Goal: Task Accomplishment & Management: Manage account settings

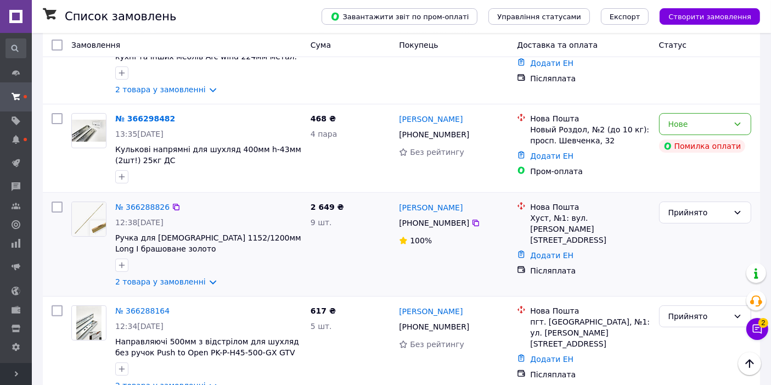
scroll to position [162, 0]
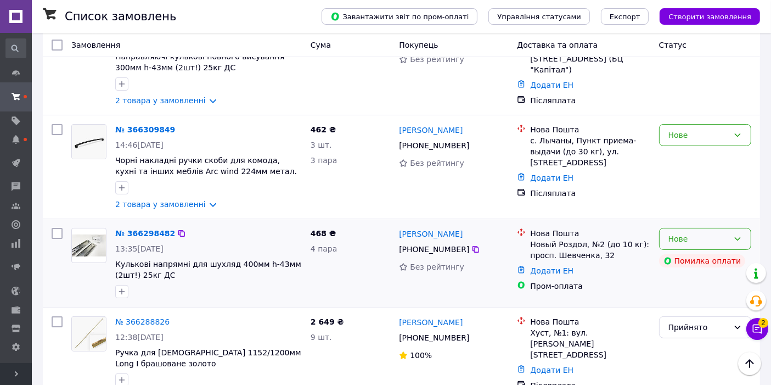
click at [695, 233] on div "Нове" at bounding box center [699, 239] width 60 height 12
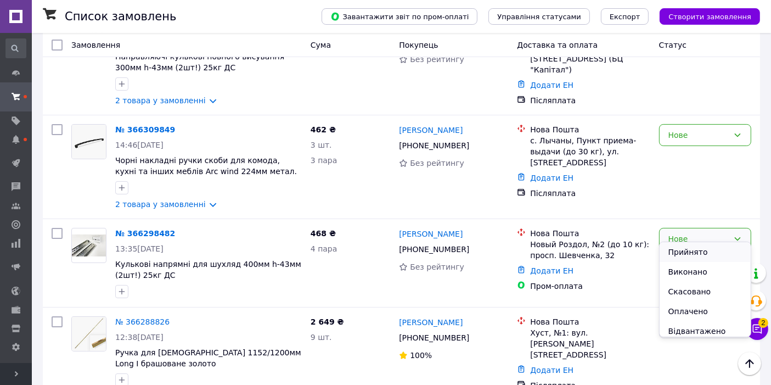
click at [694, 246] on li "Прийнято" at bounding box center [705, 252] width 91 height 20
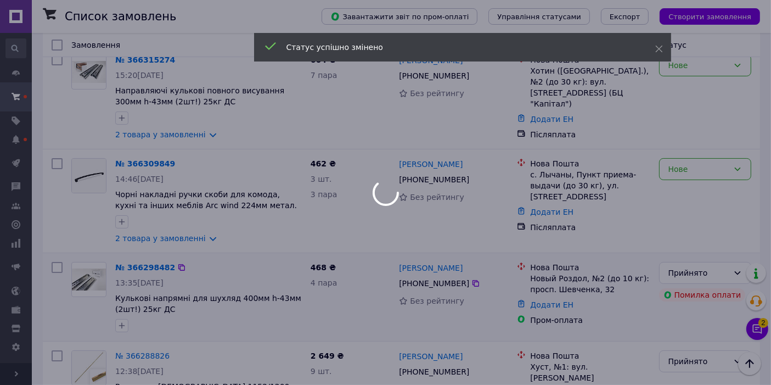
scroll to position [81, 0]
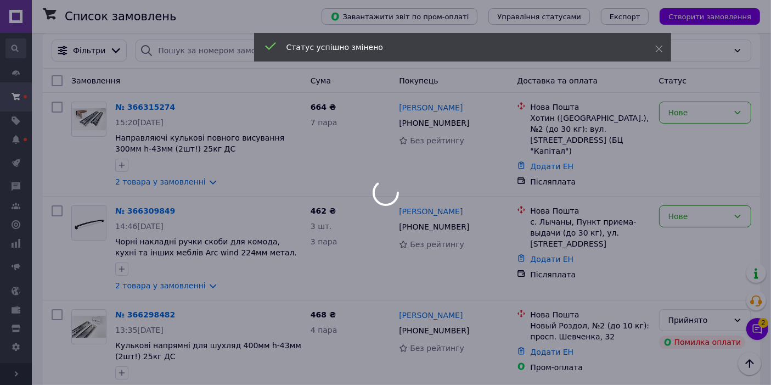
click at [194, 273] on div at bounding box center [385, 192] width 771 height 385
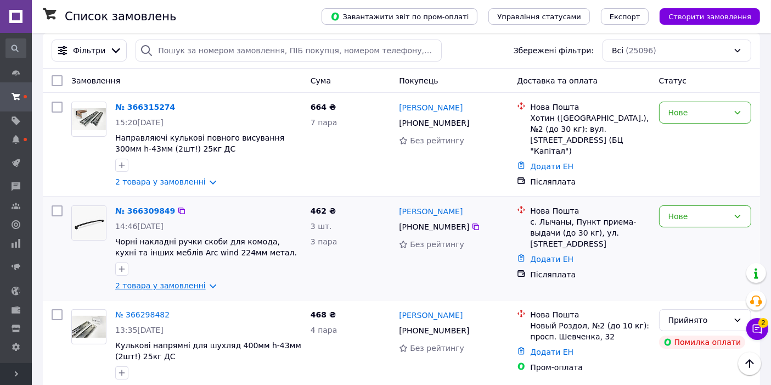
click at [190, 281] on link "2 товара у замовленні" at bounding box center [160, 285] width 91 height 9
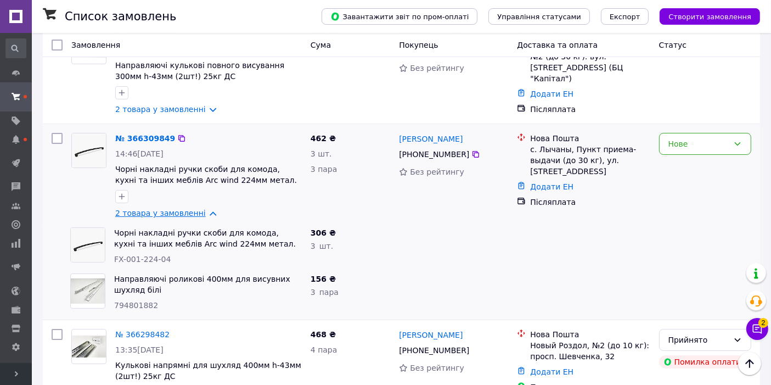
scroll to position [162, 0]
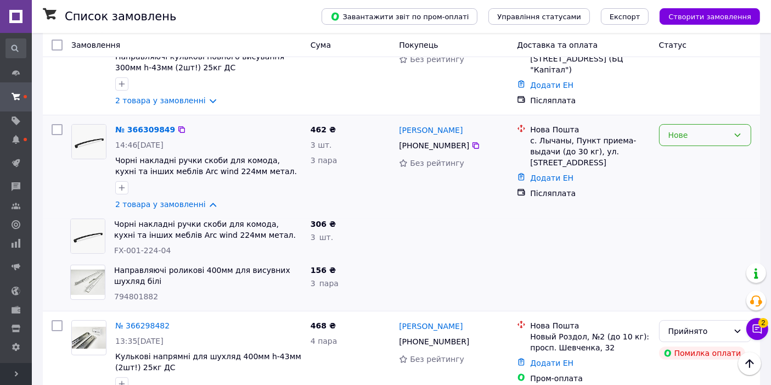
click at [703, 130] on div "Нове" at bounding box center [699, 135] width 60 height 12
click at [695, 140] on li "Прийнято" at bounding box center [705, 148] width 91 height 20
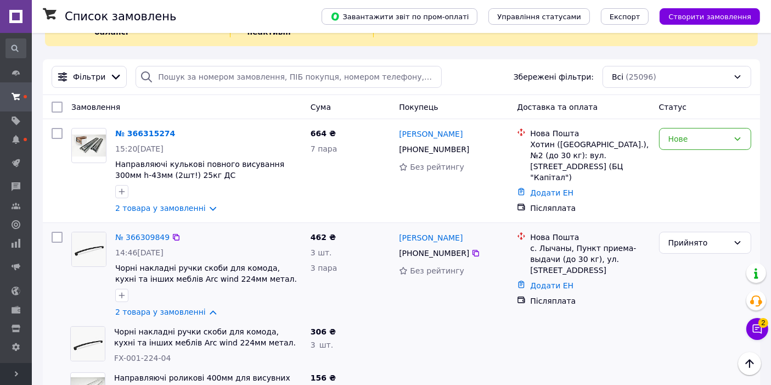
scroll to position [41, 0]
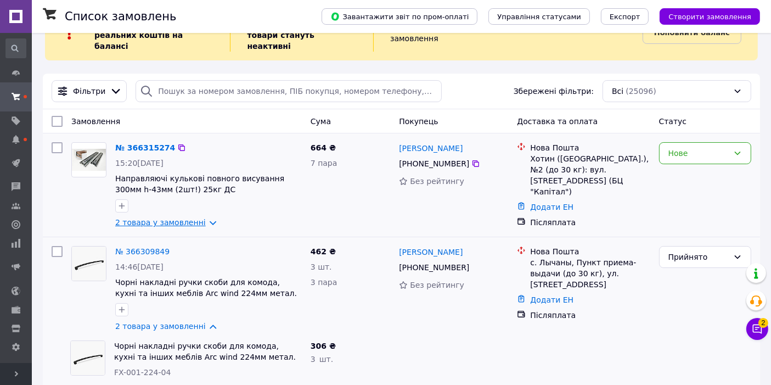
click at [190, 218] on link "2 товара у замовленні" at bounding box center [160, 222] width 91 height 9
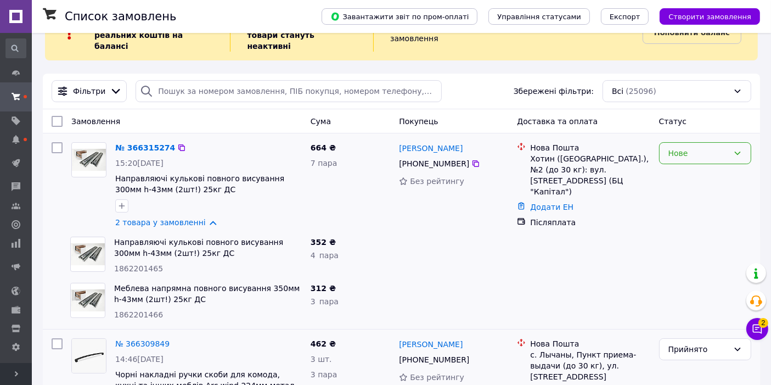
click at [715, 147] on div "Нове" at bounding box center [699, 153] width 60 height 12
click at [701, 164] on li "Прийнято" at bounding box center [705, 166] width 91 height 20
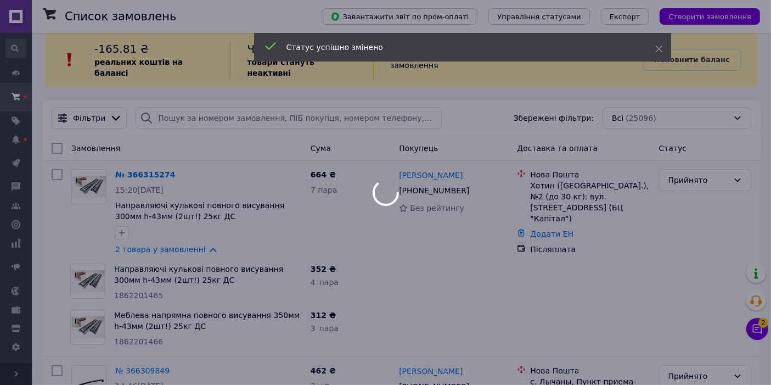
scroll to position [0, 0]
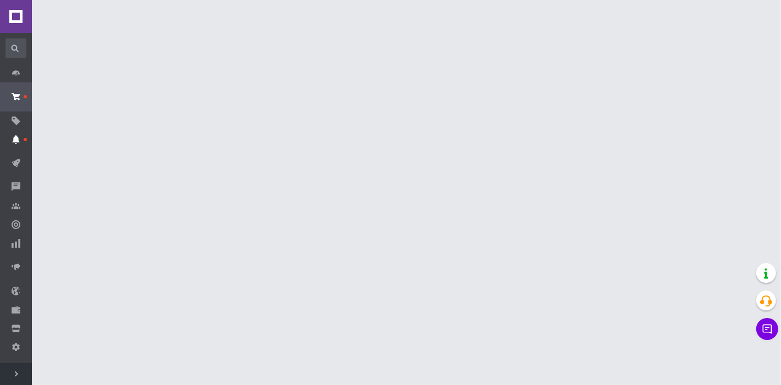
click at [13, 141] on use at bounding box center [15, 139] width 7 height 9
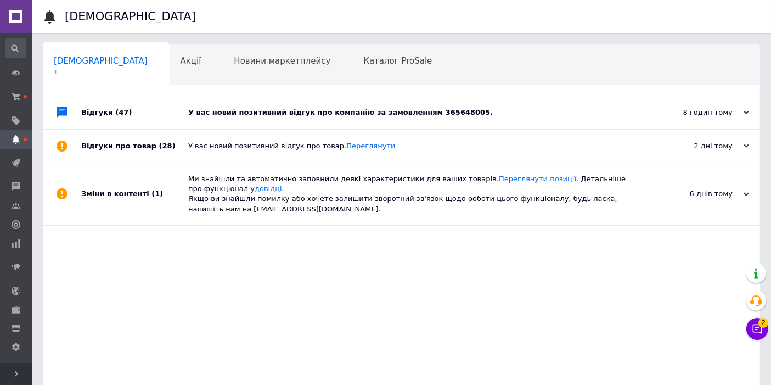
click at [311, 111] on div "У вас новий позитивний відгук про компанію за замовленням 365648005." at bounding box center [413, 113] width 451 height 10
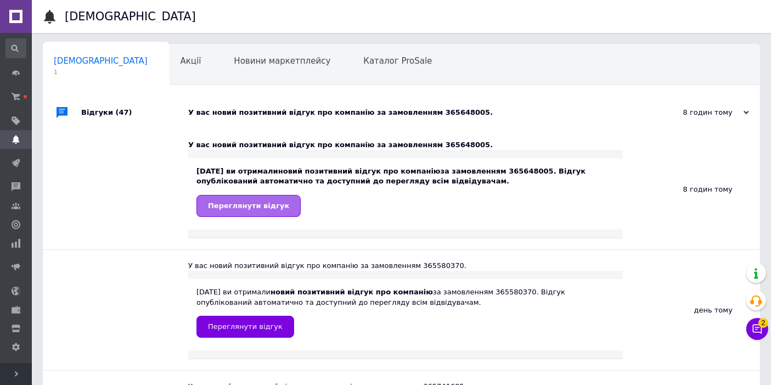
click at [255, 204] on span "Переглянути відгук" at bounding box center [248, 205] width 81 height 8
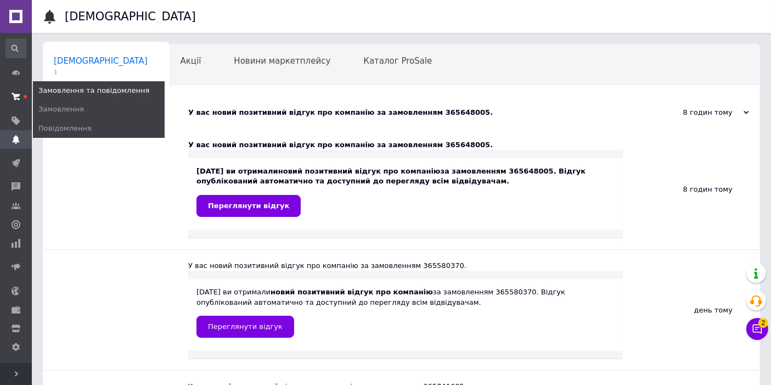
click at [21, 97] on span at bounding box center [16, 97] width 32 height 20
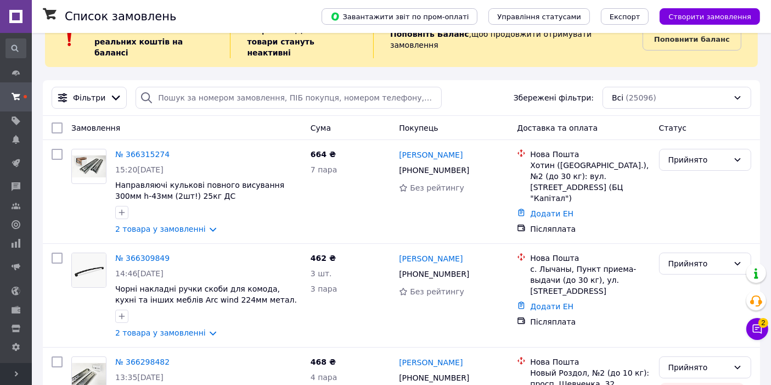
scroll to position [122, 0]
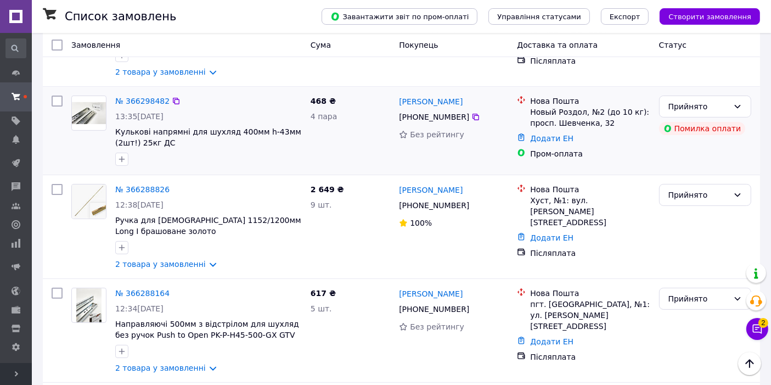
scroll to position [325, 0]
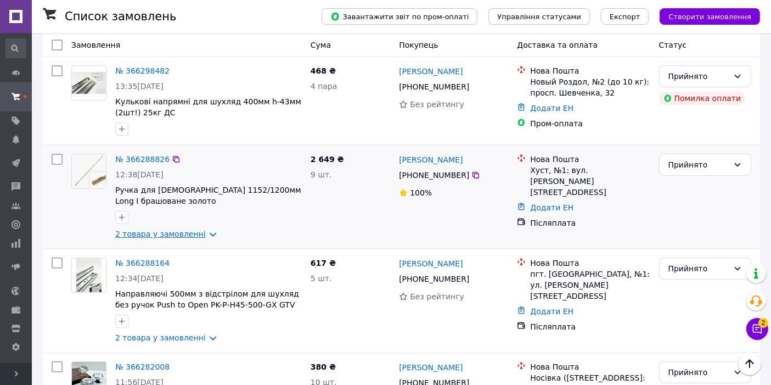
click at [183, 229] on link "2 товара у замовленні" at bounding box center [160, 233] width 91 height 9
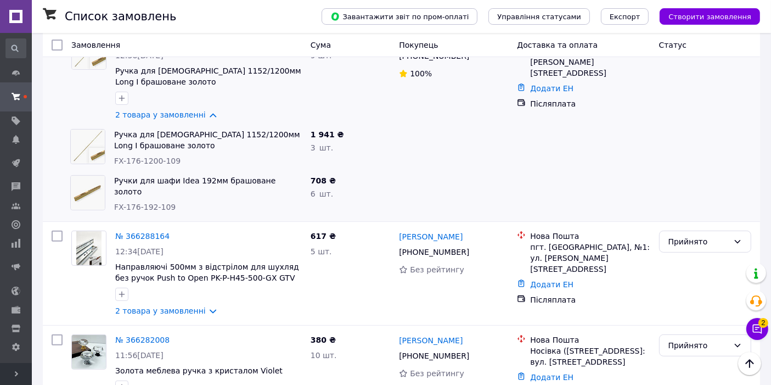
scroll to position [528, 0]
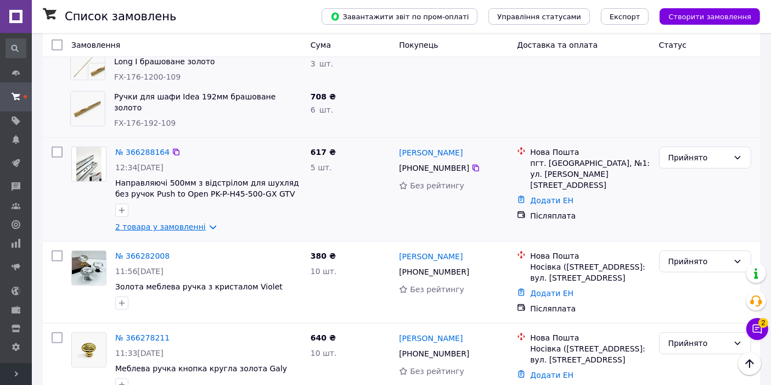
click at [193, 222] on link "2 товара у замовленні" at bounding box center [160, 226] width 91 height 9
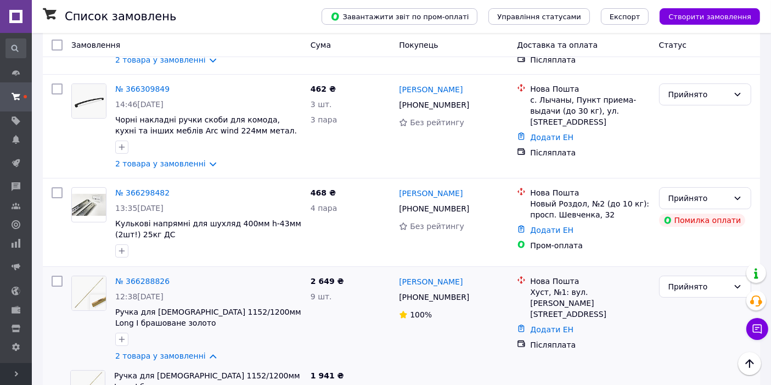
scroll to position [0, 0]
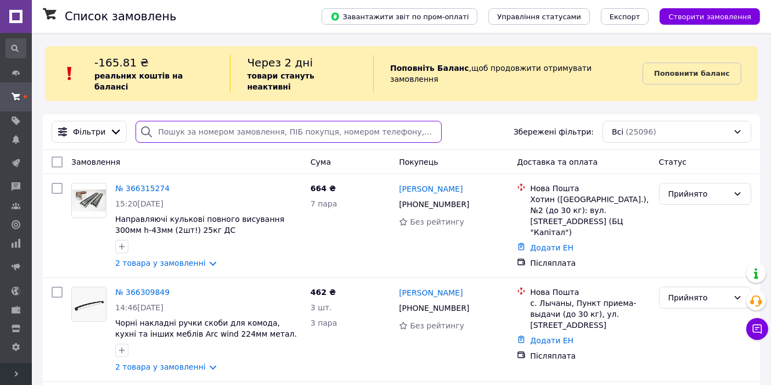
click at [225, 126] on input "search" at bounding box center [289, 132] width 306 height 22
paste input "365412495"
type input "365412495"
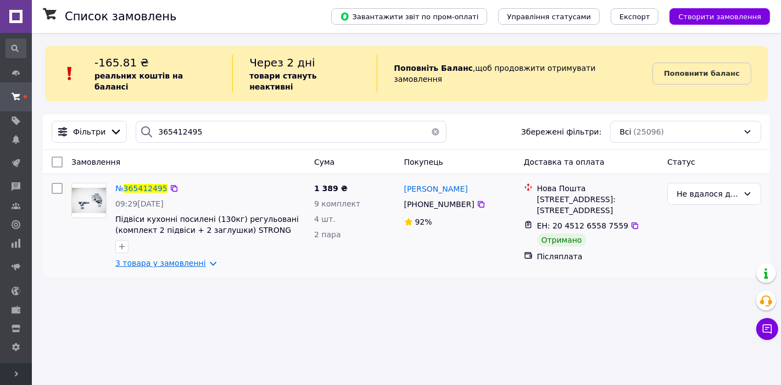
click at [161, 259] on link "3 товара у замовленні" at bounding box center [160, 263] width 91 height 9
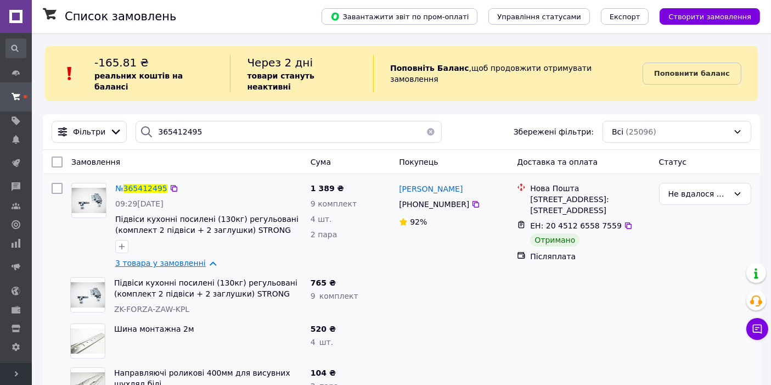
scroll to position [29, 0]
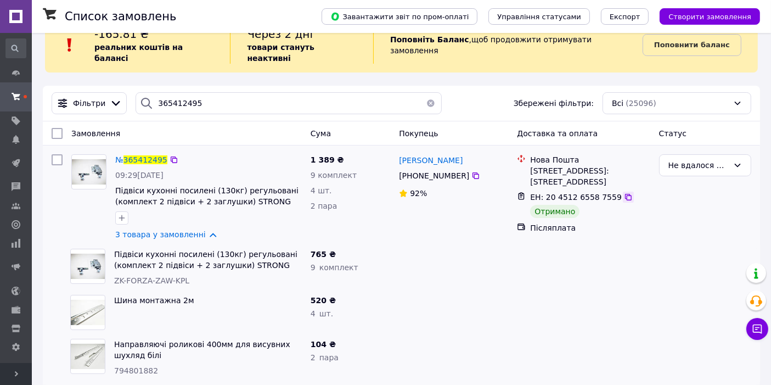
click at [624, 193] on icon at bounding box center [628, 197] width 9 height 9
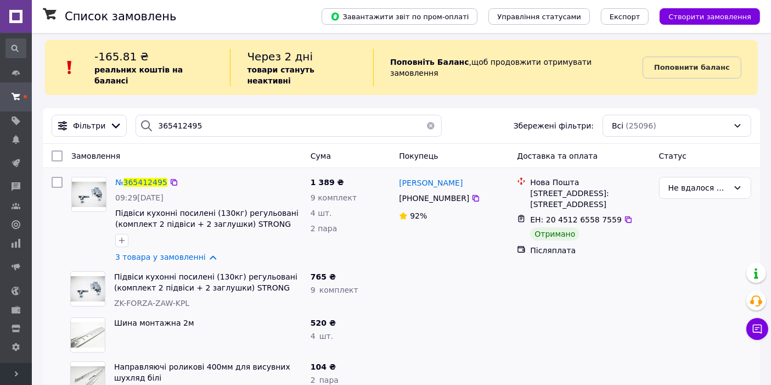
scroll to position [0, 0]
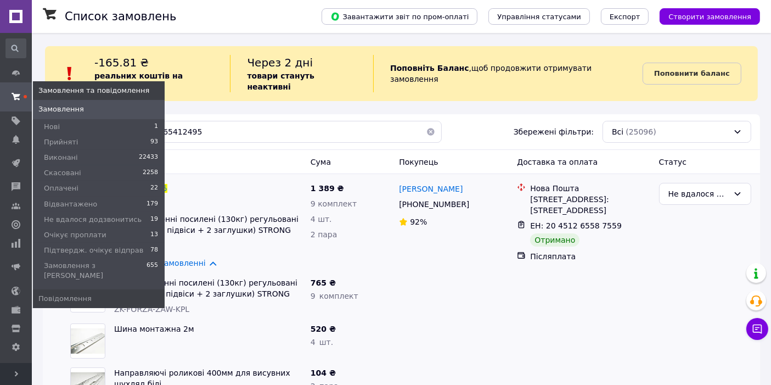
click at [16, 101] on span at bounding box center [16, 97] width 32 height 20
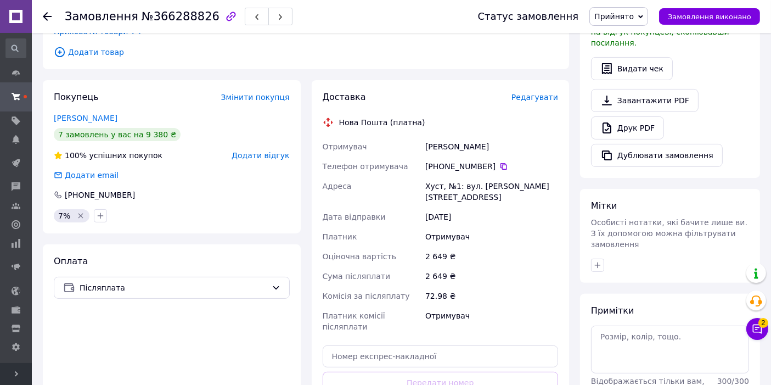
scroll to position [284, 0]
click at [67, 113] on link "[PERSON_NAME]" at bounding box center [86, 117] width 64 height 9
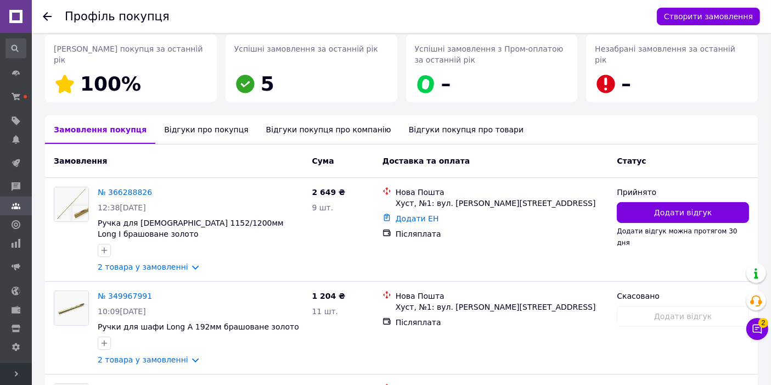
scroll to position [203, 0]
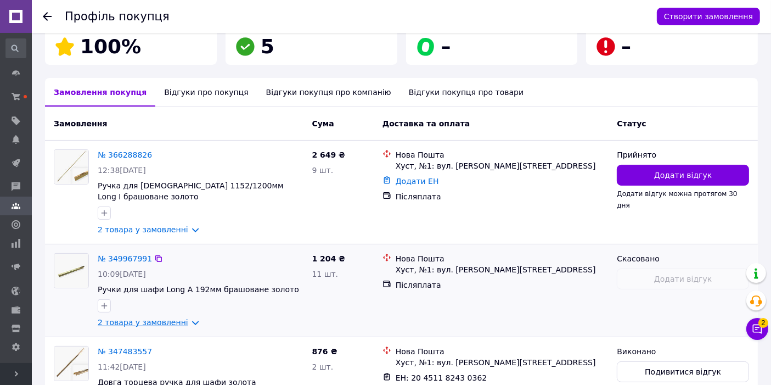
click at [167, 318] on link "2 товара у замовленні" at bounding box center [143, 322] width 91 height 9
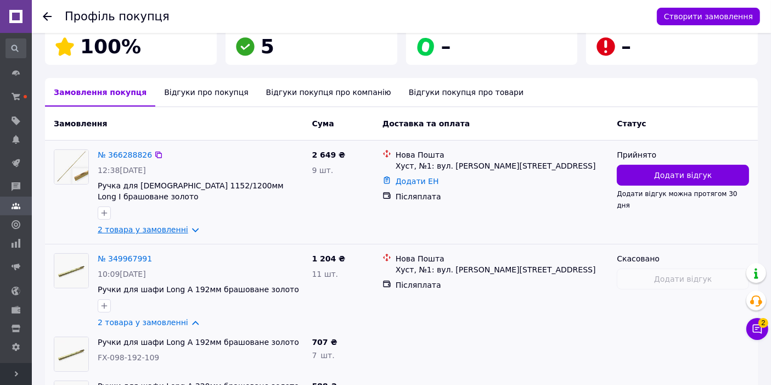
click at [176, 225] on link "2 товара у замовленні" at bounding box center [143, 229] width 91 height 9
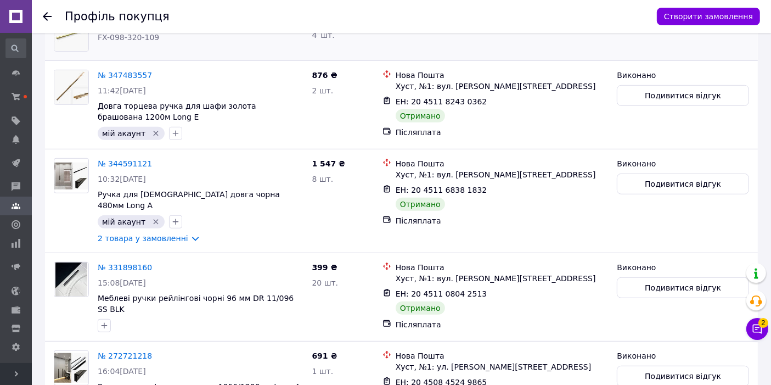
scroll to position [528, 0]
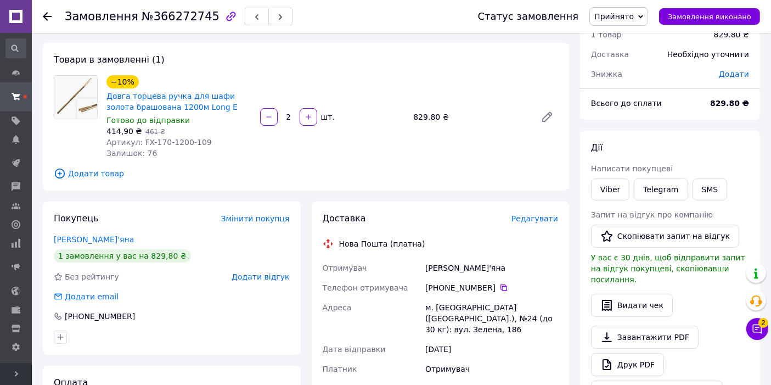
scroll to position [162, 0]
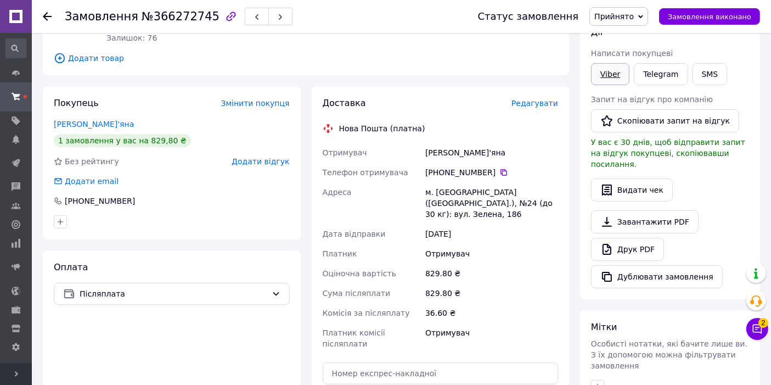
click at [618, 74] on link "Viber" at bounding box center [610, 74] width 38 height 22
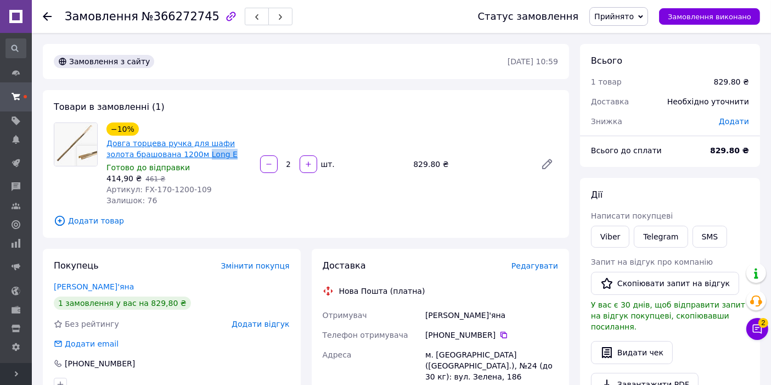
drag, startPoint x: 213, startPoint y: 155, endPoint x: 172, endPoint y: 154, distance: 40.6
click at [172, 154] on span "Довга торцева ручка для шафи золота брашована 1200м Long E" at bounding box center [178, 149] width 145 height 22
copy link "Long E"
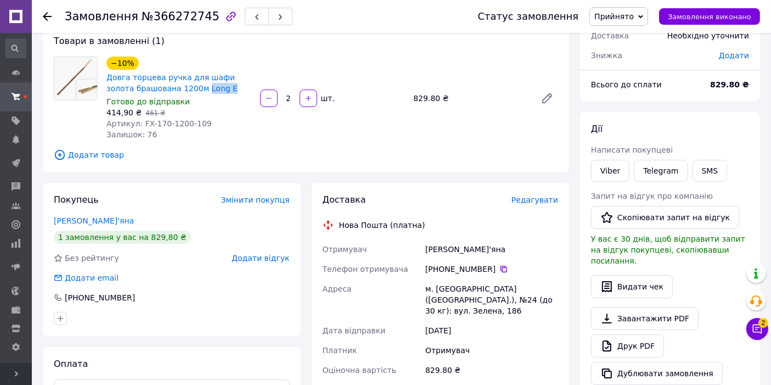
scroll to position [162, 0]
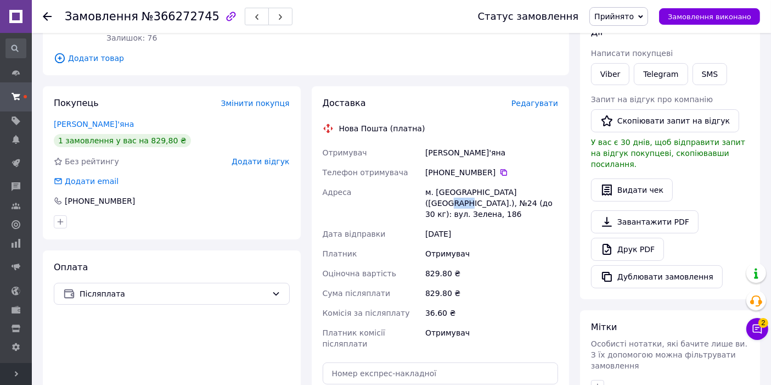
drag, startPoint x: 514, startPoint y: 189, endPoint x: 533, endPoint y: 197, distance: 20.2
click at [533, 197] on div "м. [GEOGRAPHIC_DATA] ([GEOGRAPHIC_DATA].), №24 (до 30 кг): вул. Зелена, 186" at bounding box center [491, 203] width 137 height 42
click at [509, 224] on div "[DATE]" at bounding box center [491, 234] width 137 height 20
drag, startPoint x: 513, startPoint y: 189, endPoint x: 523, endPoint y: 205, distance: 18.7
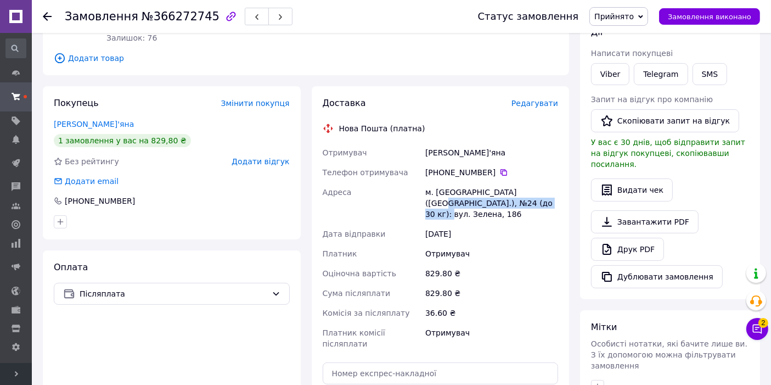
click at [523, 205] on div "м. [GEOGRAPHIC_DATA] ([GEOGRAPHIC_DATA].), №24 (до 30 кг): вул. Зелена, 186" at bounding box center [491, 203] width 137 height 42
copy div "№24 (до 30 кг): вул. Зелена, 186"
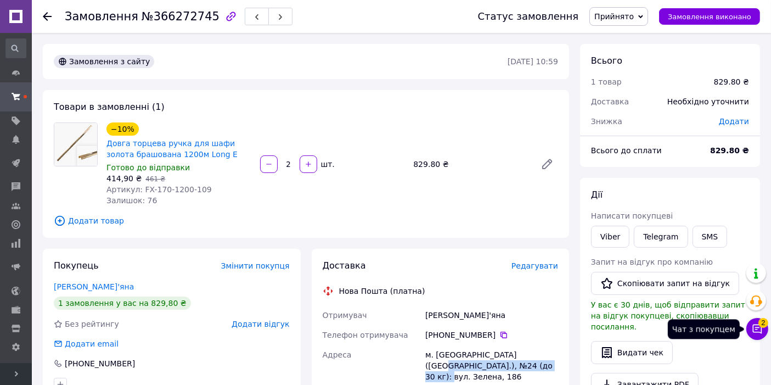
click at [760, 331] on icon at bounding box center [757, 328] width 11 height 11
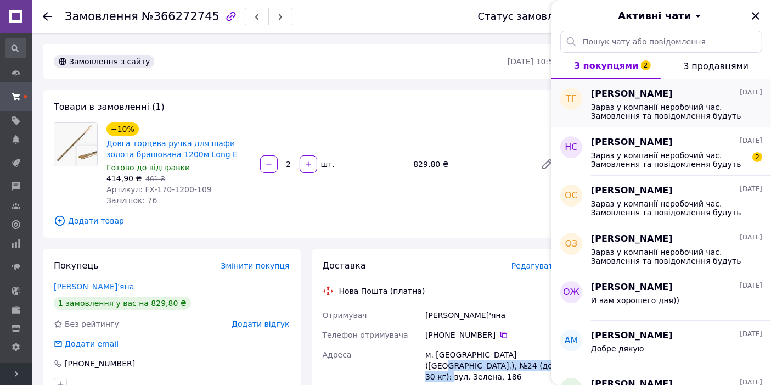
click at [665, 116] on span "Зараз у компанії неробочий час. Замовлення та повідомлення будуть оброблені з 1…" at bounding box center [669, 112] width 156 height 18
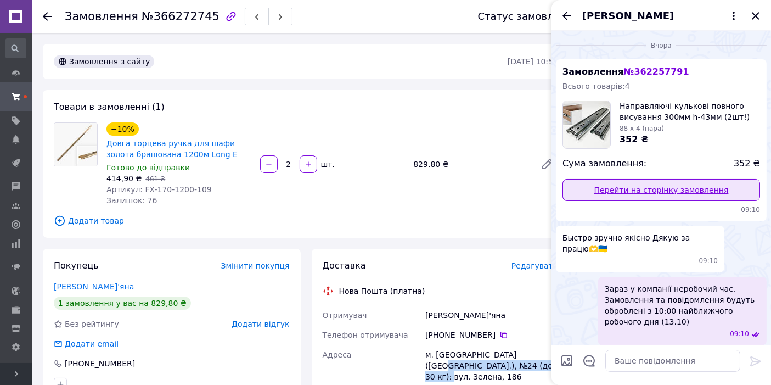
scroll to position [34, 0]
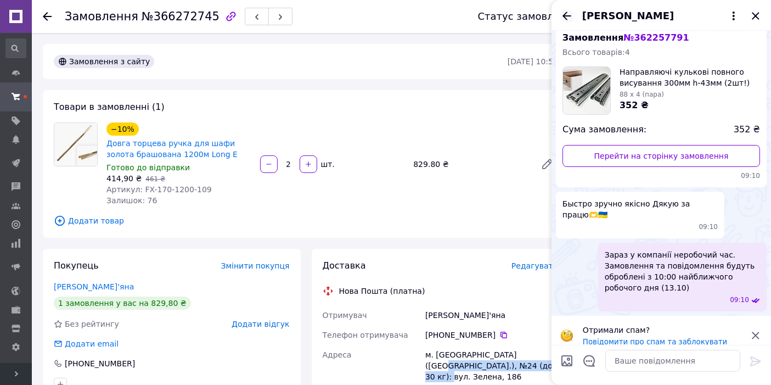
click at [564, 18] on icon "Назад" at bounding box center [566, 15] width 13 height 13
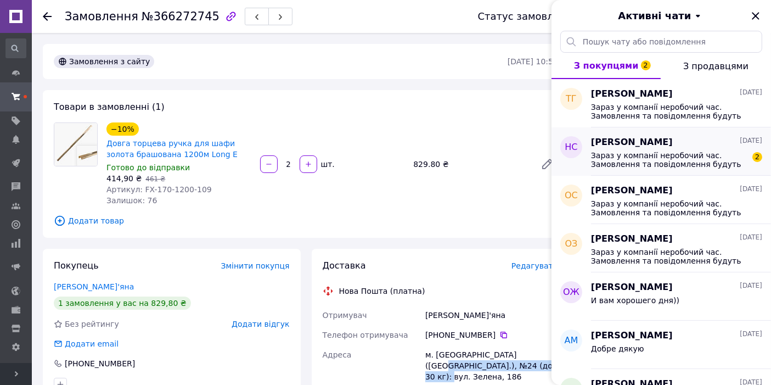
click at [646, 158] on span "Зараз у компанії неробочий час. Замовлення та повідомлення будуть оброблені з 1…" at bounding box center [669, 160] width 156 height 18
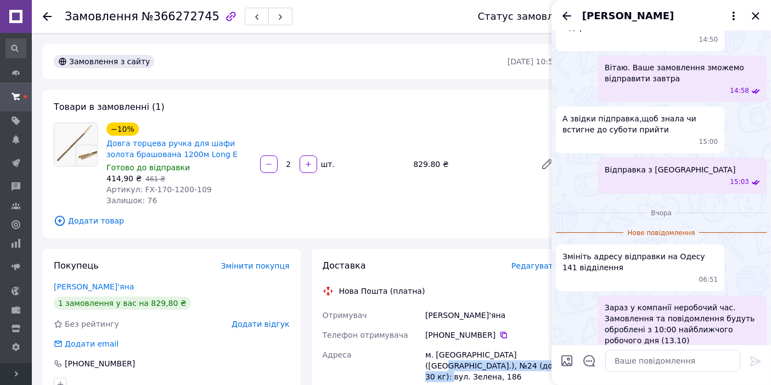
scroll to position [254, 0]
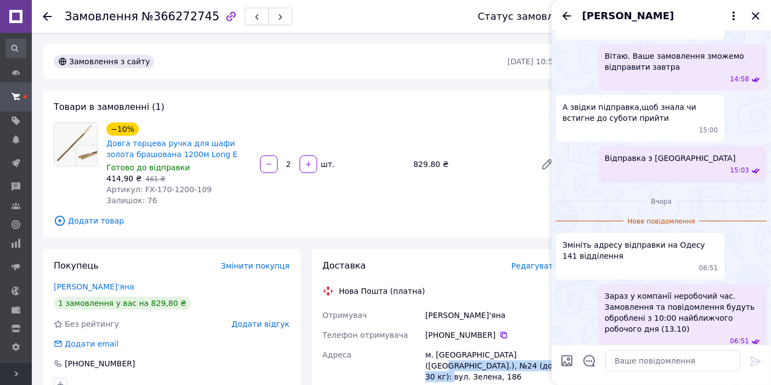
click at [759, 14] on icon "Закрити" at bounding box center [755, 15] width 13 height 13
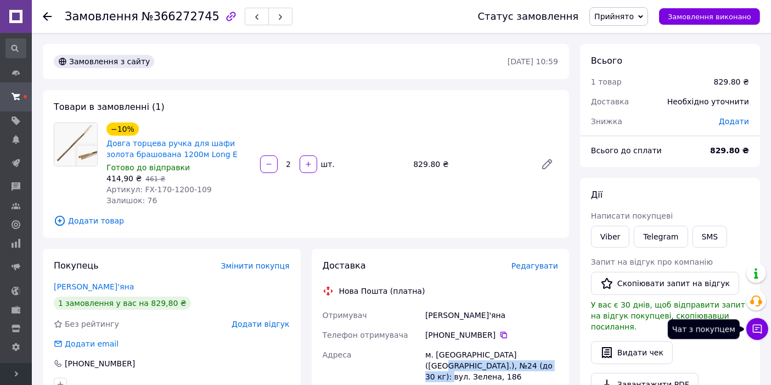
click at [755, 334] on icon at bounding box center [757, 328] width 11 height 11
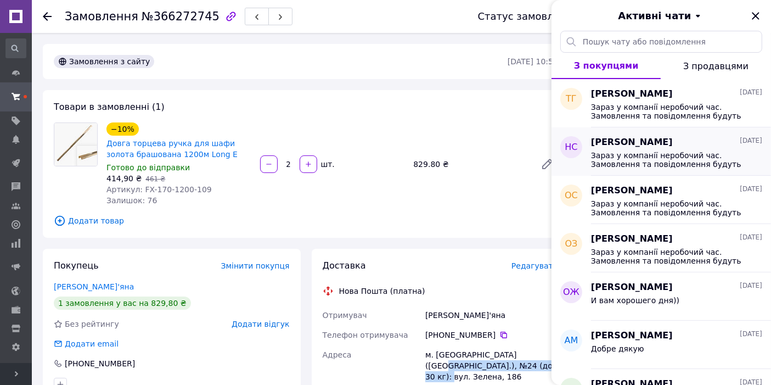
click at [663, 149] on div "Зараз у компанії неробочий час. Замовлення та повідомлення будуть оброблені з 1…" at bounding box center [676, 159] width 171 height 20
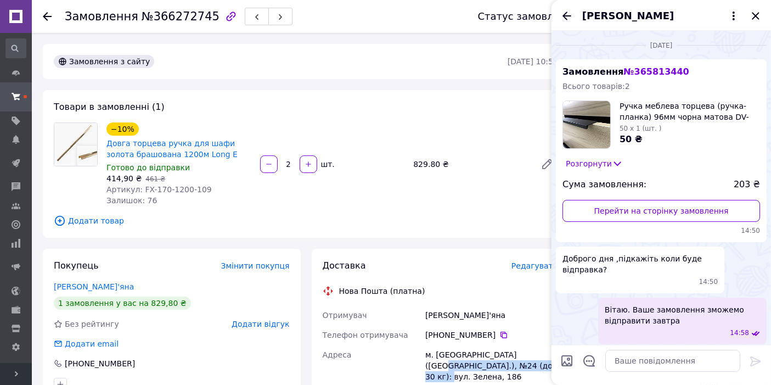
scroll to position [0, 0]
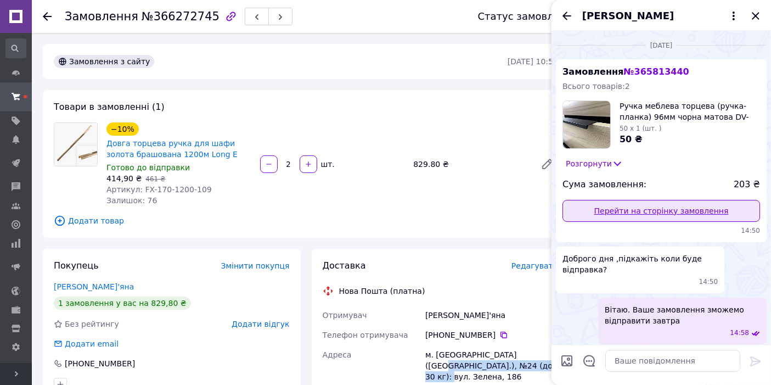
click at [652, 212] on link "Перейти на сторінку замовлення" at bounding box center [662, 211] width 198 height 22
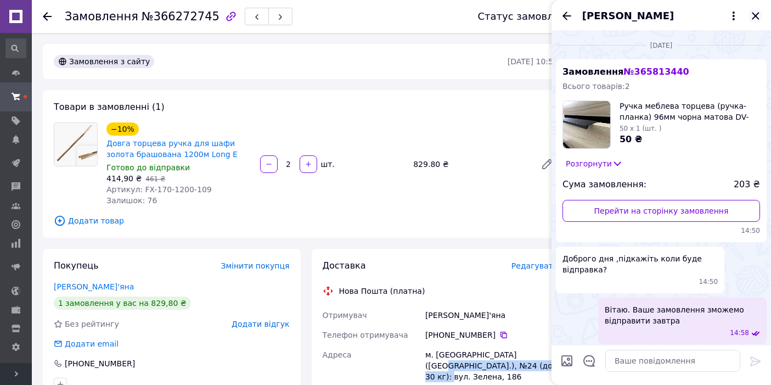
click at [759, 13] on icon "Закрити" at bounding box center [755, 15] width 13 height 13
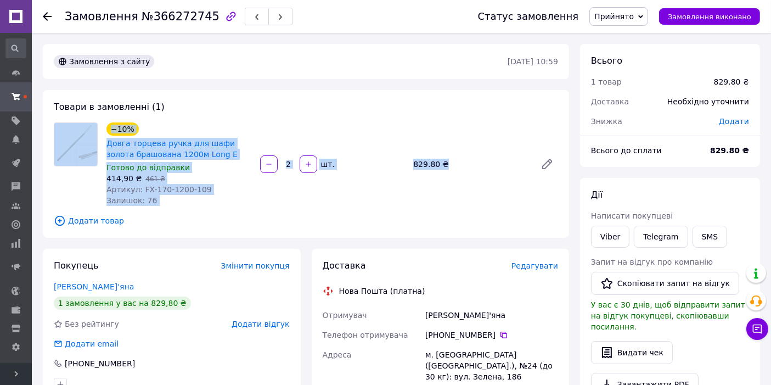
drag, startPoint x: 564, startPoint y: 80, endPoint x: 553, endPoint y: 143, distance: 63.6
click at [553, 143] on div "Замовлення з сайту 12.10.2025 • 10:59 Товари в замовленні (1) −10% Довга торцев…" at bounding box center [305, 390] width 537 height 692
click at [563, 85] on div "Замовлення з сайту 12.10.2025 • 10:59 Товари в замовленні (1) −10% Довга торцев…" at bounding box center [305, 390] width 537 height 692
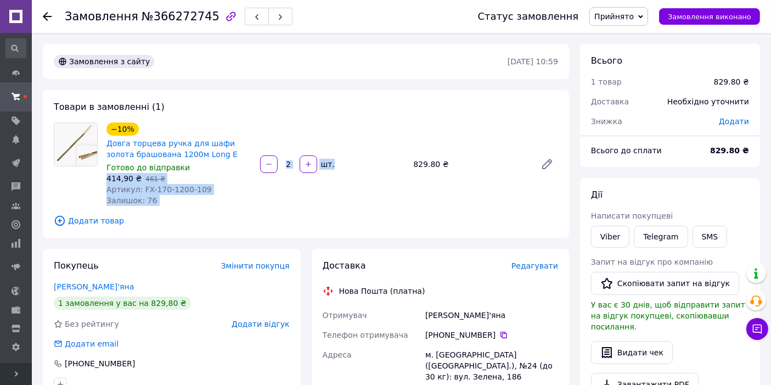
drag, startPoint x: 382, startPoint y: 158, endPoint x: 231, endPoint y: 167, distance: 151.2
click at [231, 167] on div "−10% Довга торцева ручка для шафи золота брашована 1200м Long E Готово до відпр…" at bounding box center [332, 164] width 461 height 88
click at [284, 272] on div "Покупець Змінити покупця Слобода Мар'яна 1 замовлення у вас на 829,80 ₴ Без рей…" at bounding box center [172, 325] width 258 height 153
click at [296, 195] on div "−10% Довга торцева ручка для шафи золота брашована 1200м Long E Готово до відпр…" at bounding box center [332, 164] width 461 height 88
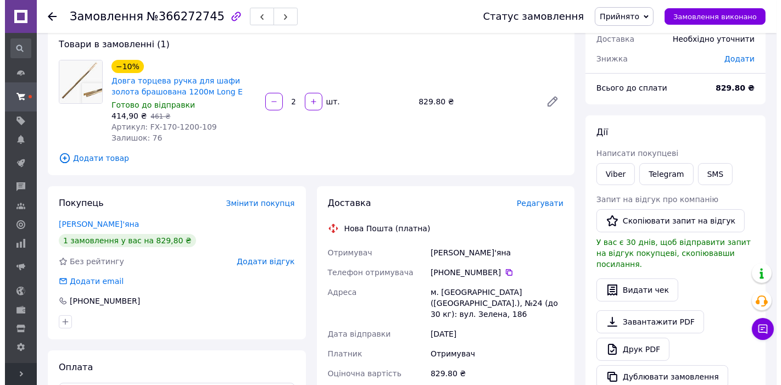
scroll to position [81, 0]
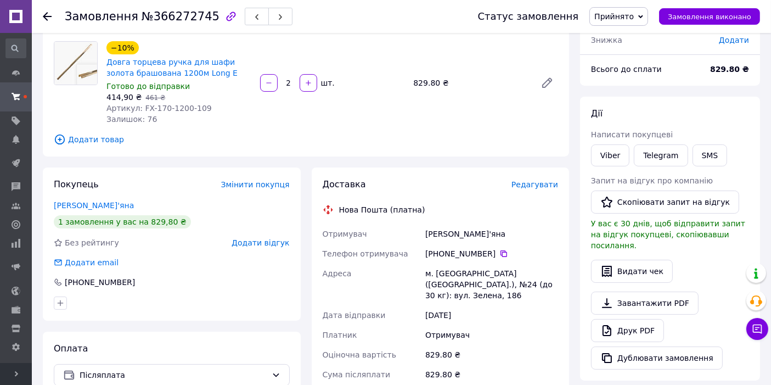
click at [541, 187] on span "Редагувати" at bounding box center [535, 184] width 47 height 9
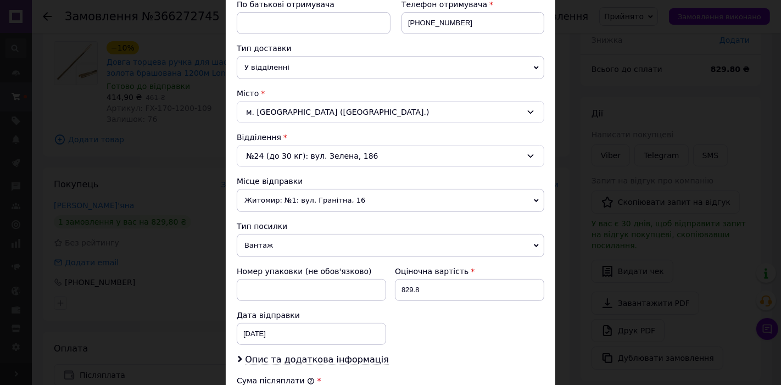
scroll to position [162, 0]
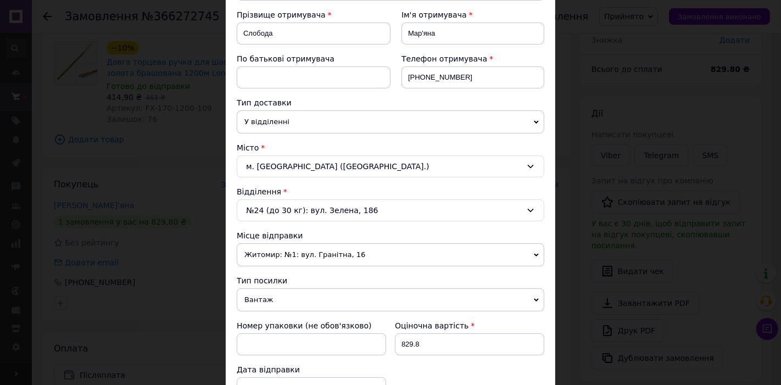
click at [341, 206] on div "№24 (до 30 кг): вул. Зелена, 186" at bounding box center [390, 210] width 307 height 22
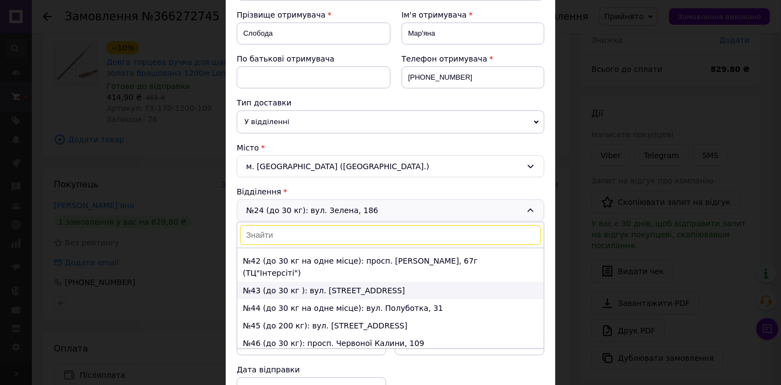
scroll to position [711, 0]
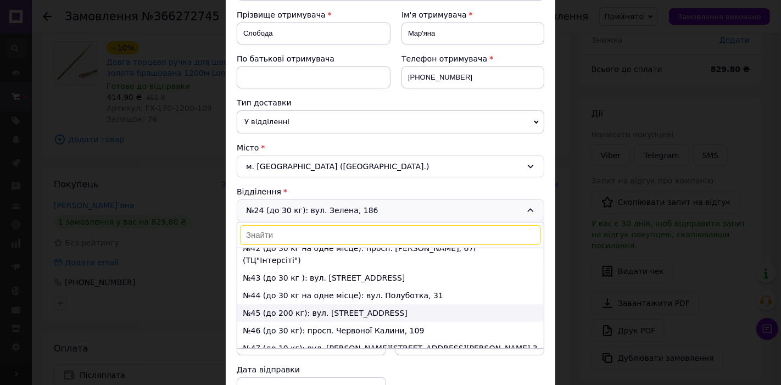
click at [328, 304] on li "№45 (до 200 кг): вул. Пасічна, 133А" at bounding box center [390, 313] width 306 height 18
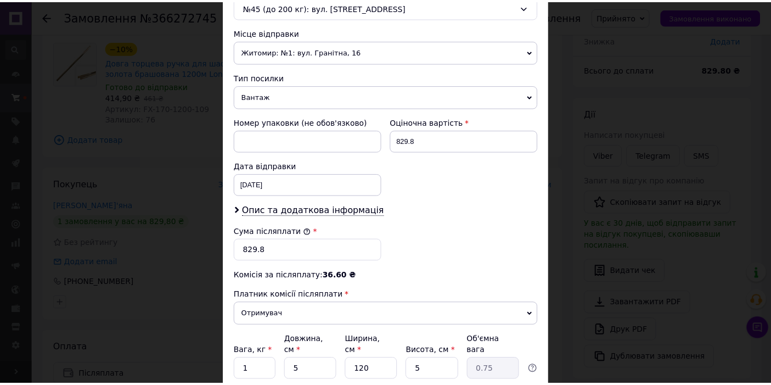
scroll to position [448, 0]
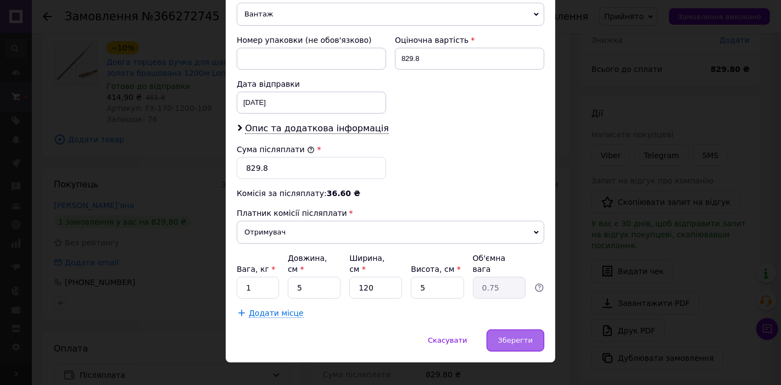
click at [523, 336] on span "Зберегти" at bounding box center [515, 340] width 35 height 8
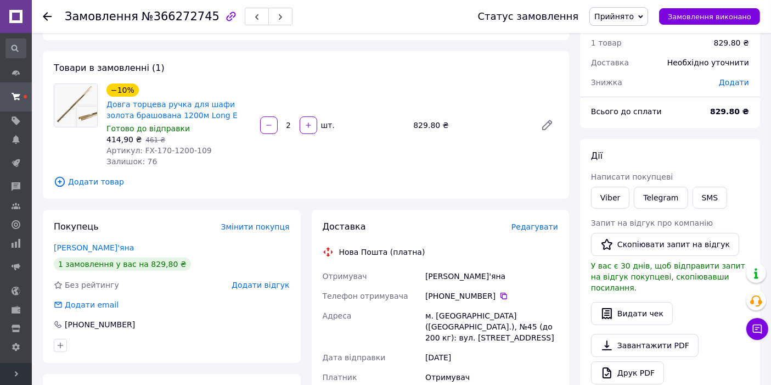
scroll to position [0, 0]
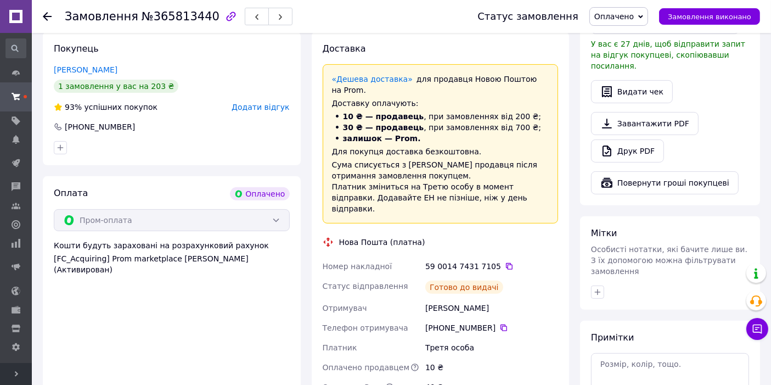
scroll to position [447, 0]
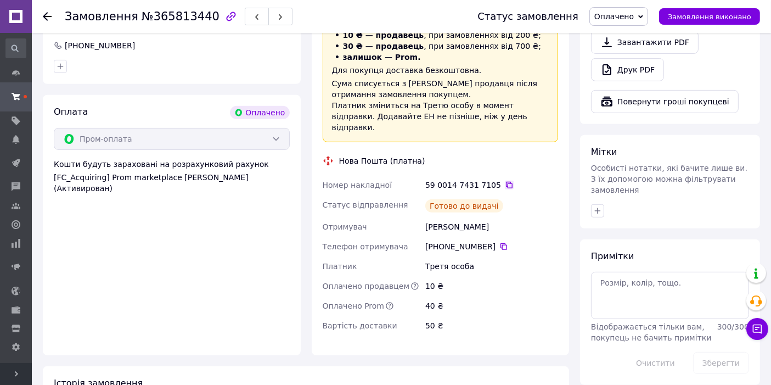
click at [506, 182] on icon at bounding box center [509, 185] width 7 height 7
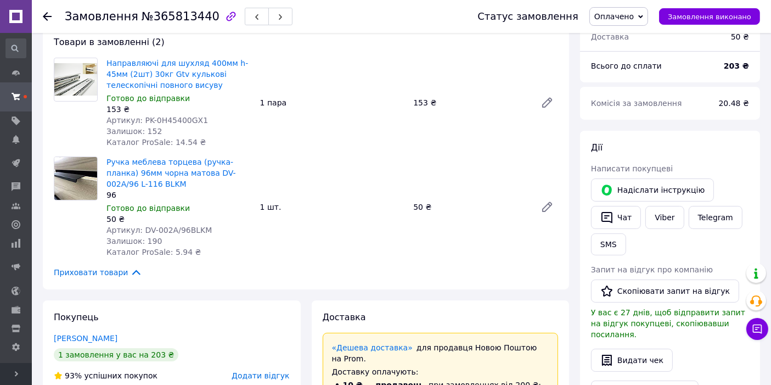
scroll to position [0, 0]
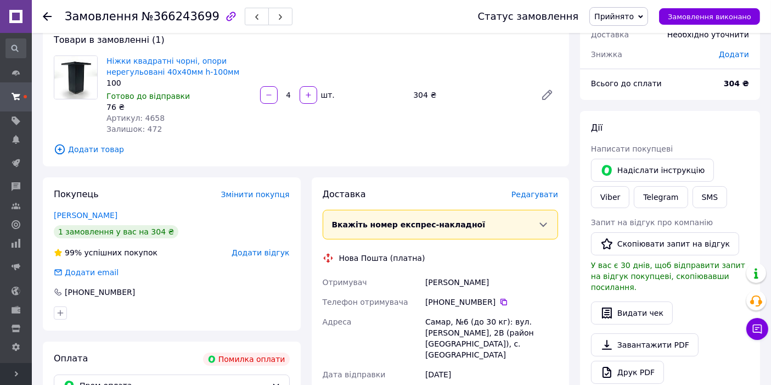
scroll to position [162, 0]
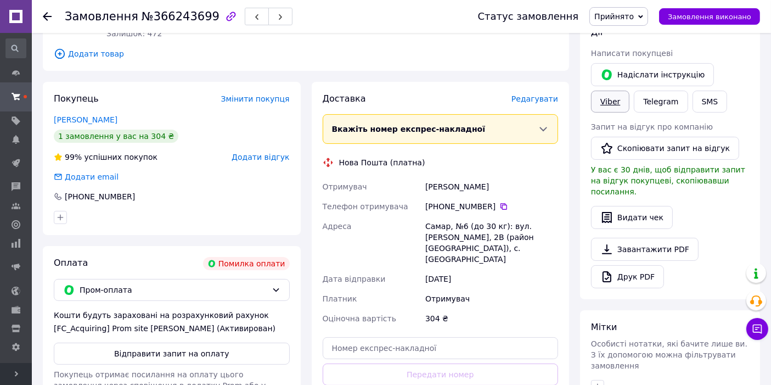
click at [630, 91] on link "Viber" at bounding box center [610, 102] width 38 height 22
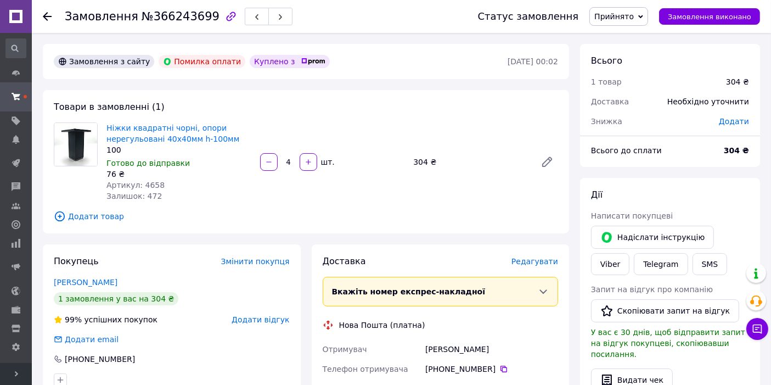
click at [126, 149] on div "100" at bounding box center [178, 149] width 145 height 11
drag, startPoint x: 244, startPoint y: 140, endPoint x: 160, endPoint y: 137, distance: 84.0
click at [160, 137] on span "Ніжки квадратні чорні, опори нерегульовані 40х40мм h-100мм" at bounding box center [178, 133] width 145 height 22
copy link "40х40мм h-100мм"
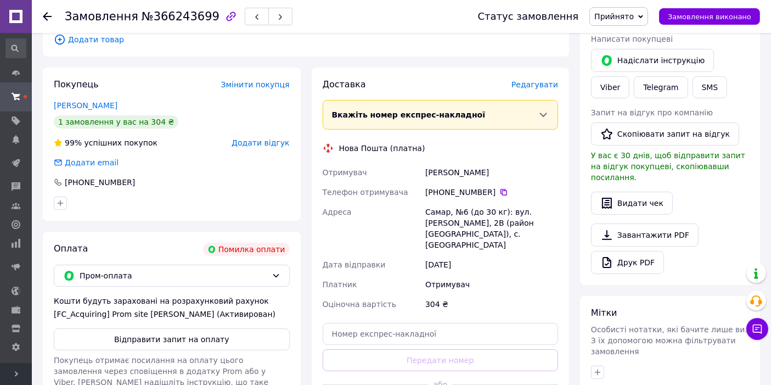
scroll to position [81, 0]
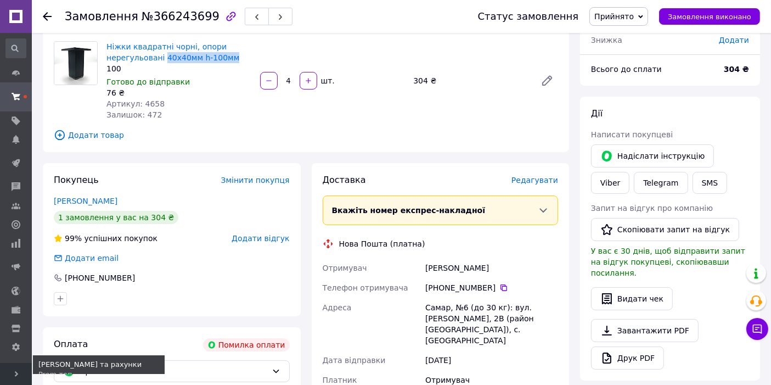
click at [0, 356] on link "Тарифи та рахунки Prom топ" at bounding box center [16, 375] width 32 height 39
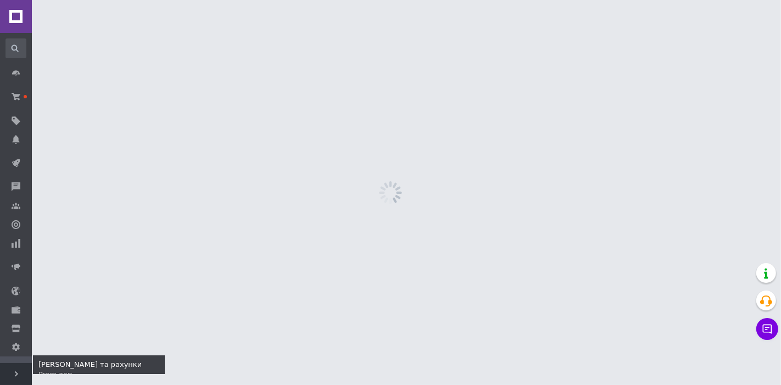
click at [0, 356] on link "Тарифи та рахунки Prom топ" at bounding box center [16, 375] width 32 height 39
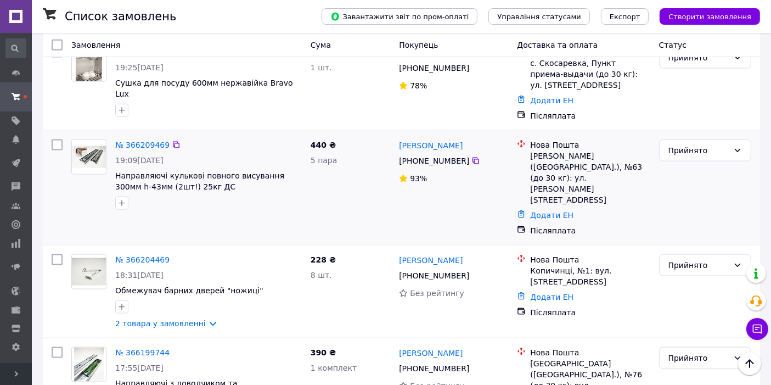
scroll to position [1545, 0]
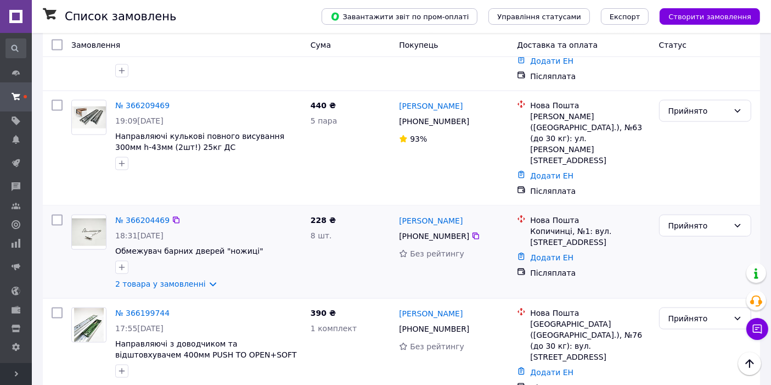
drag, startPoint x: 197, startPoint y: 187, endPoint x: 216, endPoint y: 190, distance: 20.1
click at [197, 279] on link "2 товара у замовленні" at bounding box center [160, 283] width 91 height 9
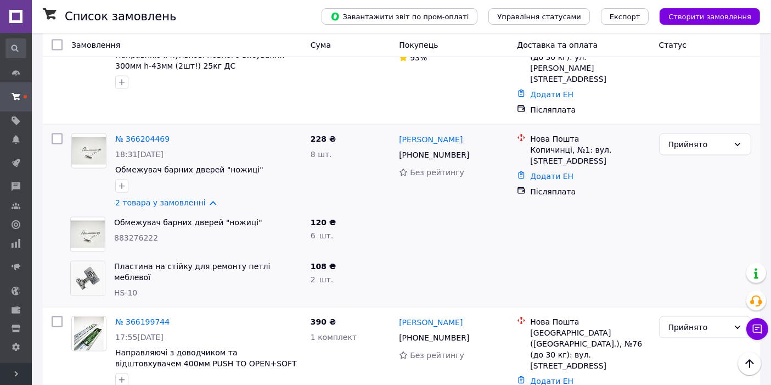
scroll to position [1667, 0]
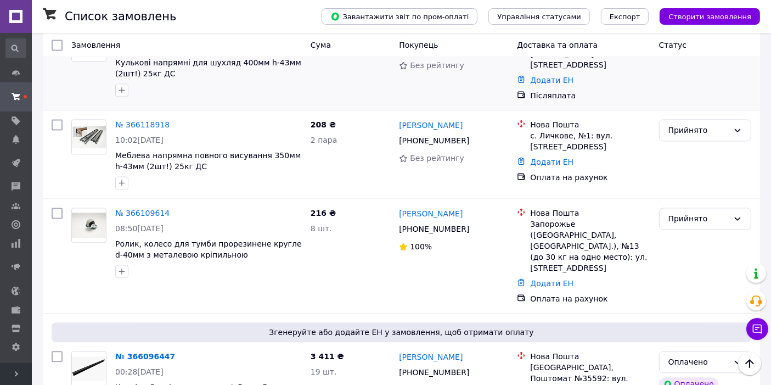
scroll to position [2317, 0]
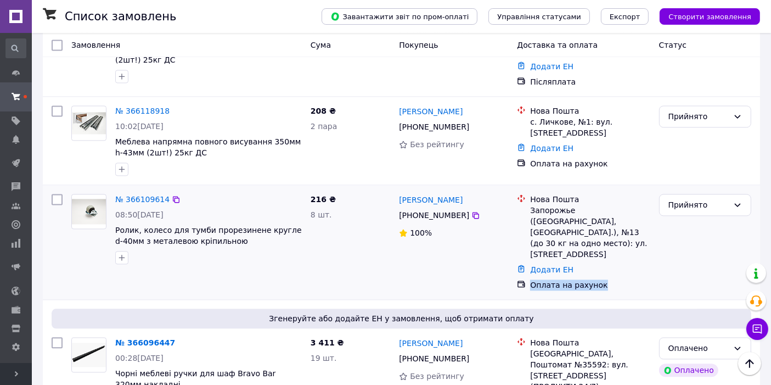
drag, startPoint x: 599, startPoint y: 156, endPoint x: 525, endPoint y: 158, distance: 73.6
click at [525, 277] on div "Оплата на рахунок" at bounding box center [583, 284] width 137 height 15
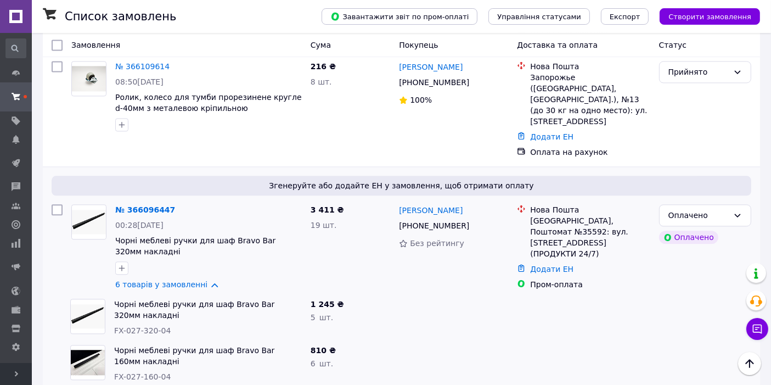
scroll to position [2358, 0]
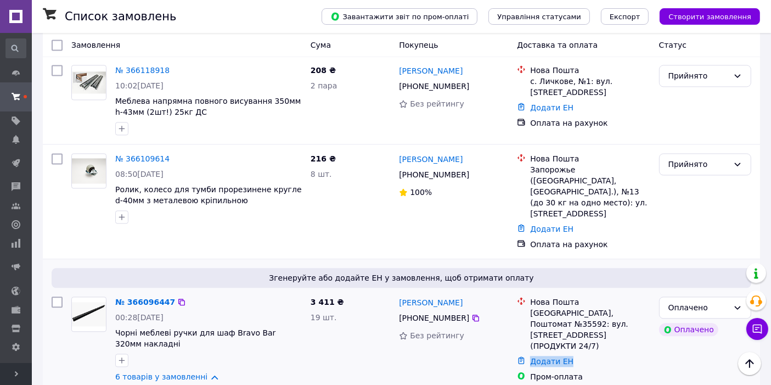
drag, startPoint x: 581, startPoint y: 209, endPoint x: 514, endPoint y: 209, distance: 66.4
click at [515, 353] on div "Додати ЕН" at bounding box center [583, 360] width 137 height 15
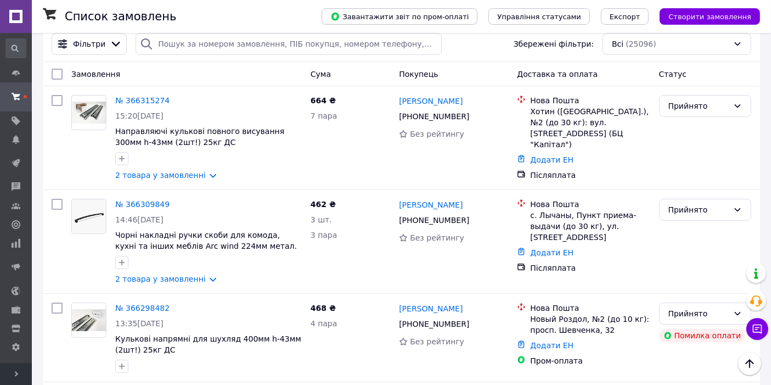
scroll to position [0, 0]
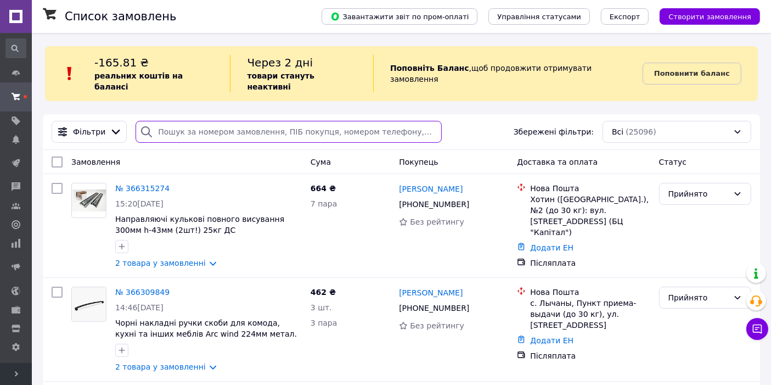
click at [271, 121] on input "search" at bounding box center [289, 132] width 306 height 22
type input "крюченко"
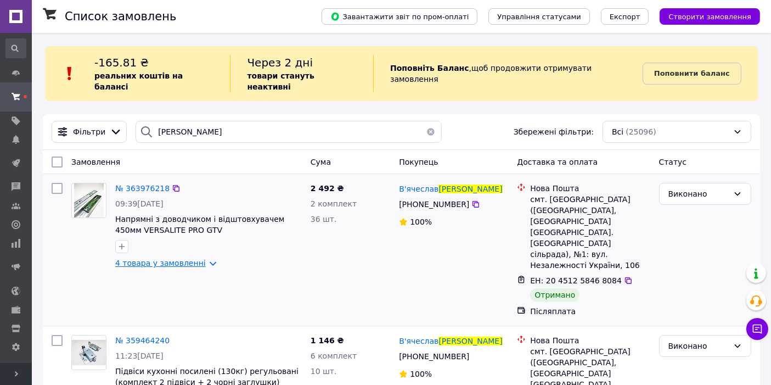
click at [199, 259] on link "4 товара у замовленні" at bounding box center [160, 263] width 91 height 9
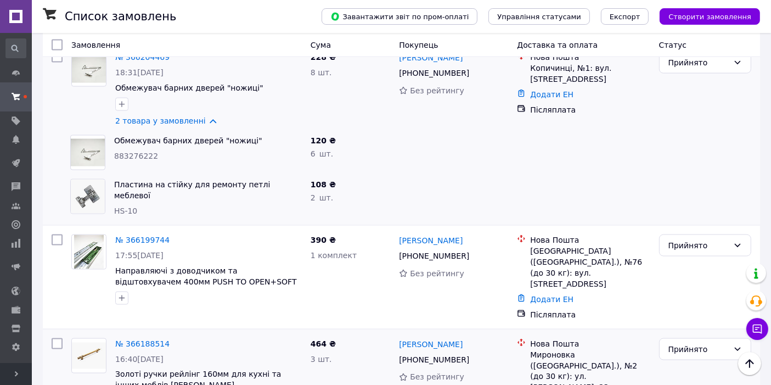
scroll to position [1868, 0]
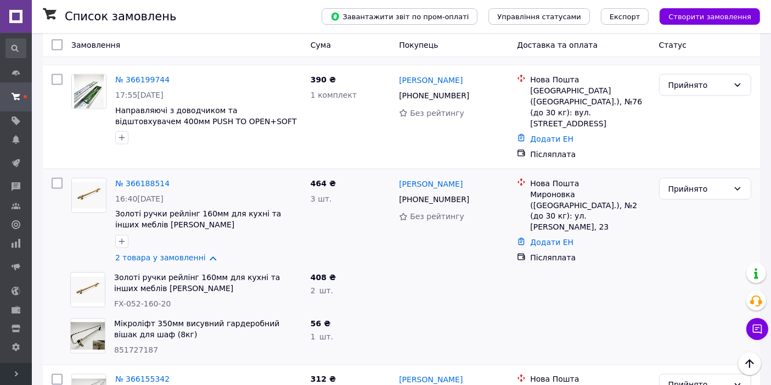
click at [289, 333] on li "по 100 позицій" at bounding box center [281, 339] width 80 height 20
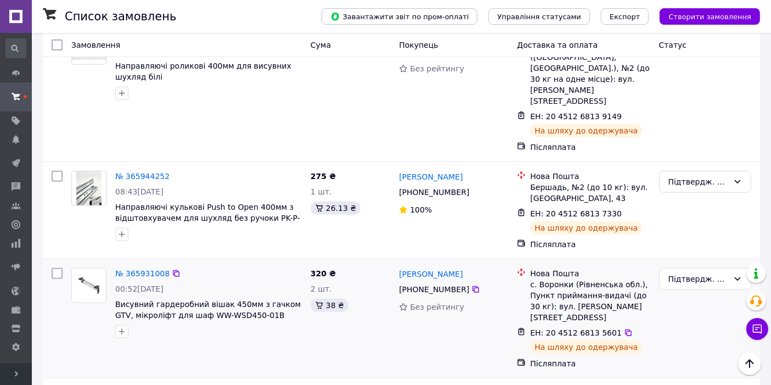
scroll to position [5163, 0]
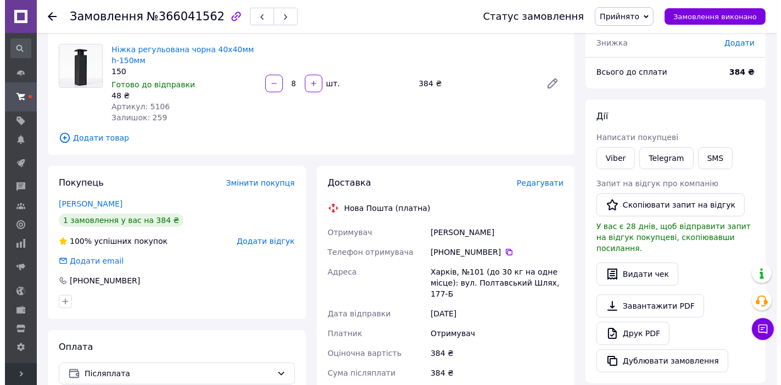
scroll to position [81, 0]
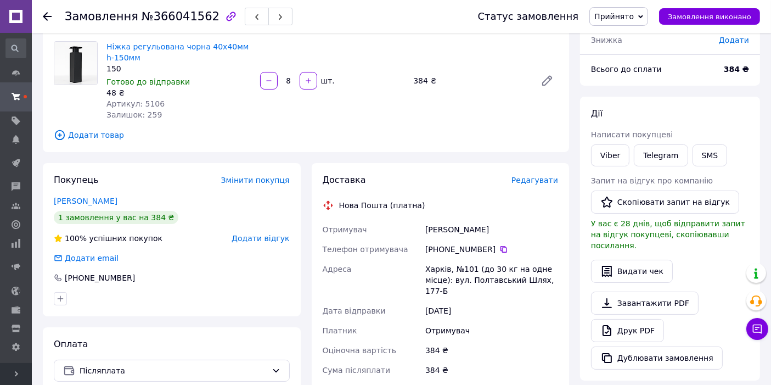
click at [531, 182] on span "Редагувати" at bounding box center [535, 180] width 47 height 9
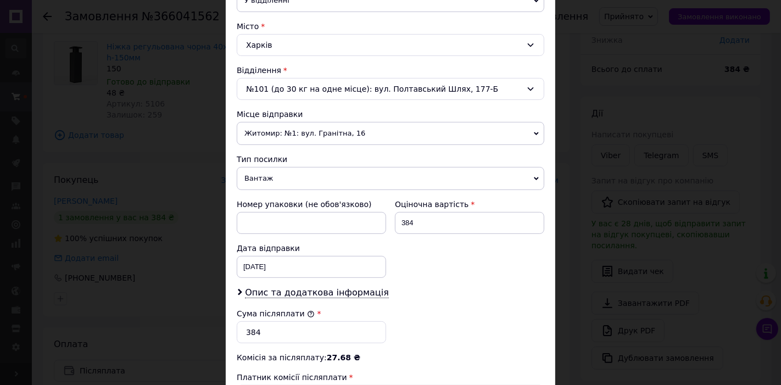
scroll to position [284, 0]
drag, startPoint x: 328, startPoint y: 132, endPoint x: 328, endPoint y: 145, distance: 13.2
click at [328, 132] on span "Житомир: №1: вул. Гранітна, 16" at bounding box center [390, 132] width 307 height 23
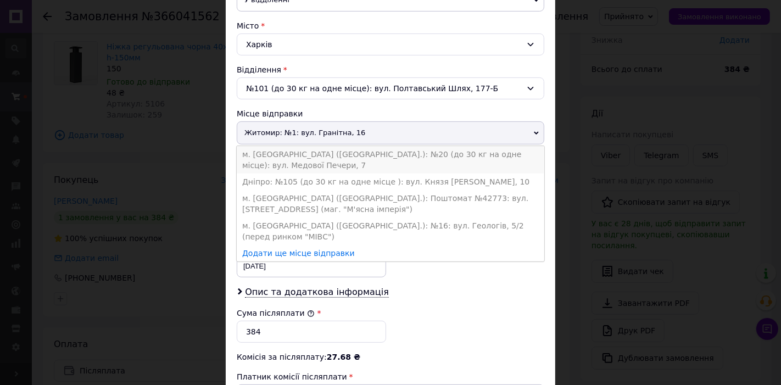
click at [318, 150] on li "м. [GEOGRAPHIC_DATA] ([GEOGRAPHIC_DATA].): №20 (до 30 кг на одне місце): вул. М…" at bounding box center [390, 159] width 307 height 27
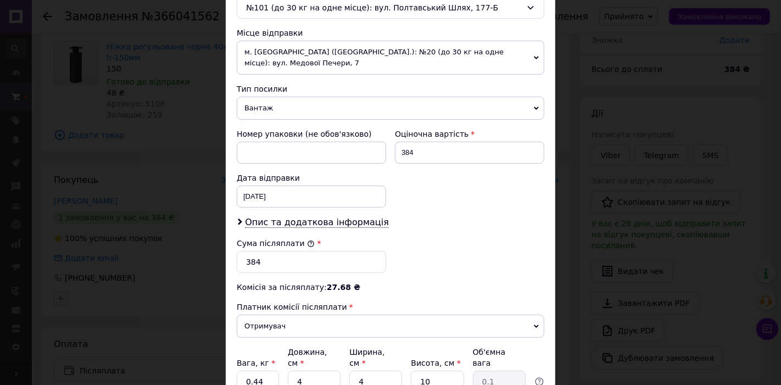
scroll to position [366, 0]
click at [291, 216] on span "Опис та додаткова інформація" at bounding box center [317, 221] width 144 height 11
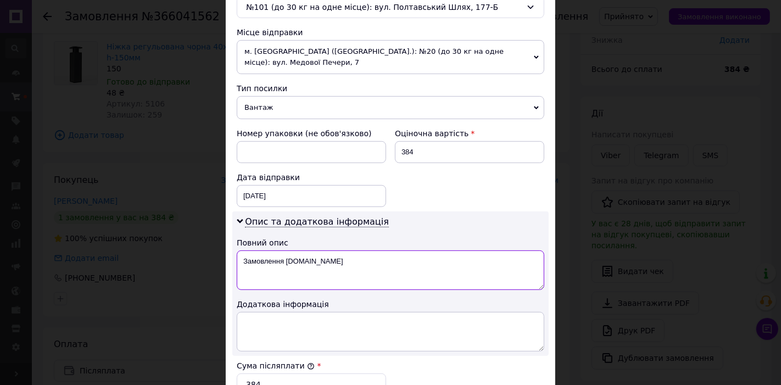
drag, startPoint x: 357, startPoint y: 253, endPoint x: 242, endPoint y: 244, distance: 116.1
click at [242, 250] on textarea "Замовлення [DOMAIN_NAME]" at bounding box center [390, 270] width 307 height 40
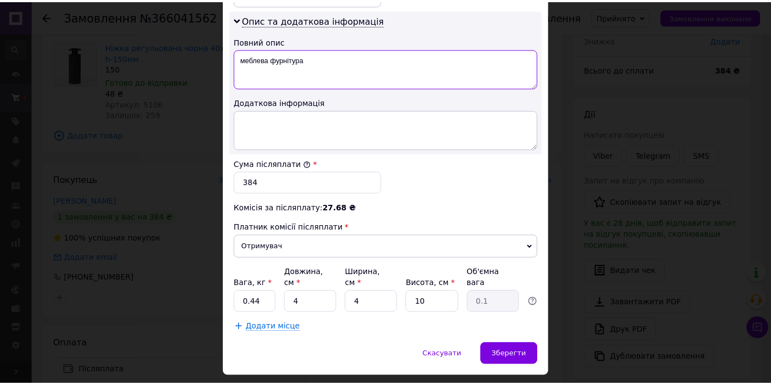
scroll to position [570, 0]
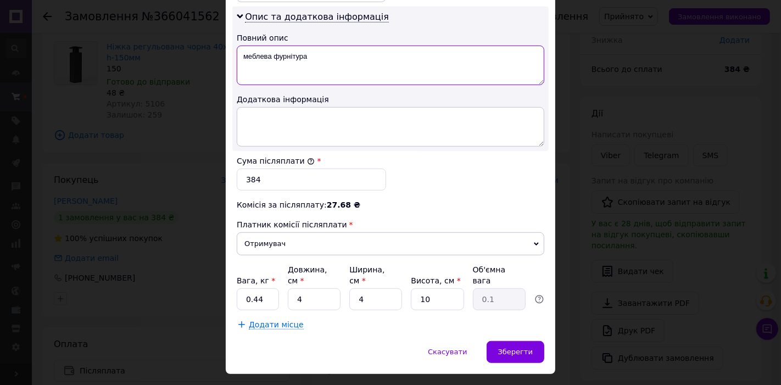
type textarea "меблева фурнітура"
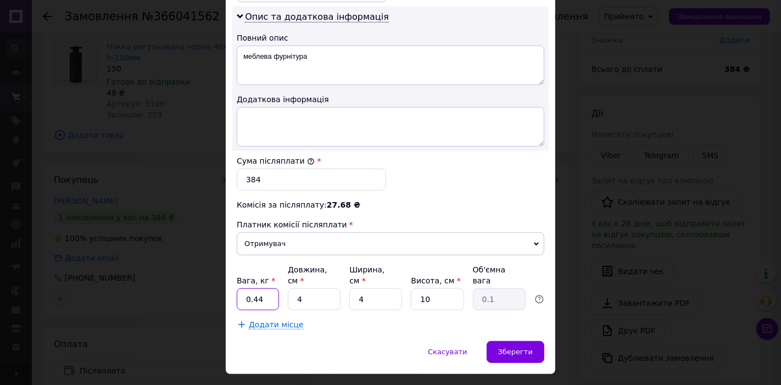
click at [256, 288] on input "0.44" at bounding box center [258, 299] width 42 height 22
click at [262, 288] on input "0.44" at bounding box center [258, 299] width 42 height 22
type input "1"
click at [296, 288] on input "4" at bounding box center [314, 299] width 53 height 22
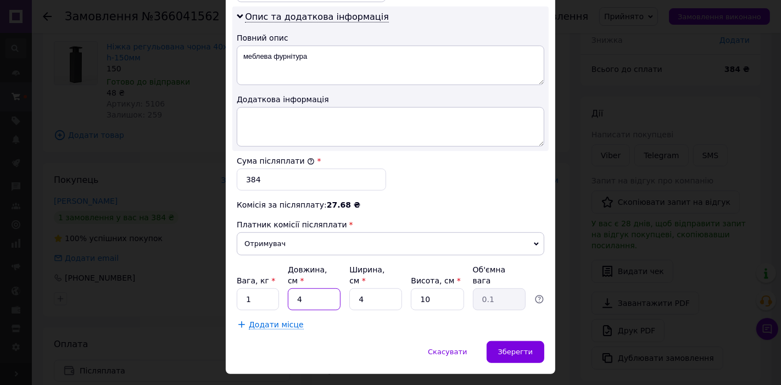
click at [296, 288] on input "4" at bounding box center [314, 299] width 53 height 22
type input "22"
type input "0.22"
type input "22"
click at [386, 288] on input "4" at bounding box center [375, 299] width 53 height 22
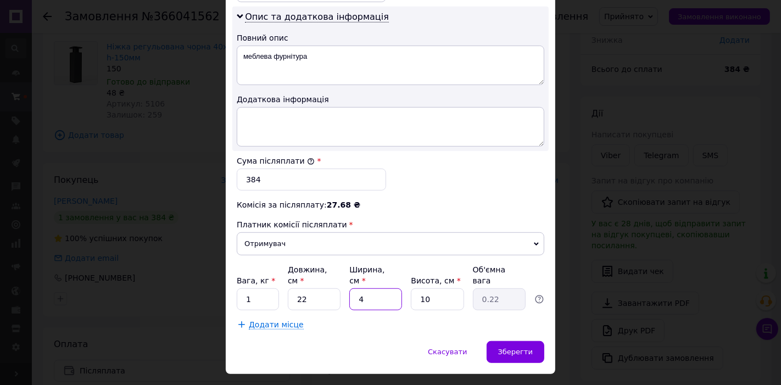
click at [386, 288] on input "4" at bounding box center [375, 299] width 53 height 22
type input "1"
type input "0.1"
type input "17"
type input "0.94"
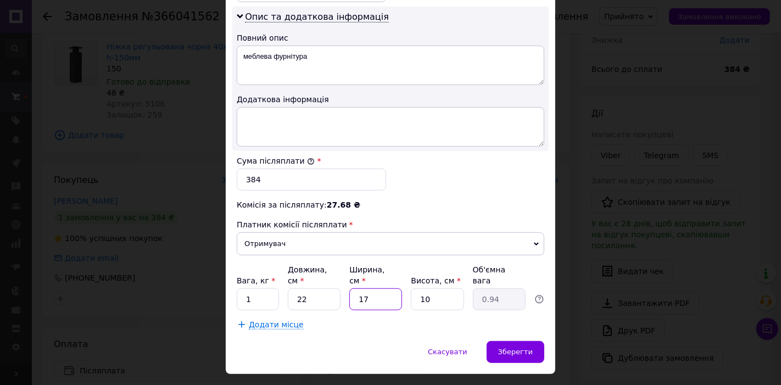
type input "17"
click at [436, 288] on input "10" at bounding box center [437, 299] width 53 height 22
type input "1"
type input "0.1"
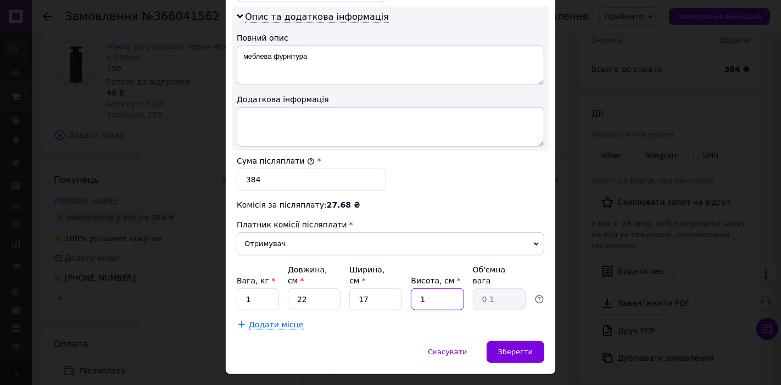
type input "14"
type input "1.31"
type input "14"
click at [513, 341] on div "Зберегти" at bounding box center [515, 352] width 58 height 22
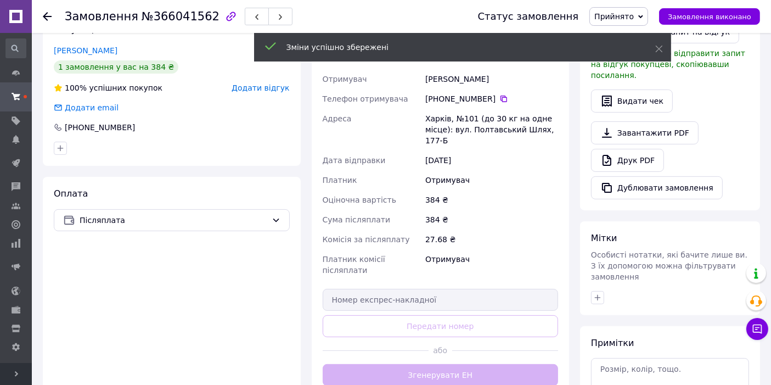
scroll to position [244, 0]
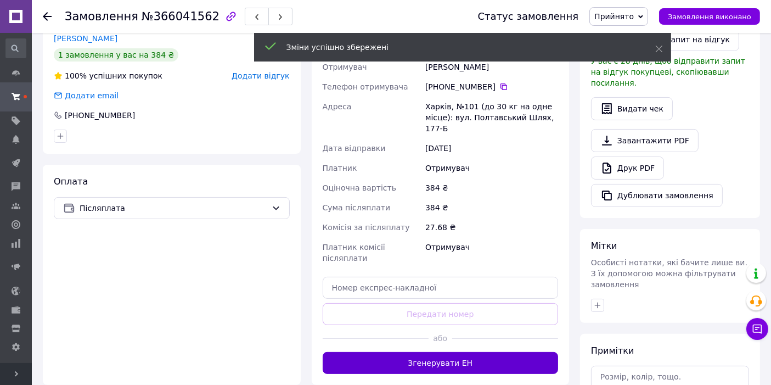
click at [421, 352] on button "Згенерувати ЕН" at bounding box center [441, 363] width 236 height 22
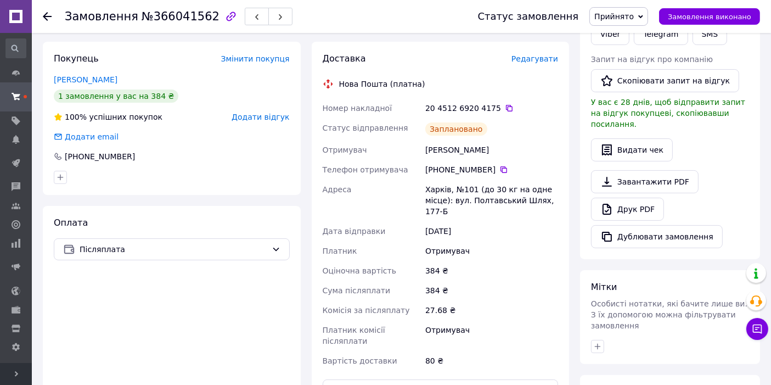
scroll to position [203, 0]
click at [505, 107] on icon at bounding box center [509, 107] width 9 height 9
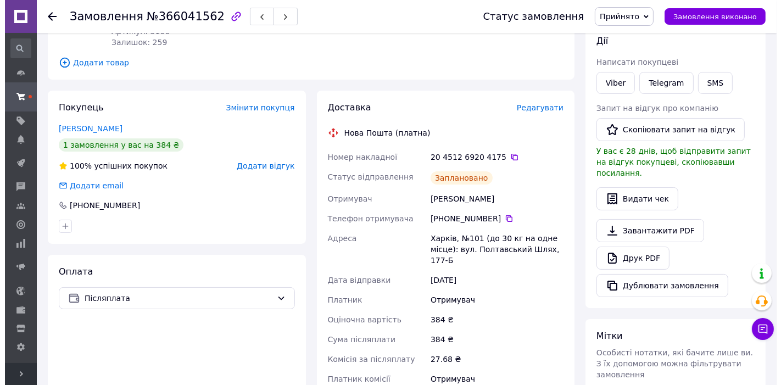
scroll to position [26, 0]
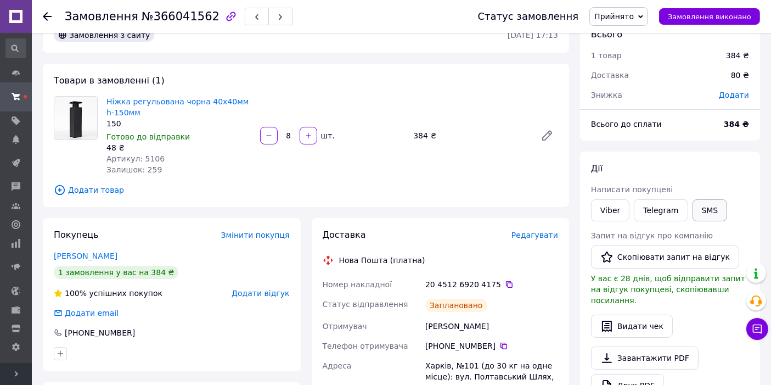
click at [704, 205] on button "SMS" at bounding box center [710, 210] width 35 height 22
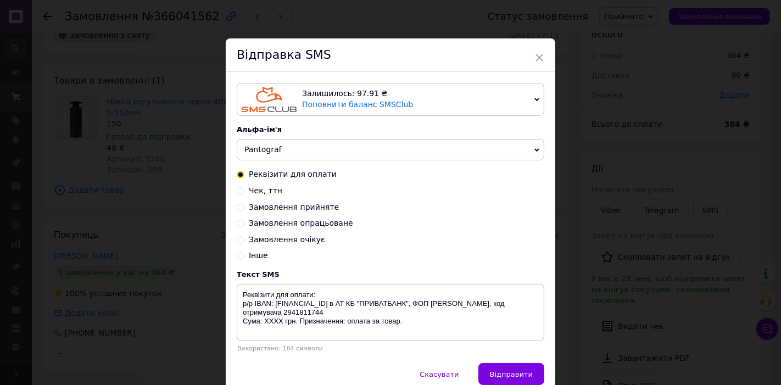
click at [319, 227] on span "Замовлення опрацьоване" at bounding box center [301, 222] width 104 height 9
click at [244, 226] on input "Замовлення опрацьоване" at bounding box center [241, 222] width 8 height 8
radio input "true"
radio input "false"
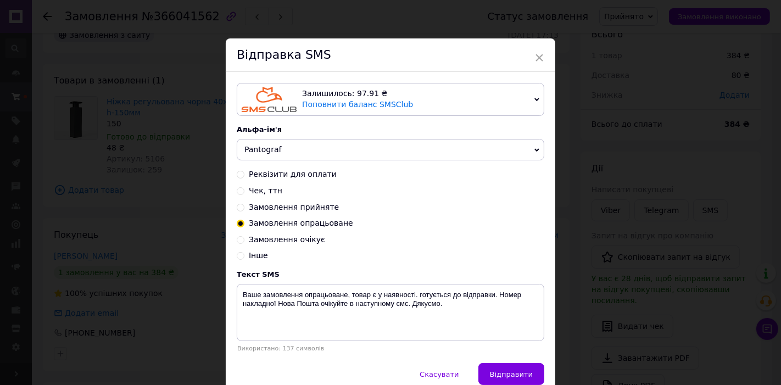
scroll to position [51, 0]
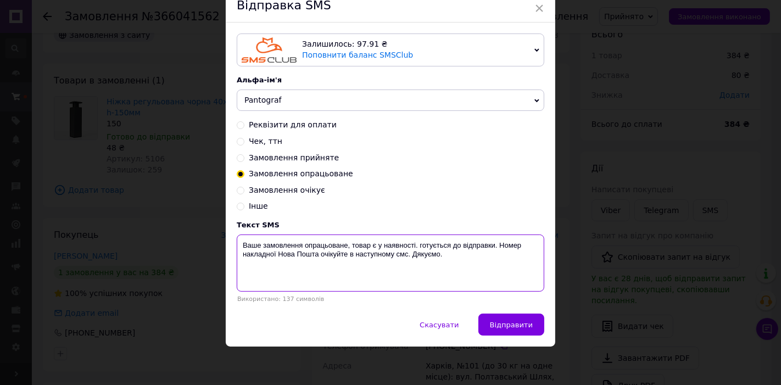
drag, startPoint x: 319, startPoint y: 255, endPoint x: 406, endPoint y: 260, distance: 86.9
click at [406, 260] on textarea "Ваше замовлення опрацьоване, товар є у наявності. готується до відправки. Номер…" at bounding box center [390, 262] width 307 height 57
paste textarea "20451269204175"
type textarea "Ваше замовлення опрацьоване, товар є у наявності. готується до відправки. Номер…"
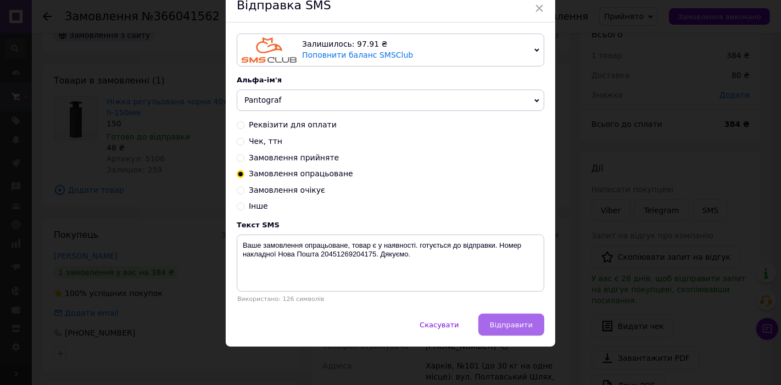
click at [492, 319] on button "Відправити" at bounding box center [511, 324] width 66 height 22
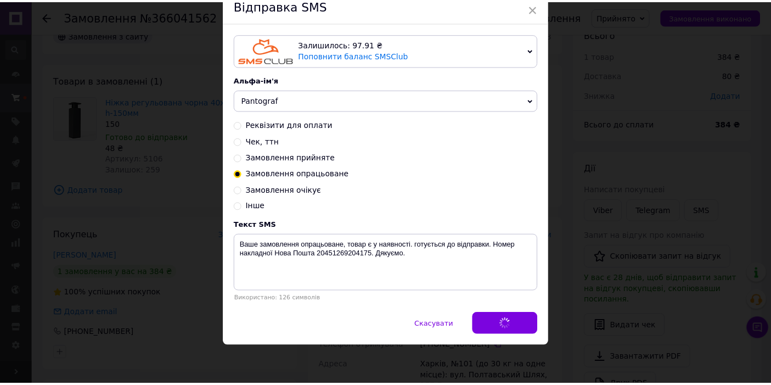
scroll to position [0, 0]
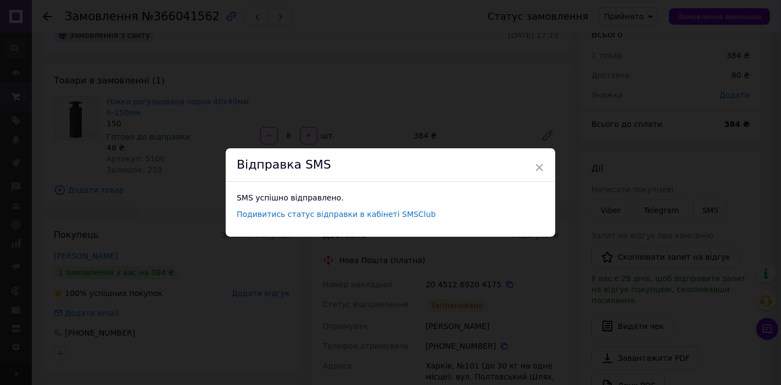
click at [544, 167] on div "Відправка SMS" at bounding box center [390, 164] width 329 height 33
click at [539, 166] on span "×" at bounding box center [539, 167] width 10 height 19
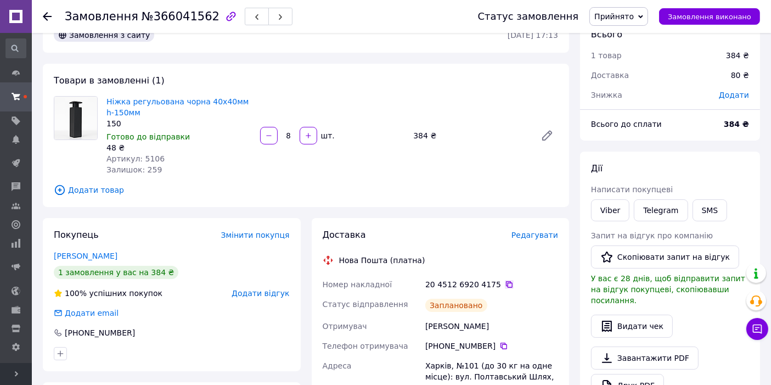
click at [505, 285] on icon at bounding box center [509, 284] width 9 height 9
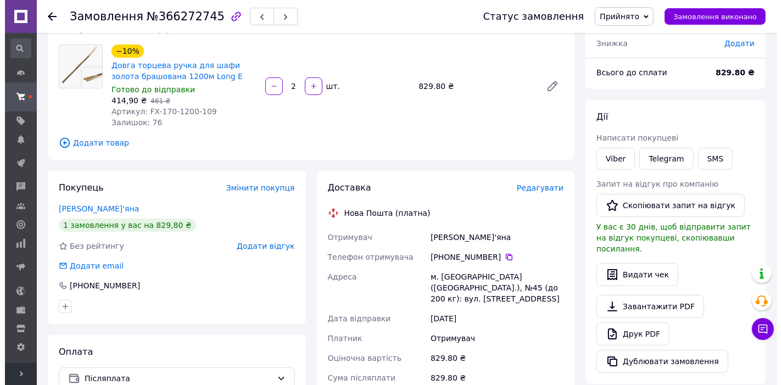
scroll to position [81, 0]
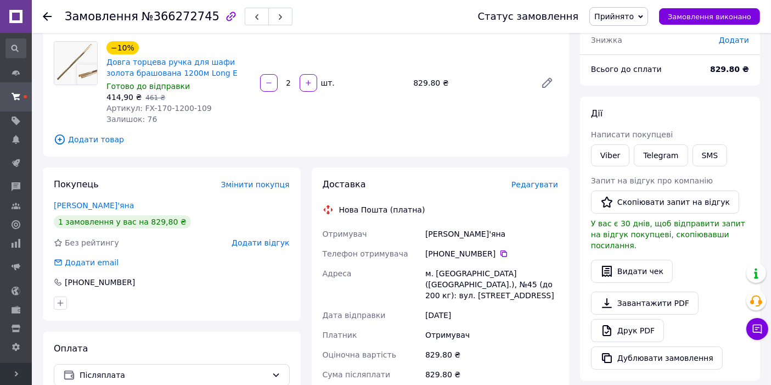
click at [531, 186] on span "Редагувати" at bounding box center [535, 184] width 47 height 9
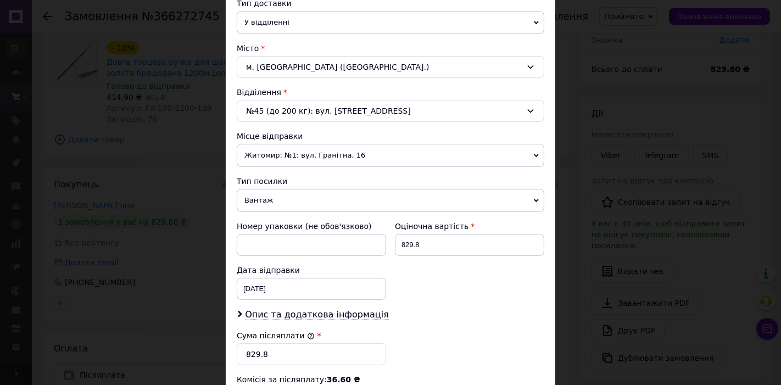
scroll to position [284, 0]
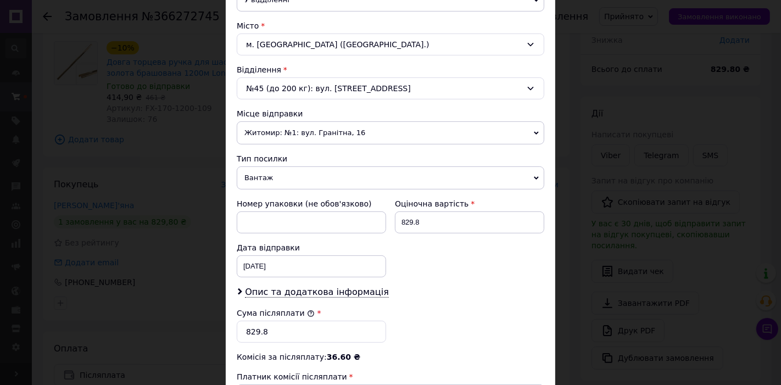
click at [273, 129] on span "Житомир: №1: вул. Гранітна, 16" at bounding box center [390, 132] width 307 height 23
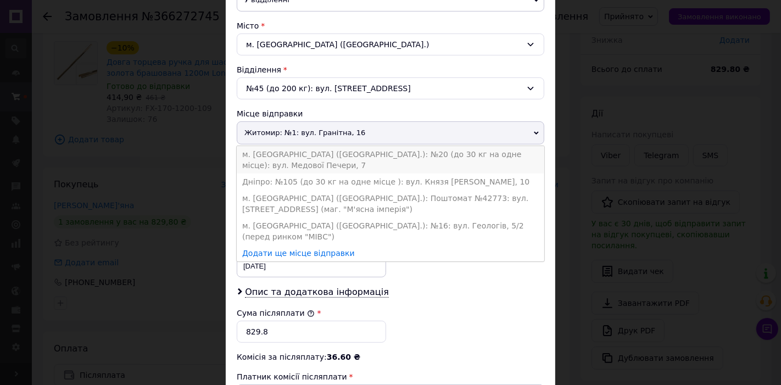
click at [312, 150] on li "м. [GEOGRAPHIC_DATA] ([GEOGRAPHIC_DATA].): №20 (до 30 кг на одне місце): вул. М…" at bounding box center [390, 159] width 307 height 27
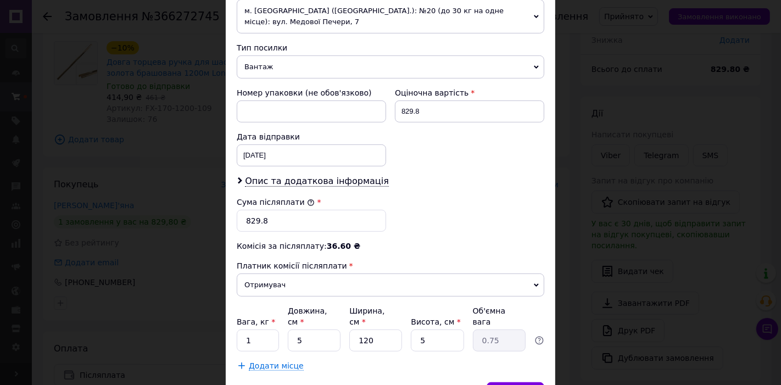
scroll to position [406, 0]
click at [279, 176] on span "Опис та додаткова інформація" at bounding box center [317, 181] width 144 height 11
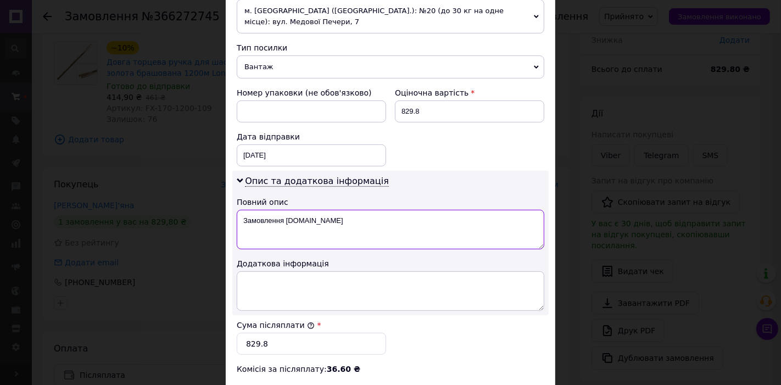
drag, startPoint x: 341, startPoint y: 207, endPoint x: 232, endPoint y: 207, distance: 108.7
click at [232, 207] on div "Опис та додаткова інформація Повний опис Замовлення Prom.ua Додаткова інформація" at bounding box center [390, 243] width 316 height 144
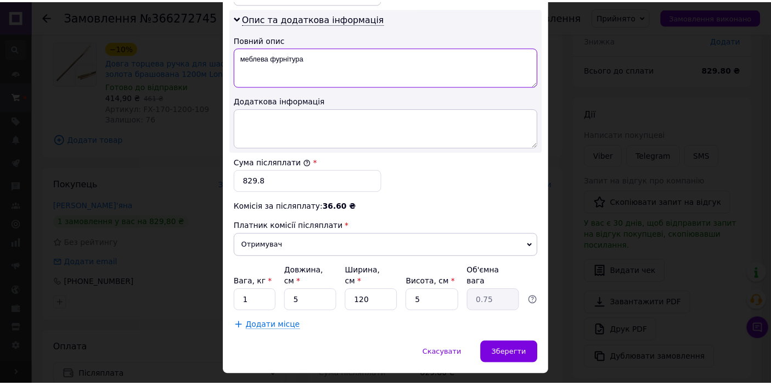
scroll to position [570, 0]
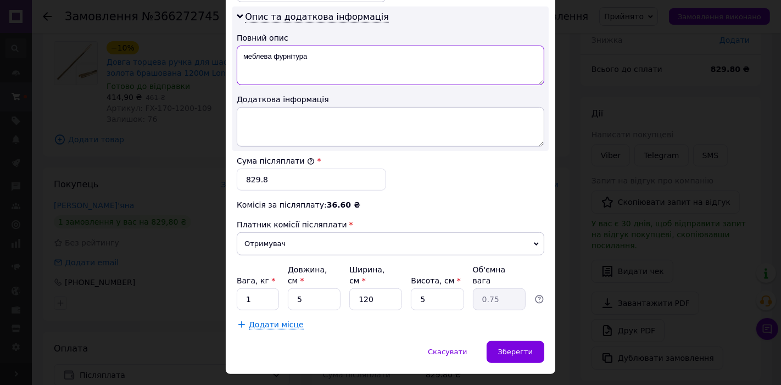
type textarea "меблева фурнітура"
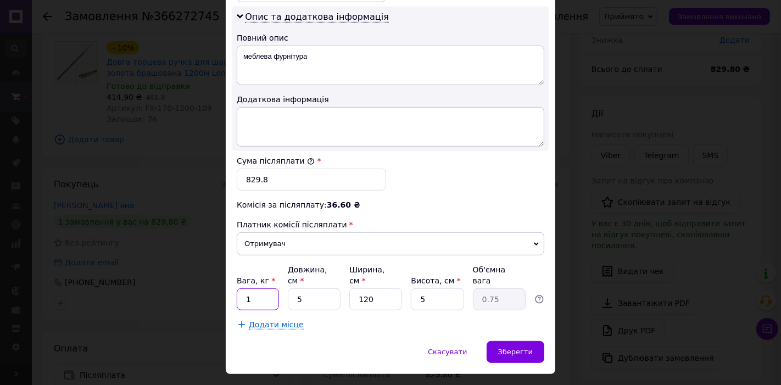
click at [262, 288] on input "1" at bounding box center [258, 299] width 42 height 22
click at [260, 288] on input "1" at bounding box center [258, 299] width 42 height 22
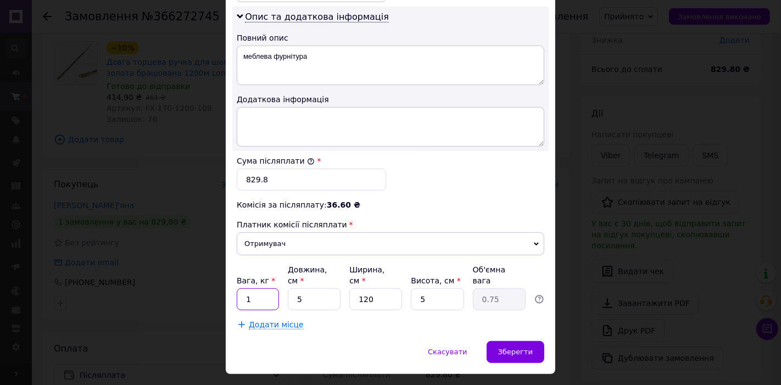
click at [260, 288] on input "1" at bounding box center [258, 299] width 42 height 22
type input "2"
click at [322, 288] on input "5" at bounding box center [314, 299] width 53 height 22
type input "1"
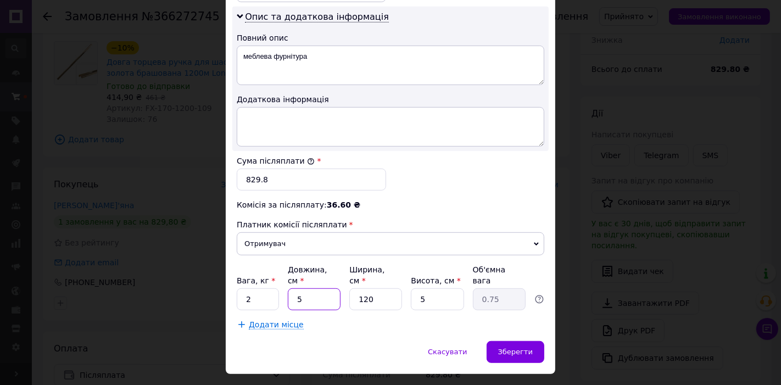
type input "0.15"
type input "12"
type input "1.8"
type input "123"
type input "18.45"
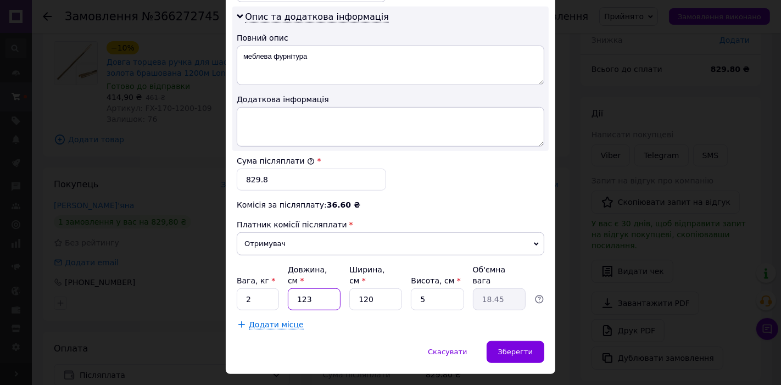
type input "123"
click at [369, 288] on input "120" at bounding box center [375, 299] width 53 height 22
type input "8"
type input "1.23"
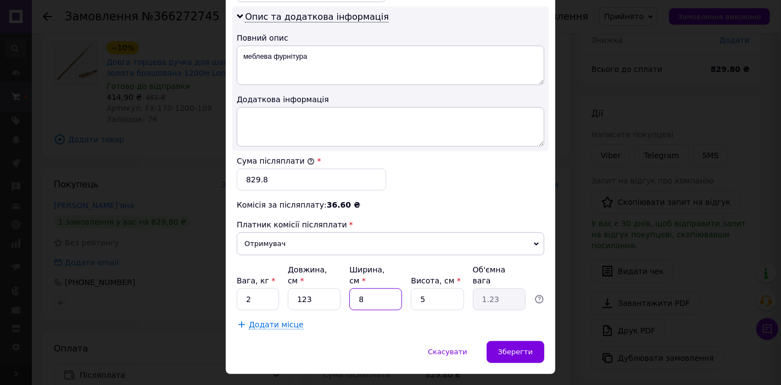
type input "8"
click at [443, 288] on input "5" at bounding box center [437, 299] width 53 height 22
type input "8"
type input "1.97"
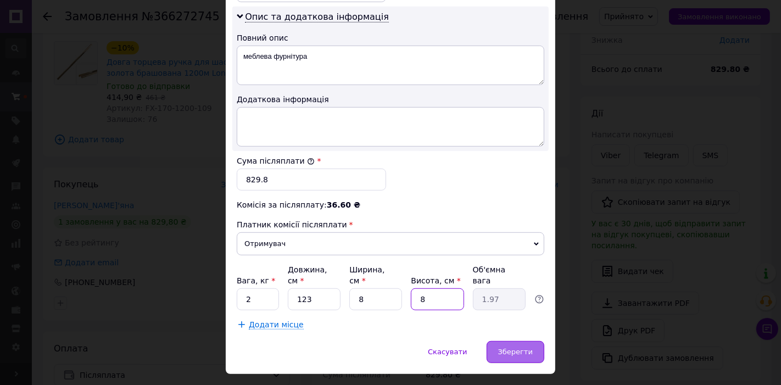
type input "8"
click at [515, 341] on div "Зберегти" at bounding box center [515, 352] width 58 height 22
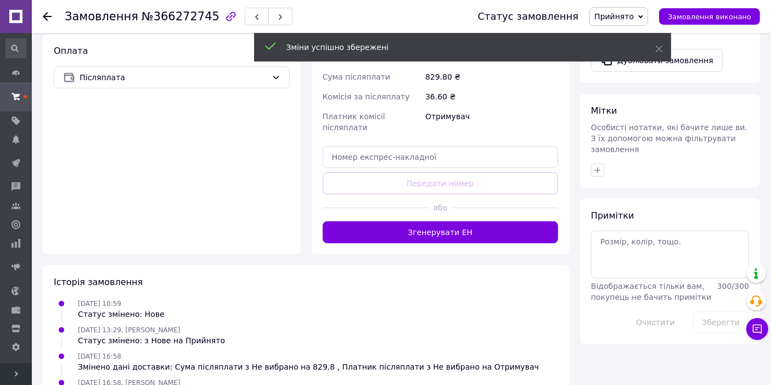
scroll to position [406, 0]
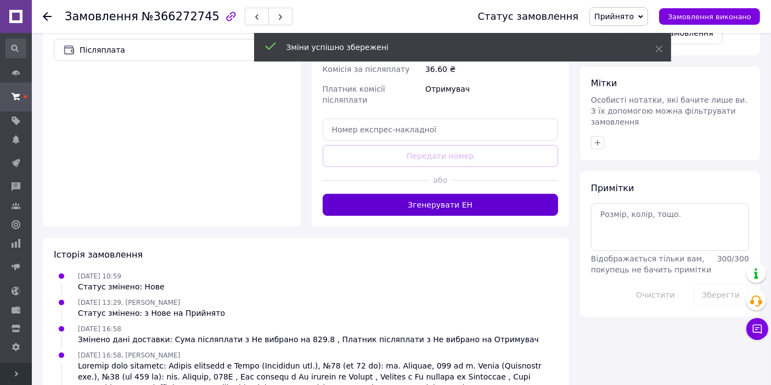
click at [467, 194] on button "Згенерувати ЕН" at bounding box center [441, 205] width 236 height 22
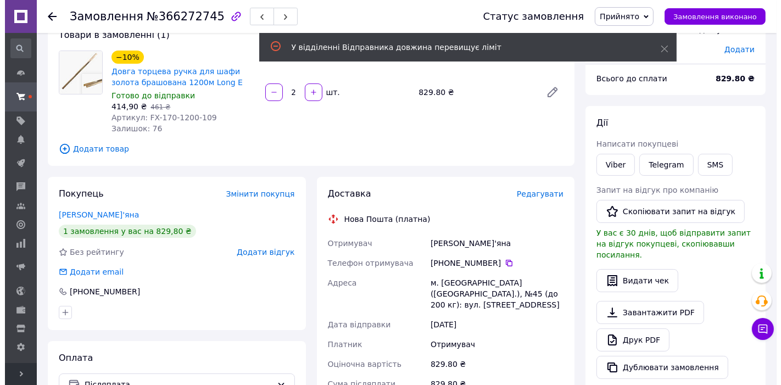
scroll to position [41, 0]
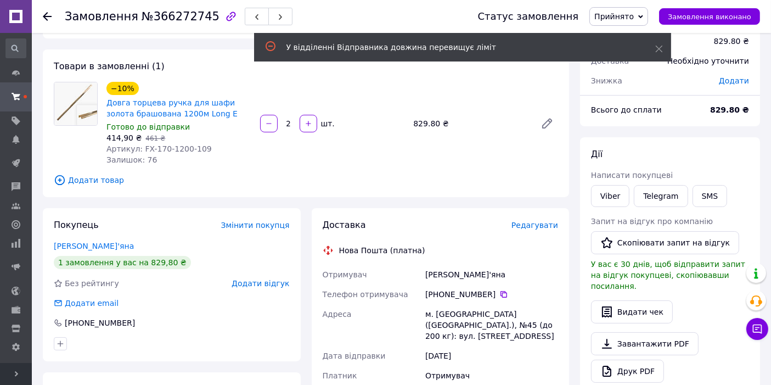
click at [527, 223] on span "Редагувати" at bounding box center [535, 225] width 47 height 9
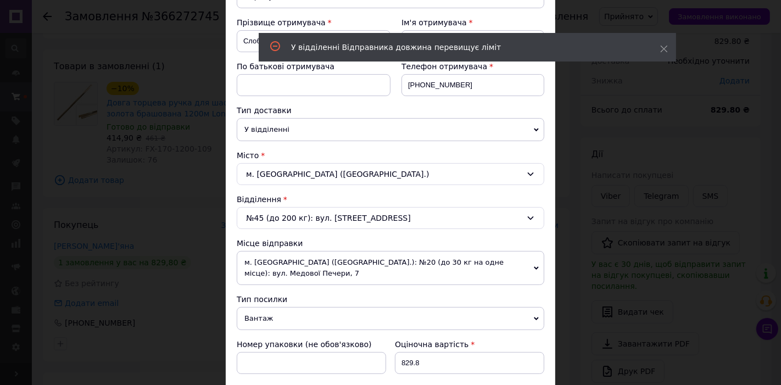
scroll to position [162, 0]
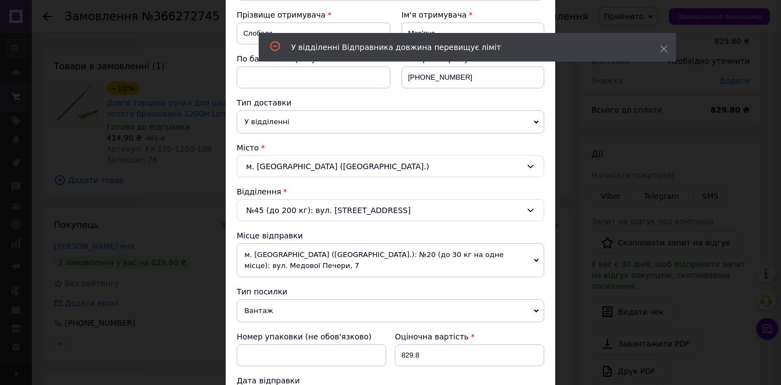
click at [277, 256] on span "м. [GEOGRAPHIC_DATA] ([GEOGRAPHIC_DATA].): №20 (до 30 кг на одне місце): вул. М…" at bounding box center [390, 260] width 307 height 34
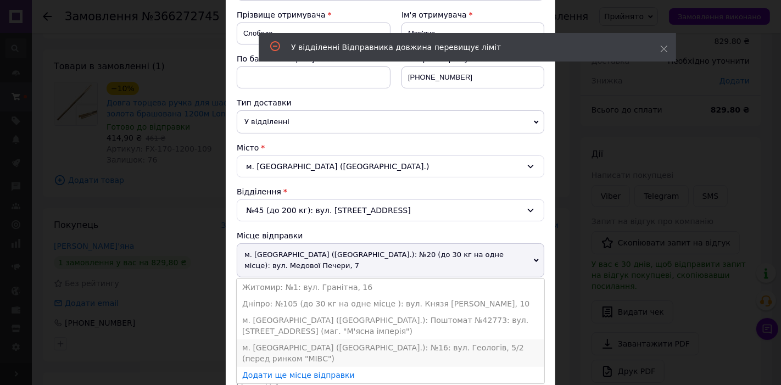
click at [278, 339] on li "м. [GEOGRAPHIC_DATA] ([GEOGRAPHIC_DATA].): №16: вул. Геологів, 5/2 (перед ринко…" at bounding box center [390, 352] width 307 height 27
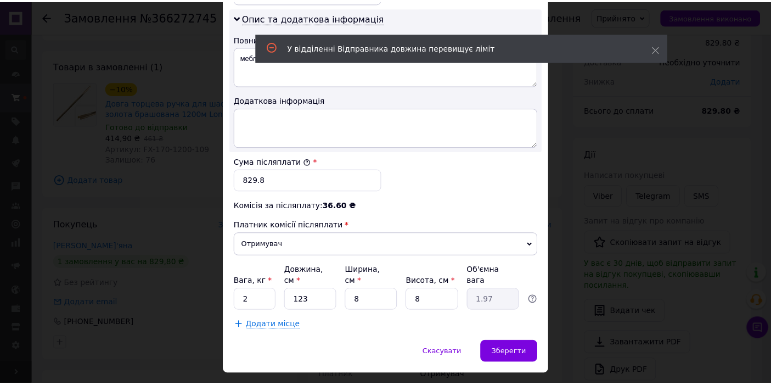
scroll to position [570, 0]
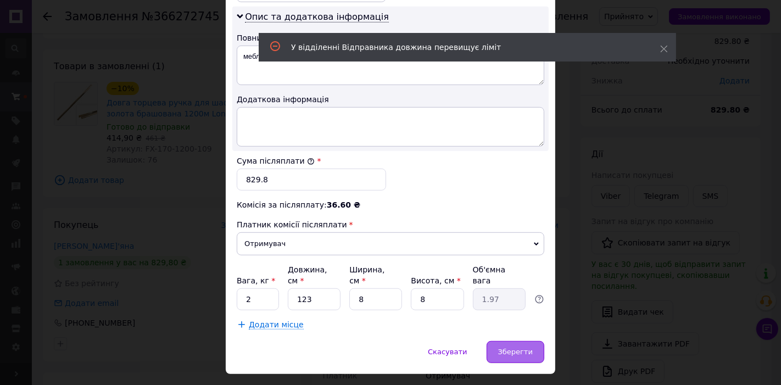
click at [497, 341] on div "Зберегти" at bounding box center [515, 352] width 58 height 22
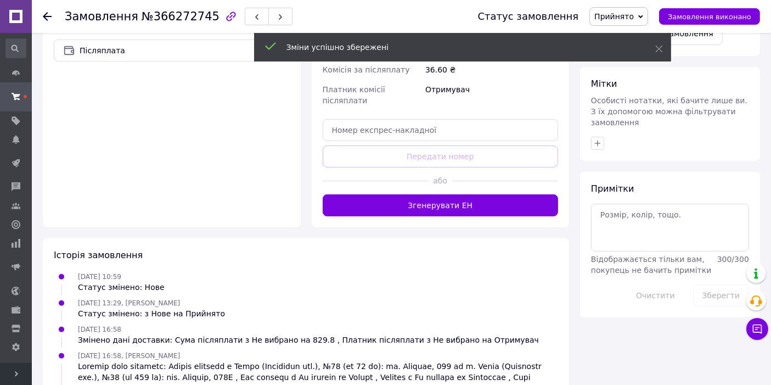
scroll to position [406, 0]
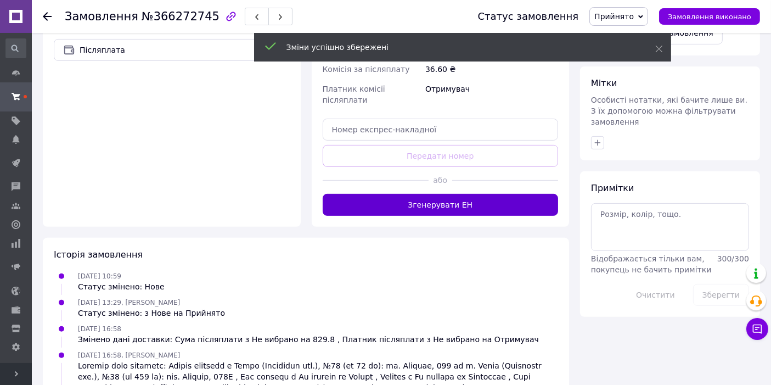
click at [440, 194] on button "Згенерувати ЕН" at bounding box center [441, 205] width 236 height 22
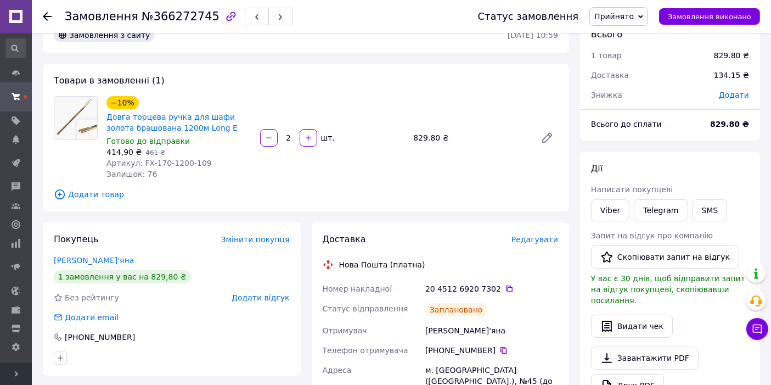
scroll to position [41, 0]
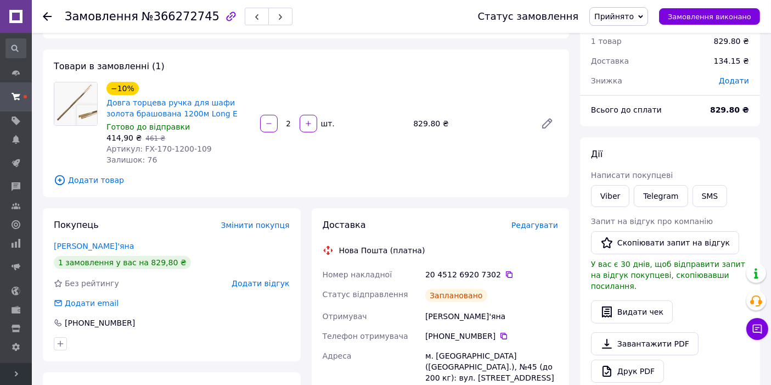
click at [634, 14] on span "Прийнято" at bounding box center [614, 16] width 40 height 9
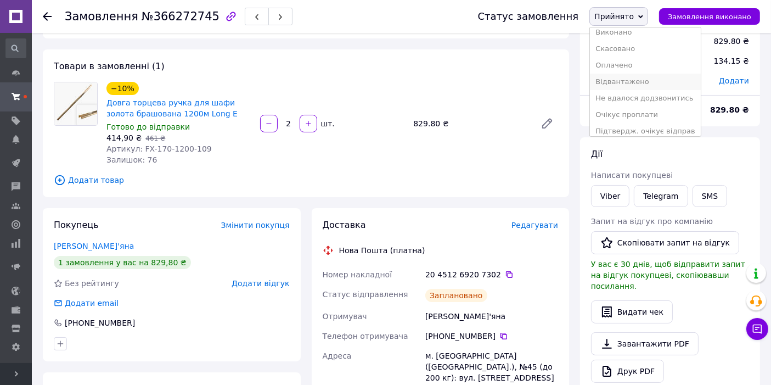
scroll to position [12, 0]
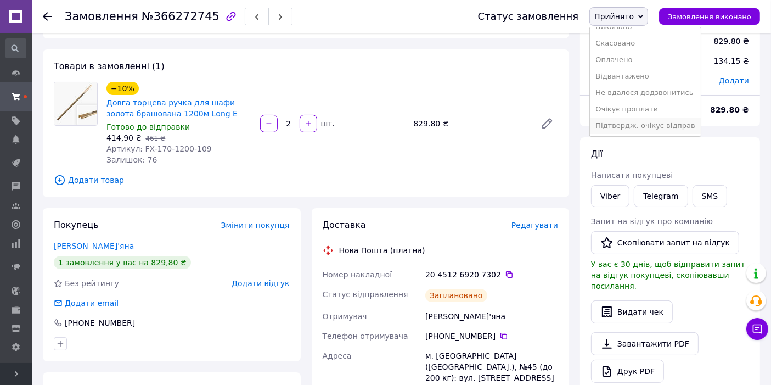
click at [671, 120] on li "Підтвердж. очікує відправ" at bounding box center [645, 125] width 111 height 16
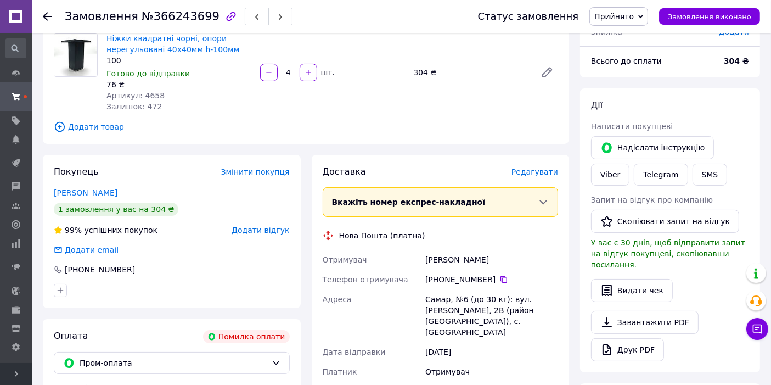
scroll to position [203, 0]
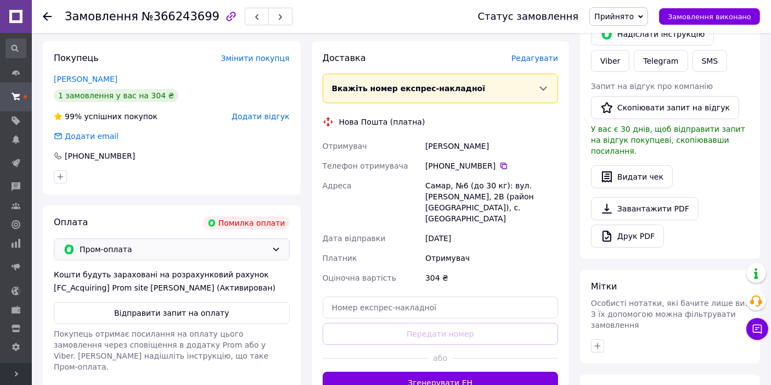
click at [165, 252] on span "Пром-оплата" at bounding box center [174, 249] width 188 height 12
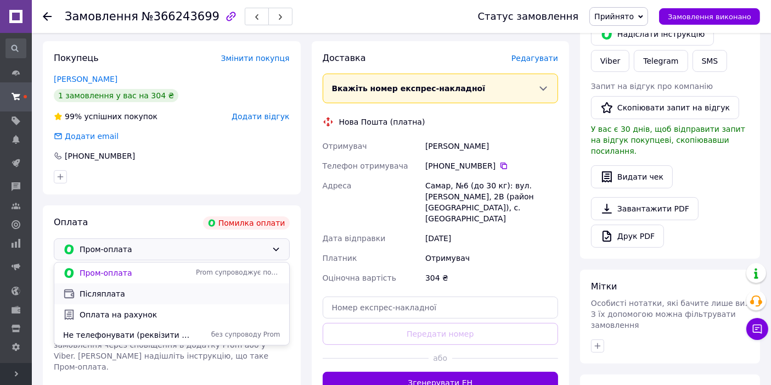
click at [128, 297] on span "Післяплата" at bounding box center [180, 293] width 201 height 11
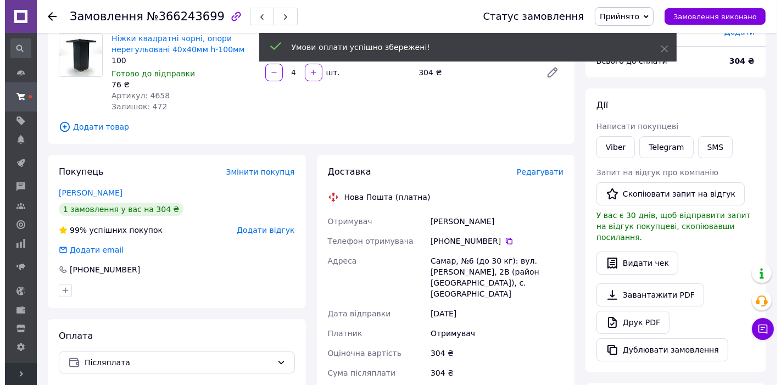
scroll to position [81, 0]
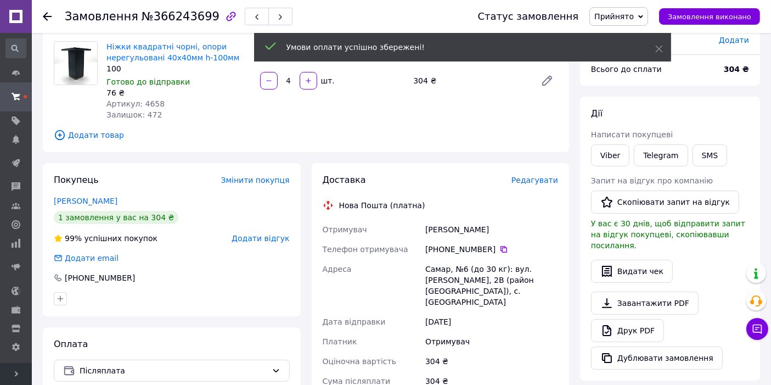
click at [542, 179] on span "Редагувати" at bounding box center [535, 180] width 47 height 9
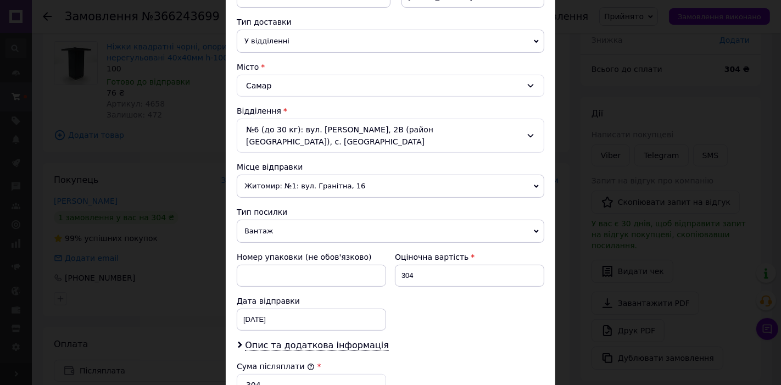
scroll to position [244, 0]
click at [276, 178] on span "Житомир: №1: вул. Гранітна, 16" at bounding box center [390, 185] width 307 height 23
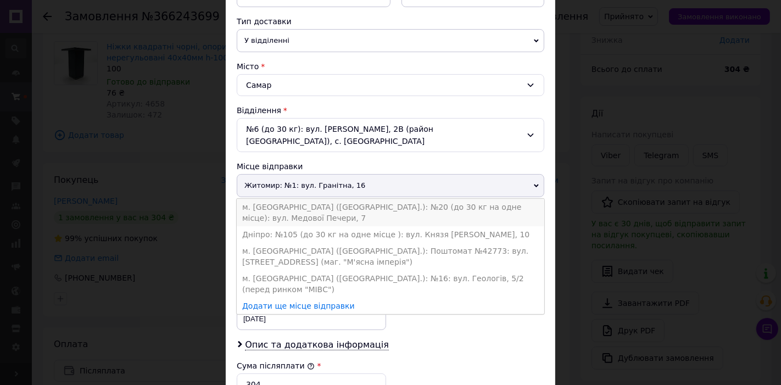
click at [287, 199] on li "м. [GEOGRAPHIC_DATA] ([GEOGRAPHIC_DATA].): №20 (до 30 кг на одне місце): вул. М…" at bounding box center [390, 212] width 307 height 27
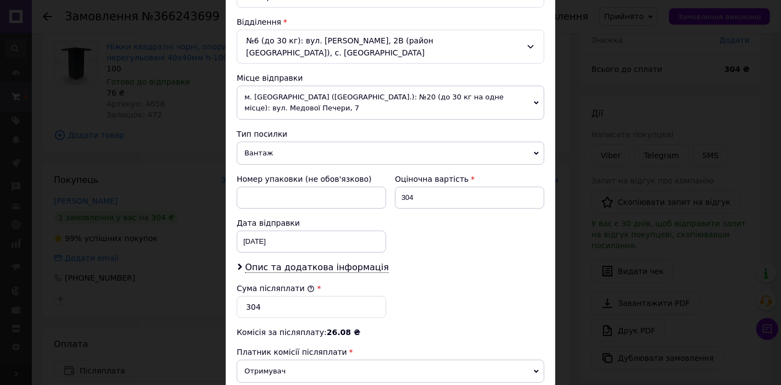
scroll to position [366, 0]
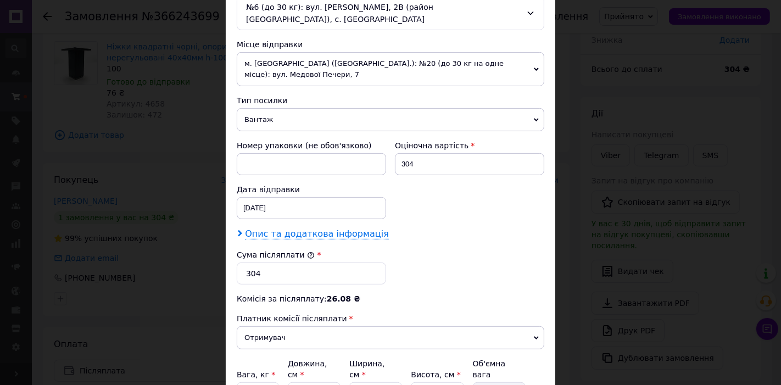
click at [264, 228] on span "Опис та додаткова інформація" at bounding box center [317, 233] width 144 height 11
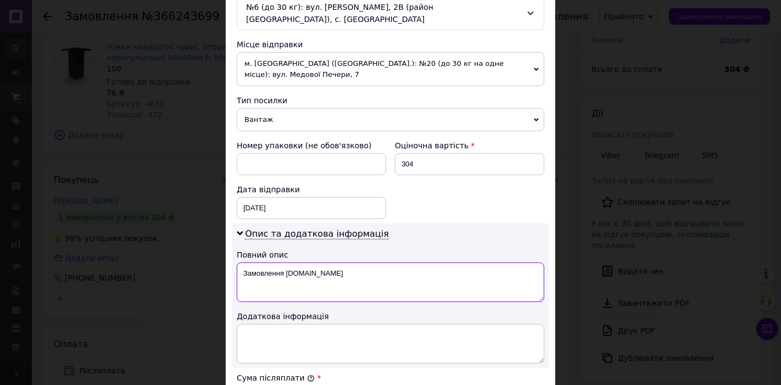
drag, startPoint x: 352, startPoint y: 249, endPoint x: 242, endPoint y: 244, distance: 109.9
click at [242, 262] on textarea "Замовлення [DOMAIN_NAME]" at bounding box center [390, 282] width 307 height 40
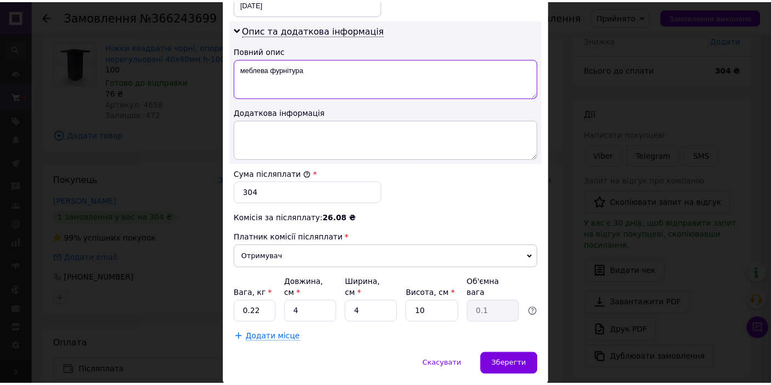
scroll to position [570, 0]
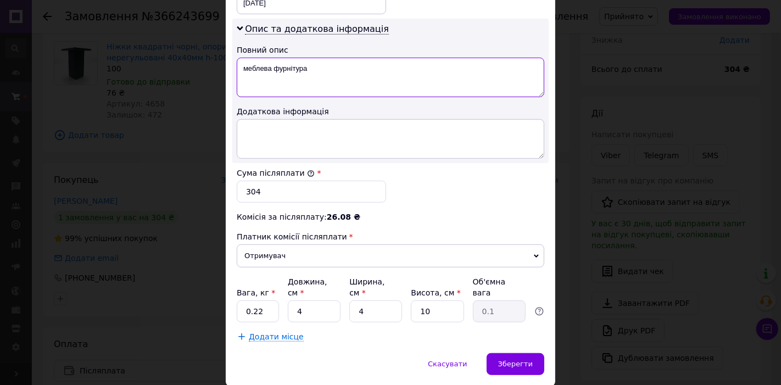
type textarea "меблева фурнітура"
click at [266, 300] on input "0.22" at bounding box center [258, 311] width 42 height 22
type input "0"
type input "1"
click at [298, 300] on input "4" at bounding box center [314, 311] width 53 height 22
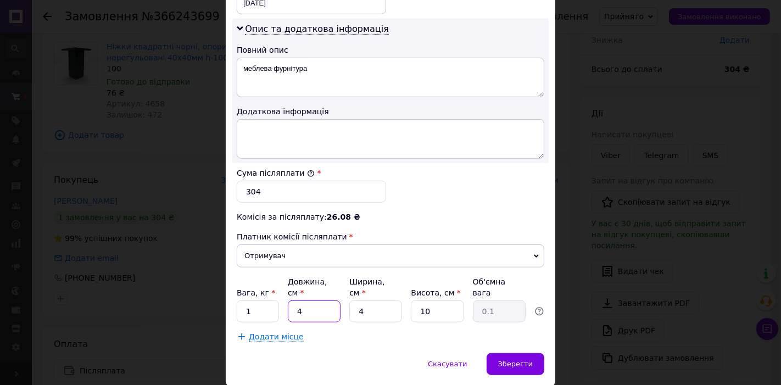
click at [298, 300] on input "4" at bounding box center [314, 311] width 53 height 22
type input "37"
type input "0.37"
type input "37"
click at [388, 300] on input "4" at bounding box center [375, 311] width 53 height 22
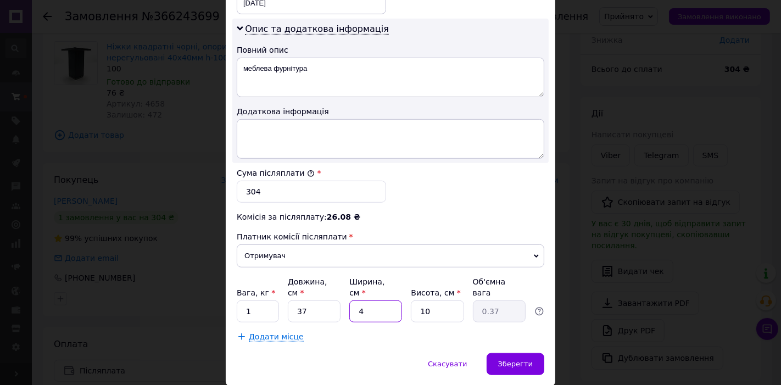
click at [388, 300] on input "4" at bounding box center [375, 311] width 53 height 22
type input "1"
type input "0.1"
type input "11"
type input "1.02"
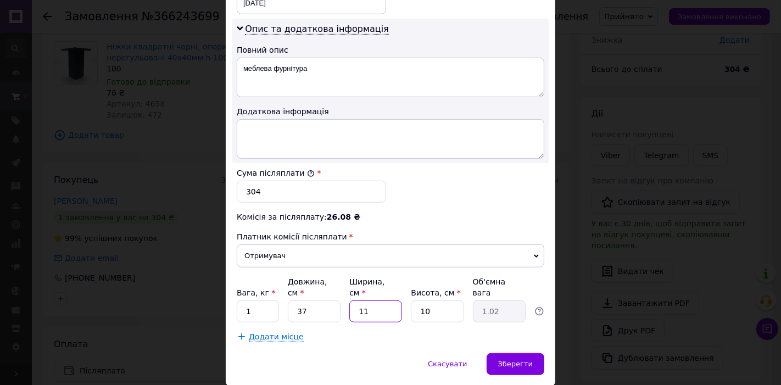
type input "11"
click at [461, 300] on input "10" at bounding box center [437, 311] width 53 height 22
click at [524, 353] on div "Зберегти" at bounding box center [515, 364] width 58 height 22
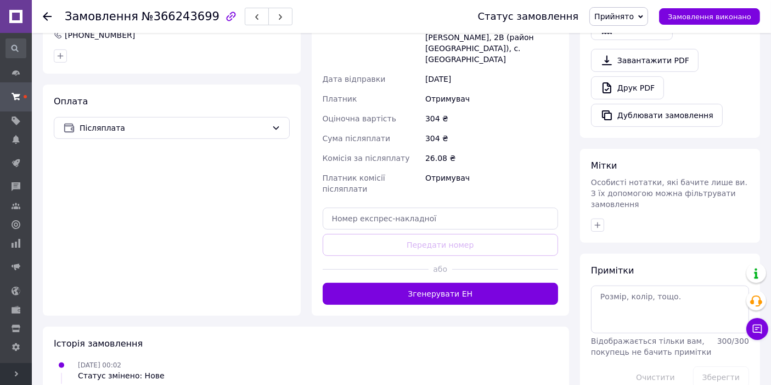
scroll to position [325, 0]
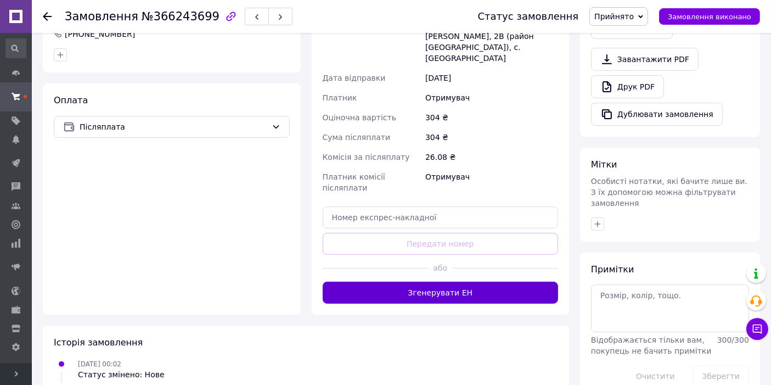
click at [480, 282] on button "Згенерувати ЕН" at bounding box center [441, 293] width 236 height 22
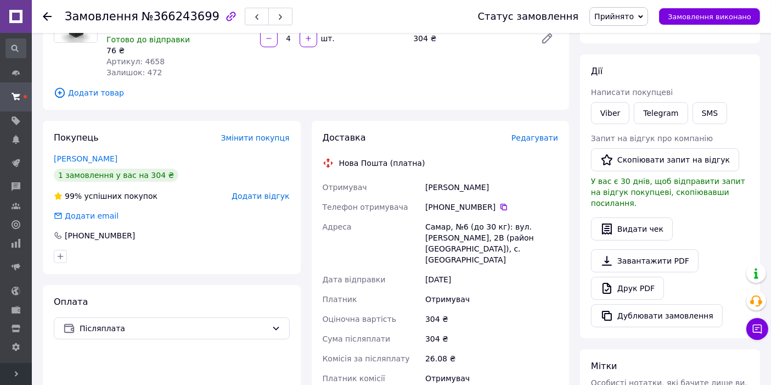
scroll to position [122, 0]
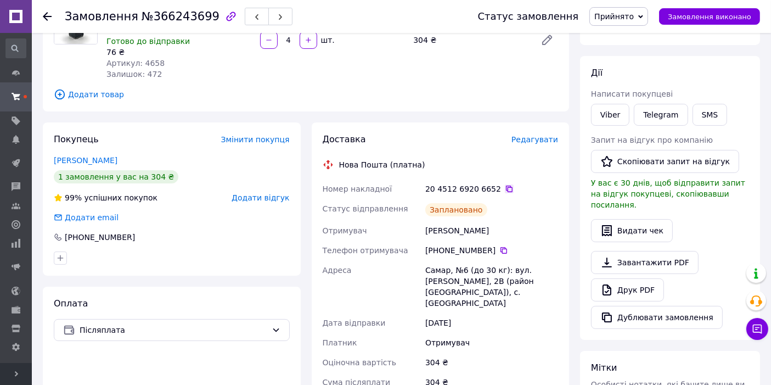
click at [506, 187] on icon at bounding box center [509, 189] width 7 height 7
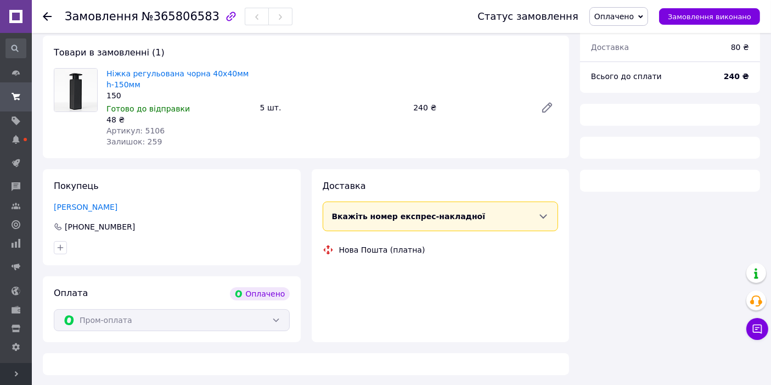
scroll to position [116, 0]
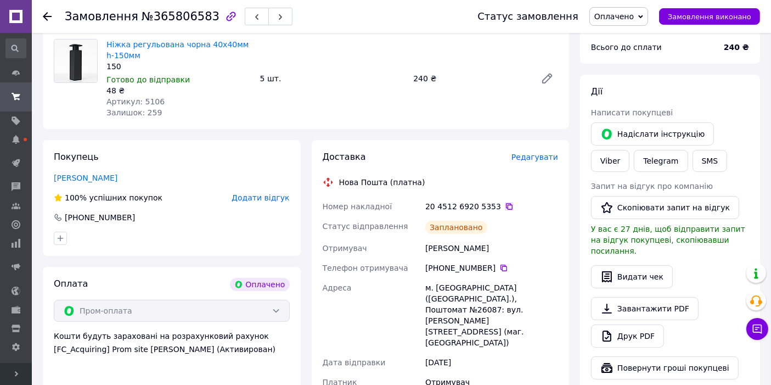
click at [505, 205] on icon at bounding box center [509, 206] width 9 height 9
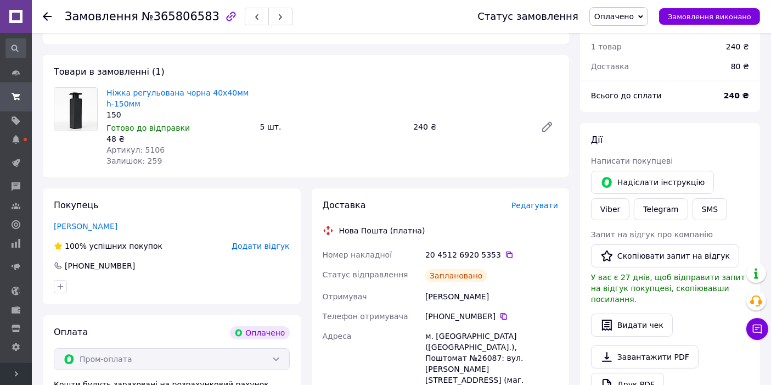
scroll to position [0, 0]
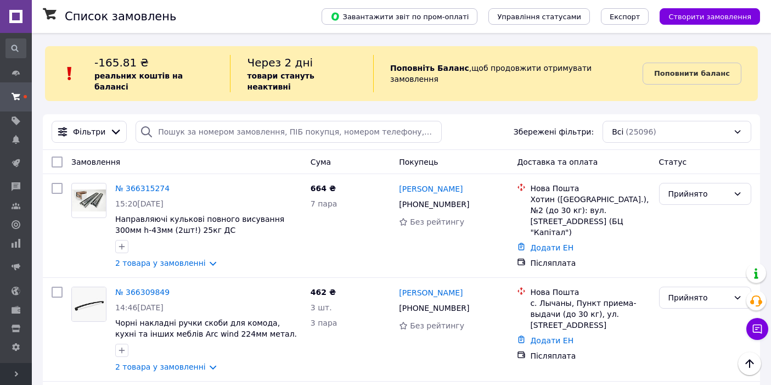
scroll to position [5163, 0]
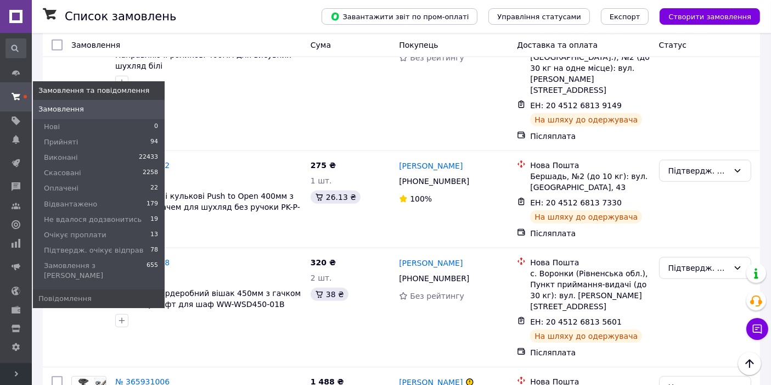
click at [20, 94] on span at bounding box center [16, 97] width 32 height 20
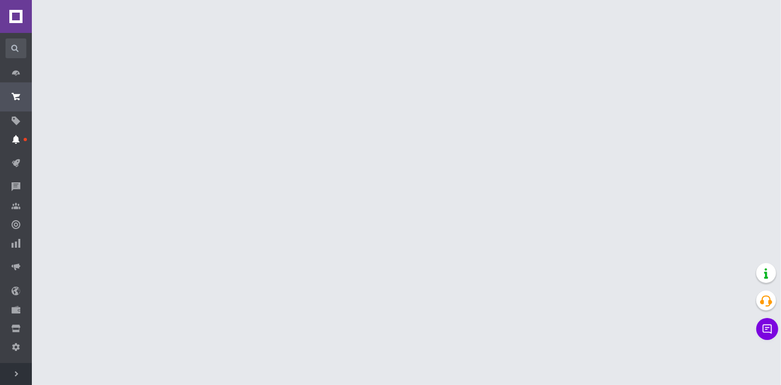
click at [18, 138] on use at bounding box center [15, 139] width 7 height 9
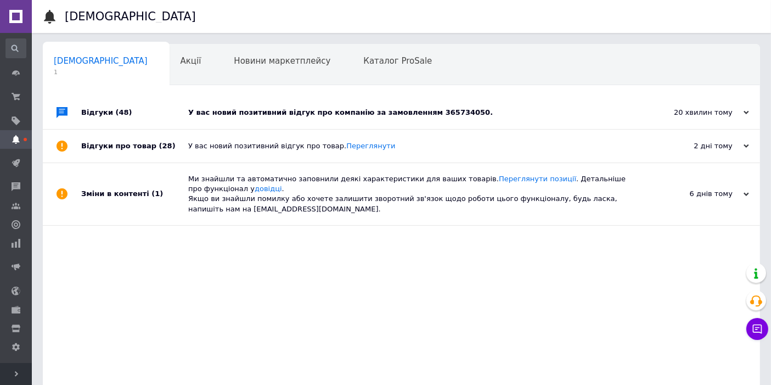
click at [297, 112] on div "У вас новий позитивний відгук про компанію за замовленням 365734050." at bounding box center [413, 113] width 451 height 10
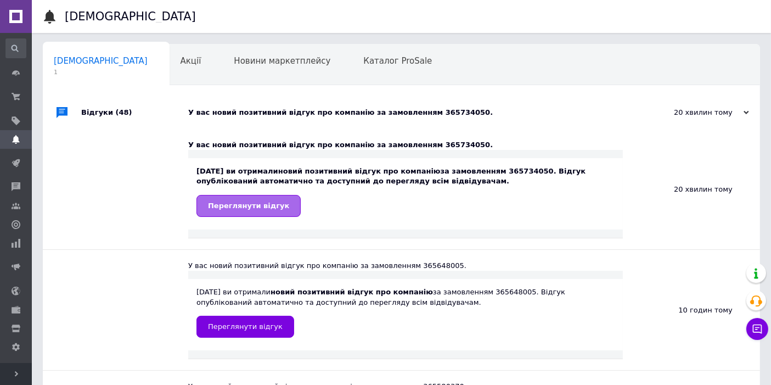
click at [237, 200] on link "Переглянути відгук" at bounding box center [249, 206] width 104 height 22
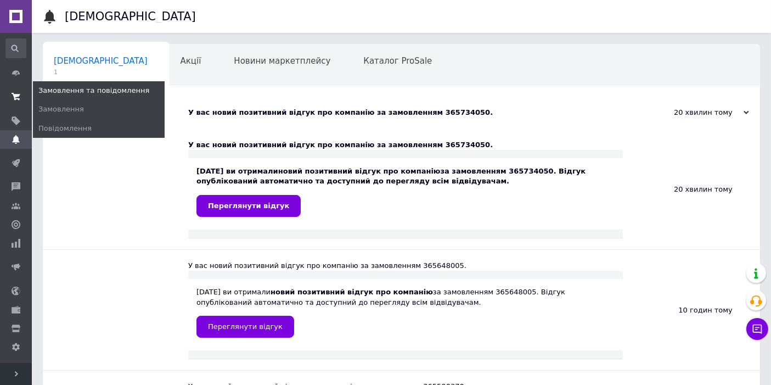
click at [13, 92] on icon at bounding box center [16, 96] width 9 height 9
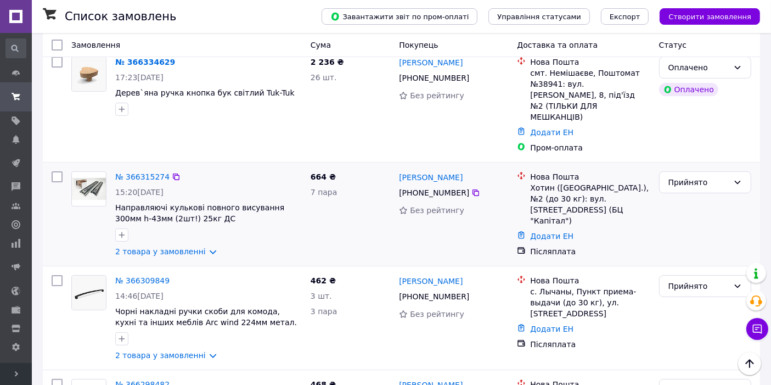
scroll to position [162, 0]
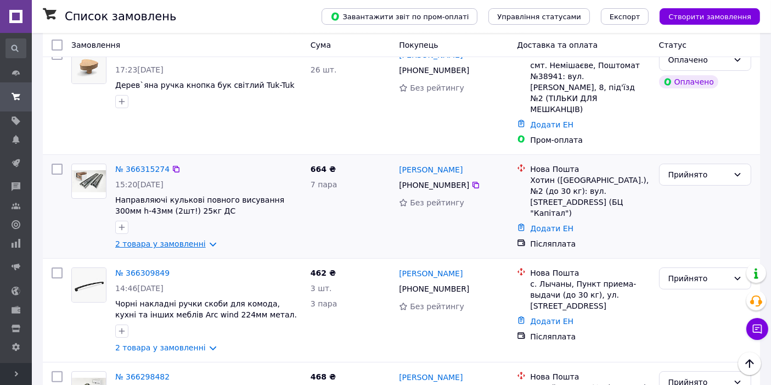
click at [191, 239] on link "2 товара у замовленні" at bounding box center [160, 243] width 91 height 9
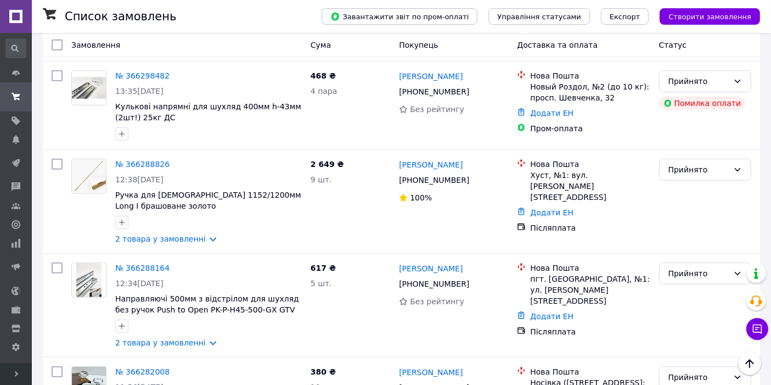
scroll to position [406, 0]
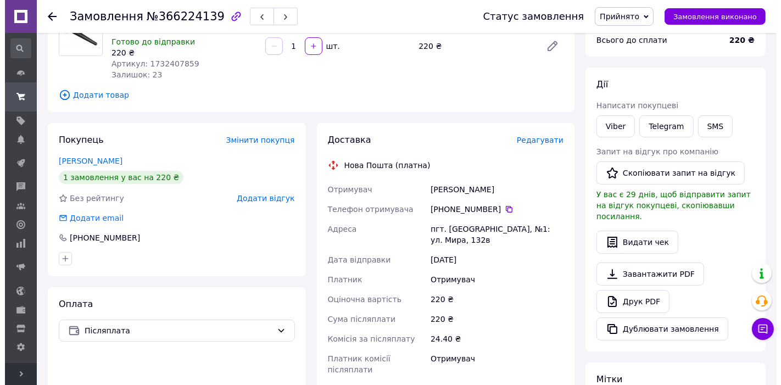
scroll to position [122, 0]
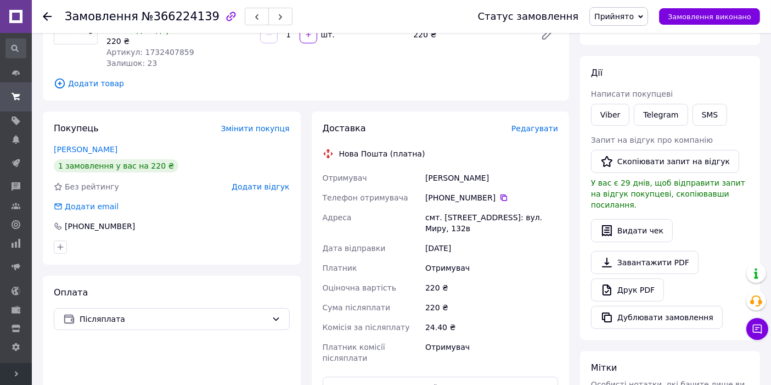
click at [555, 131] on span "Редагувати" at bounding box center [535, 128] width 47 height 9
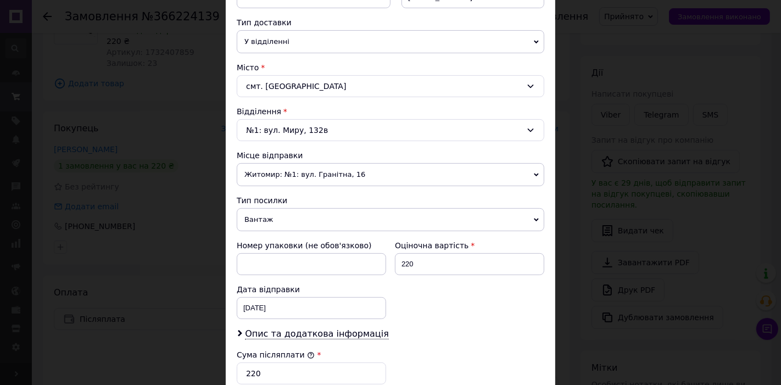
scroll to position [244, 0]
click at [344, 168] on span "Житомир: №1: вул. Гранітна, 16" at bounding box center [390, 173] width 307 height 23
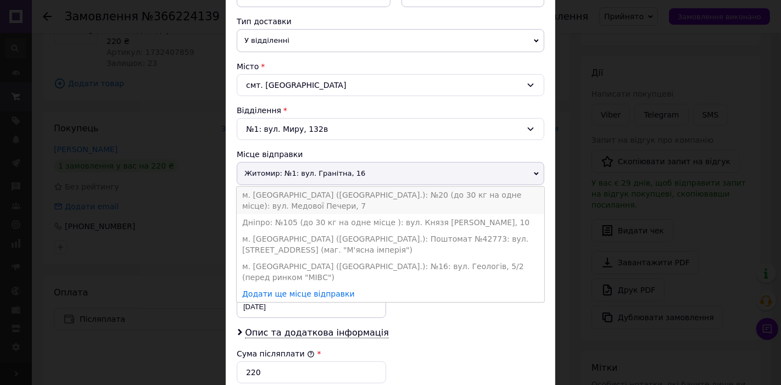
click at [348, 196] on li "м. Львів (Львівська обл.): №20 (до 30 кг на одне місце): вул. Медової Печери, 7" at bounding box center [390, 200] width 307 height 27
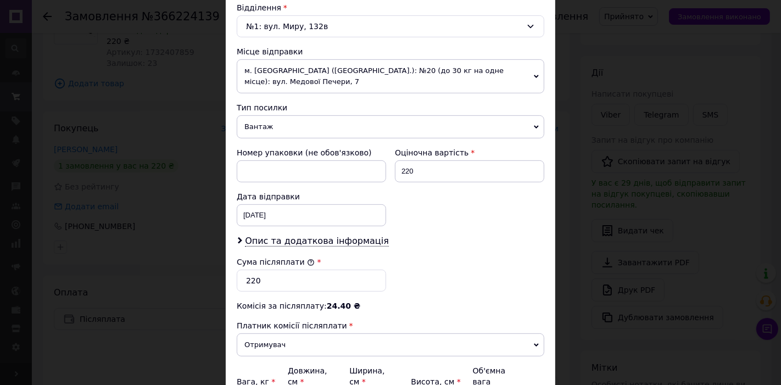
scroll to position [366, 0]
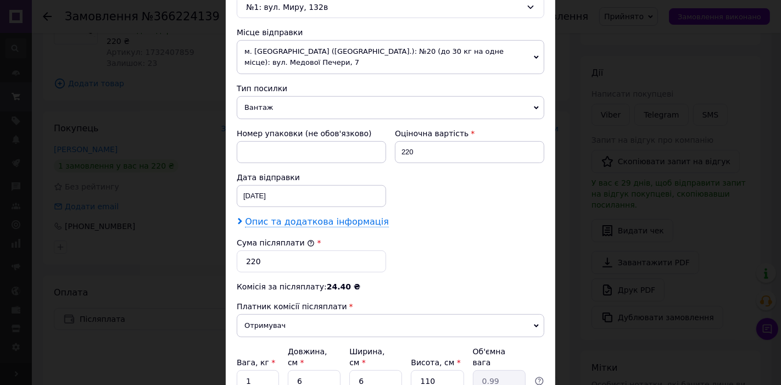
click at [301, 216] on span "Опис та додаткова інформація" at bounding box center [317, 221] width 144 height 11
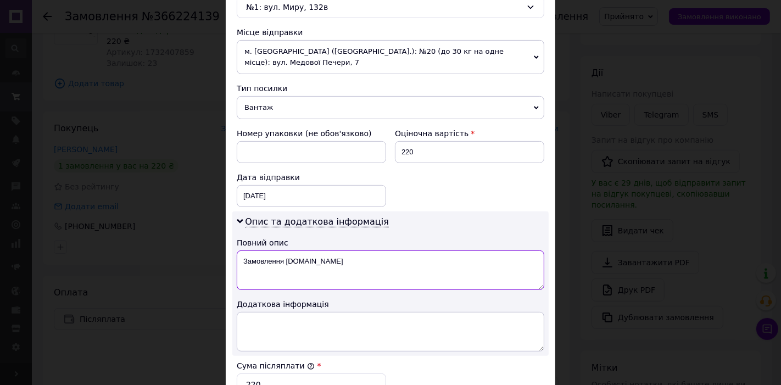
drag, startPoint x: 329, startPoint y: 251, endPoint x: 235, endPoint y: 251, distance: 93.9
click at [237, 251] on textarea "Замовлення Prom.ua" at bounding box center [390, 270] width 307 height 40
type textarea "v"
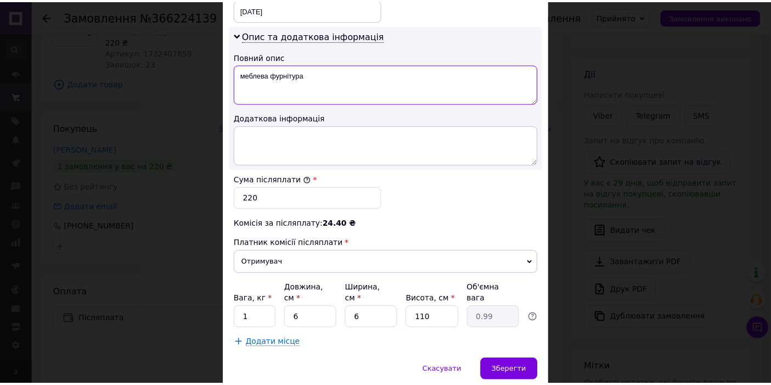
scroll to position [570, 0]
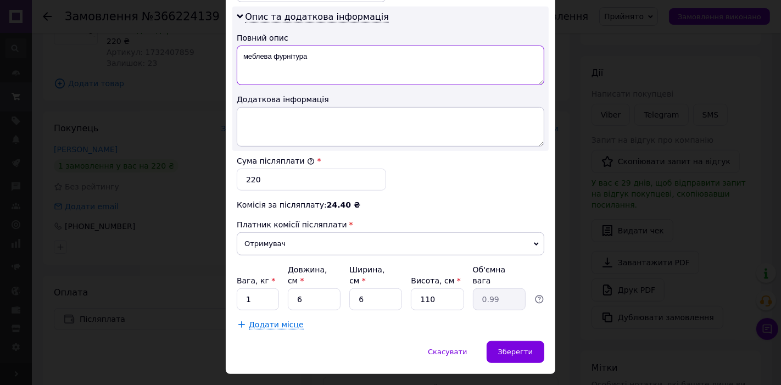
type textarea "меблева фурнітура"
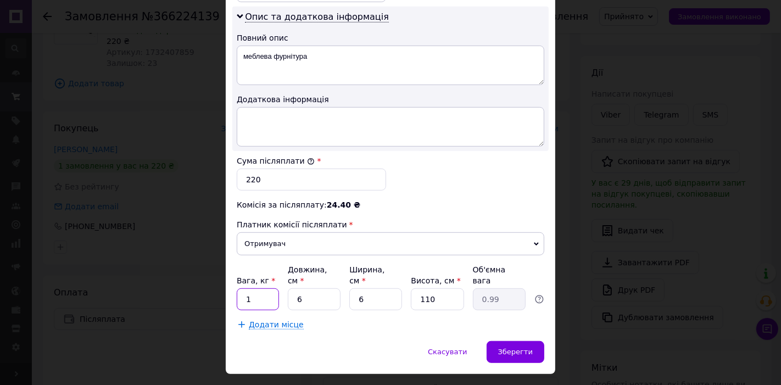
click at [261, 288] on input "1" at bounding box center [258, 299] width 42 height 22
type input "2"
click at [326, 288] on input "6" at bounding box center [314, 299] width 53 height 22
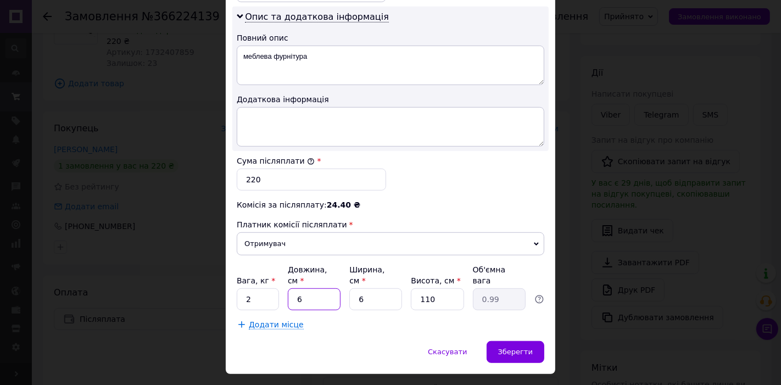
type input "1"
type input "0.17"
type input "11"
type input "1.82"
type input "115"
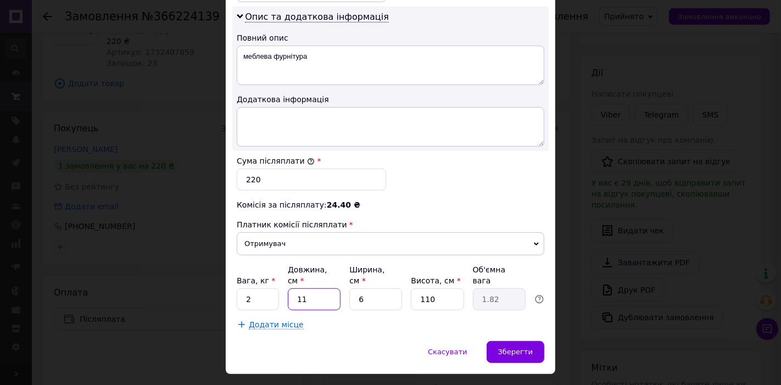
type input "18.98"
type input "115"
click at [367, 288] on input "6" at bounding box center [375, 299] width 53 height 22
type input "1"
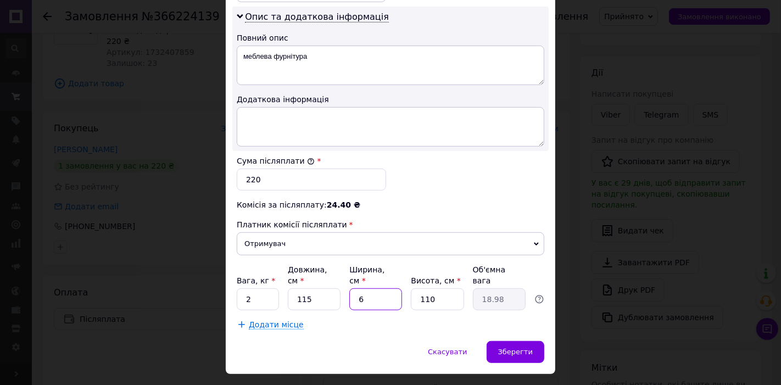
type input "3.16"
type input "1"
type input "0"
type input "0.1"
type input "0"
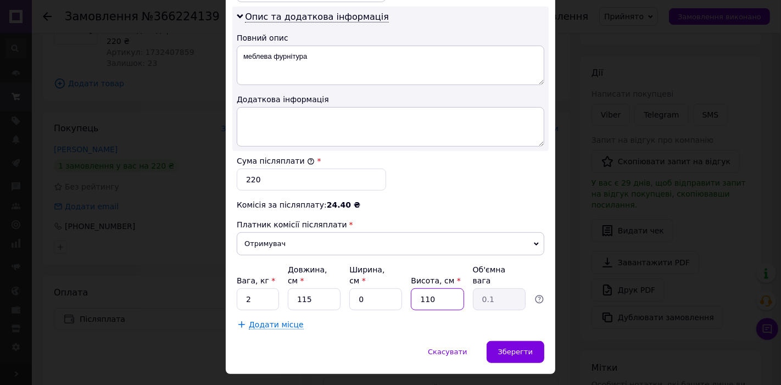
click at [435, 288] on input "110" at bounding box center [437, 299] width 53 height 22
type input "12"
click at [397, 288] on input "0" at bounding box center [375, 299] width 53 height 22
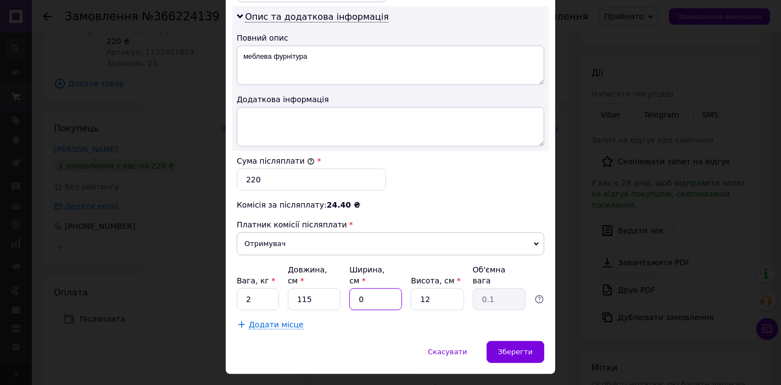
type input "1"
type input "0.35"
type input "10"
type input "3.45"
type input "10"
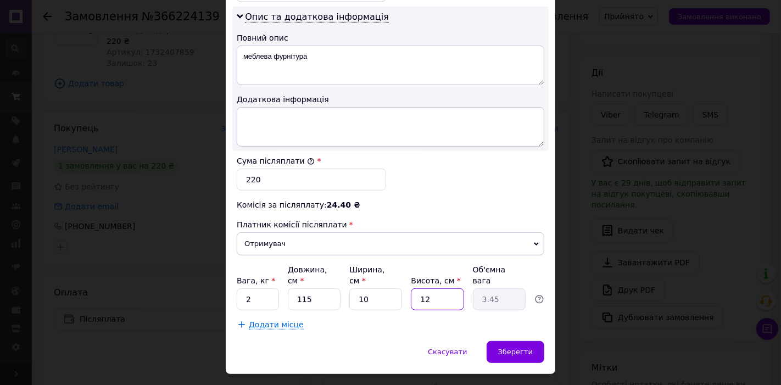
click at [446, 288] on input "12" at bounding box center [437, 299] width 53 height 22
type input "1"
type input "0.29"
type input "11"
type input "3.16"
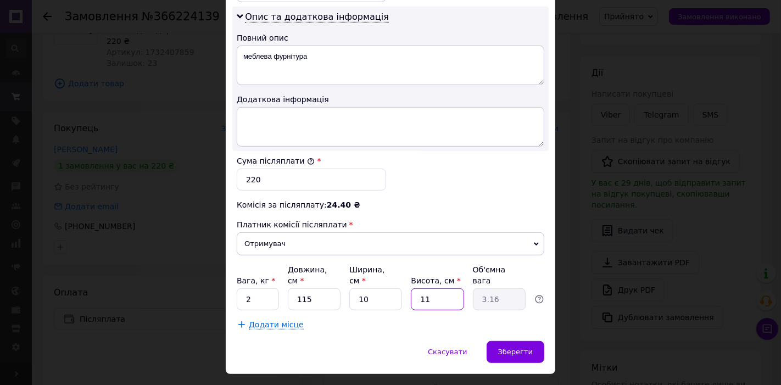
type input "11"
click at [319, 288] on input "115" at bounding box center [314, 299] width 53 height 22
type input "1"
type input "0.1"
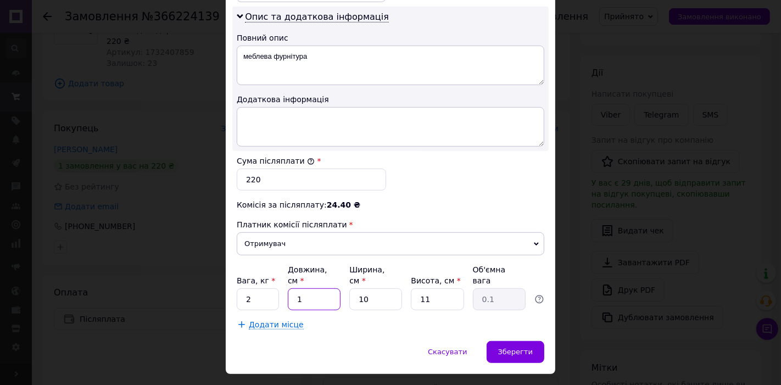
type input "11"
type input "0.3"
type input "113"
type input "3.11"
type input "113"
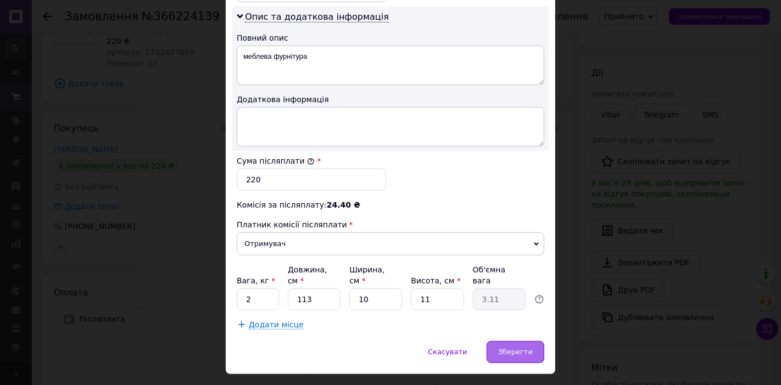
click at [531, 341] on div "Зберегти" at bounding box center [515, 352] width 58 height 22
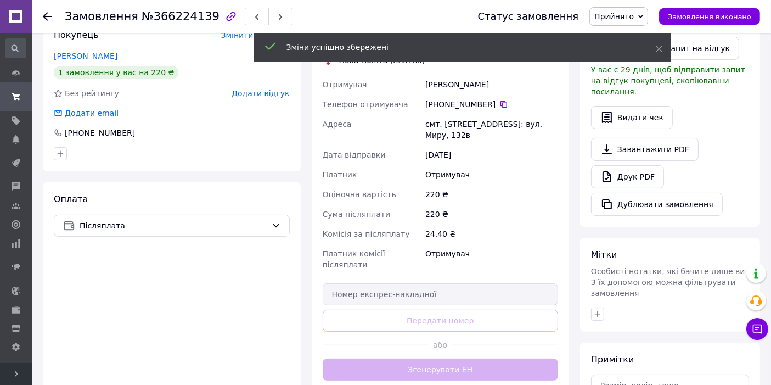
scroll to position [244, 0]
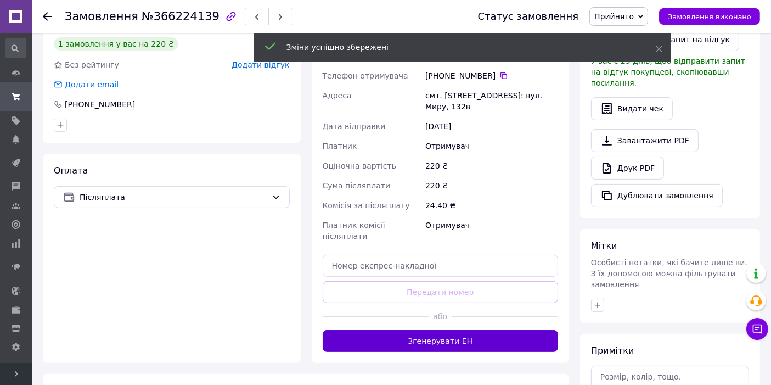
click at [442, 330] on button "Згенерувати ЕН" at bounding box center [441, 341] width 236 height 22
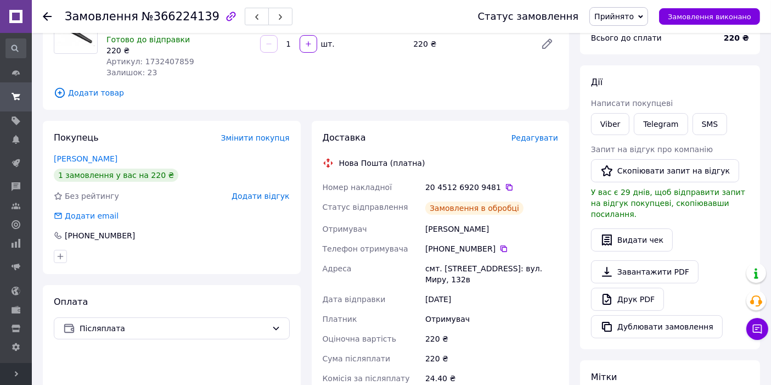
scroll to position [81, 0]
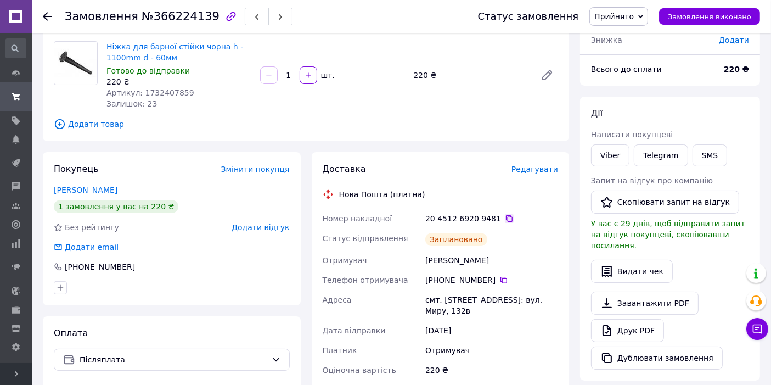
click at [505, 217] on icon at bounding box center [509, 218] width 9 height 9
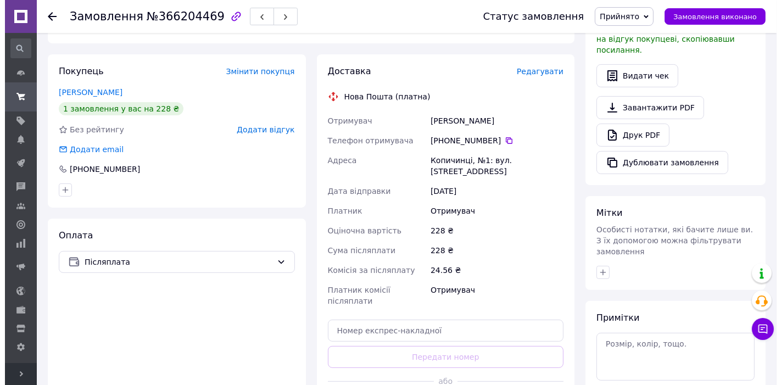
scroll to position [284, 0]
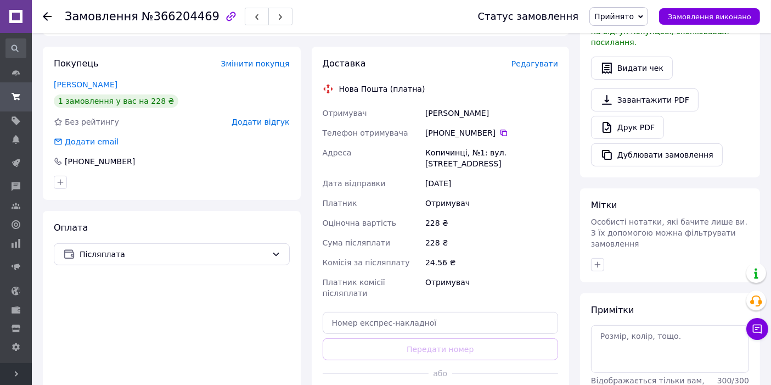
click at [542, 59] on span "Редагувати" at bounding box center [535, 63] width 47 height 9
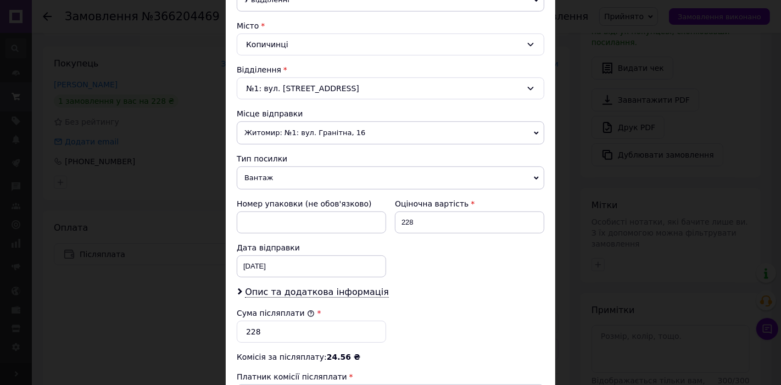
click at [289, 136] on span "Житомир: №1: вул. Гранітна, 16" at bounding box center [390, 132] width 307 height 23
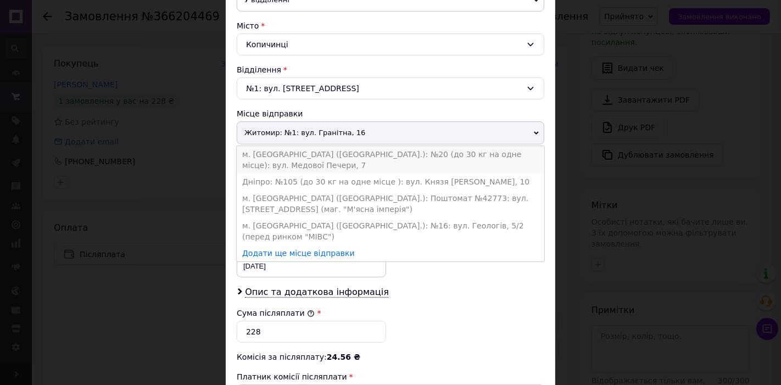
click at [296, 153] on li "м. [GEOGRAPHIC_DATA] ([GEOGRAPHIC_DATA].): №20 (до 30 кг на одне місце): вул. М…" at bounding box center [390, 159] width 307 height 27
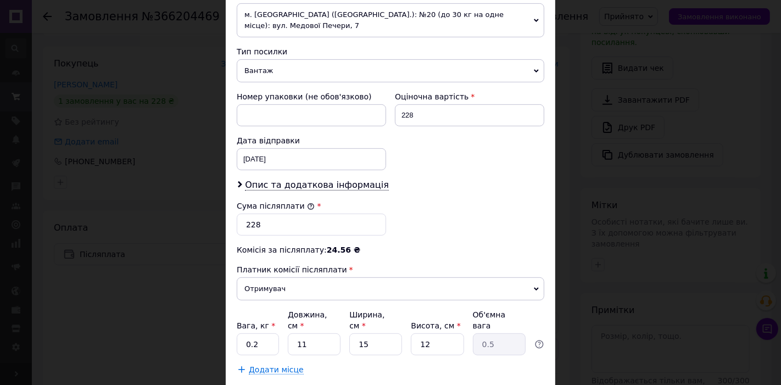
scroll to position [406, 0]
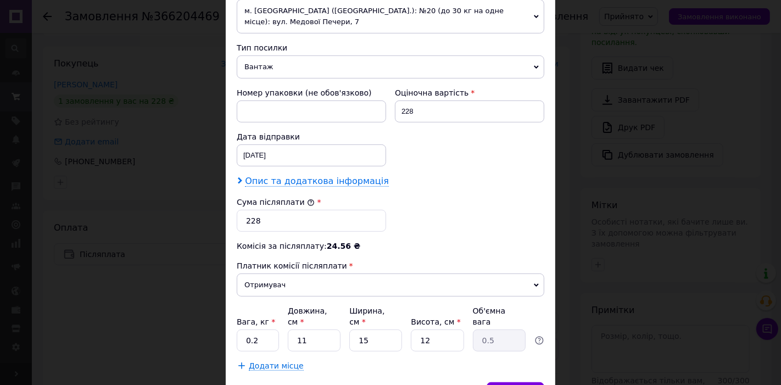
click at [266, 176] on span "Опис та додаткова інформація" at bounding box center [317, 181] width 144 height 11
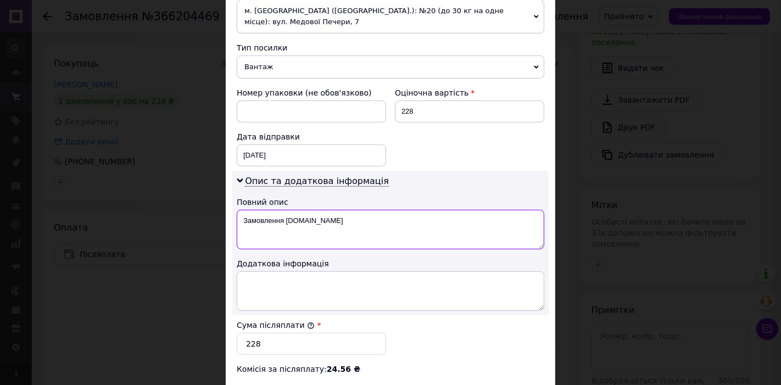
drag, startPoint x: 354, startPoint y: 217, endPoint x: 240, endPoint y: 212, distance: 113.7
click at [240, 212] on textarea "Замовлення Prom.ua" at bounding box center [390, 230] width 307 height 40
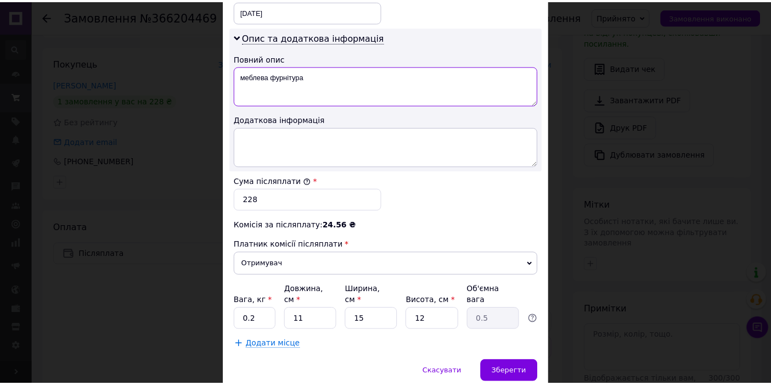
scroll to position [570, 0]
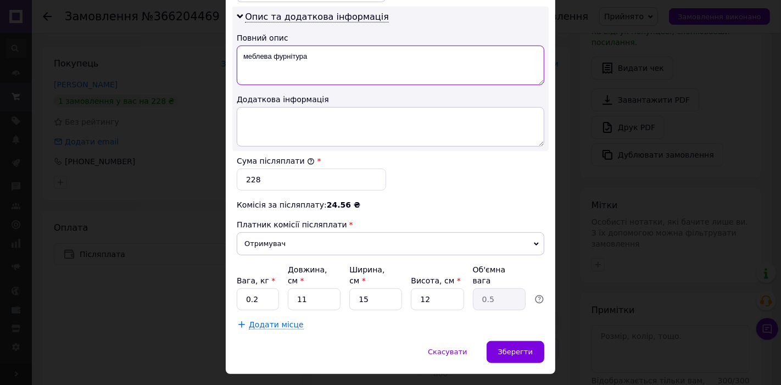
type textarea "меблева фурнітура"
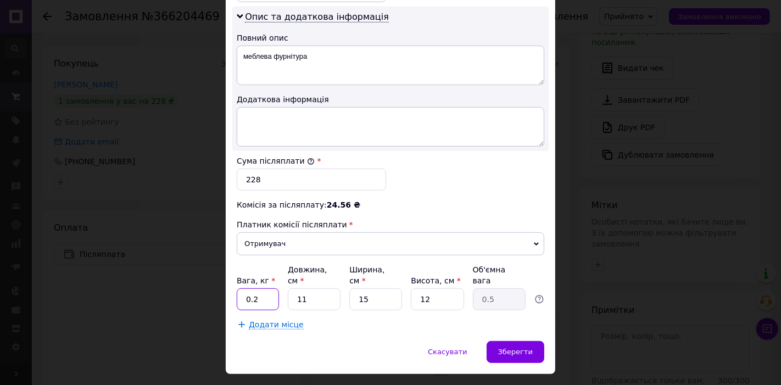
click at [257, 288] on input "0.2" at bounding box center [258, 299] width 42 height 22
type input "0.5"
click at [323, 288] on input "11" at bounding box center [314, 299] width 53 height 22
type input "1"
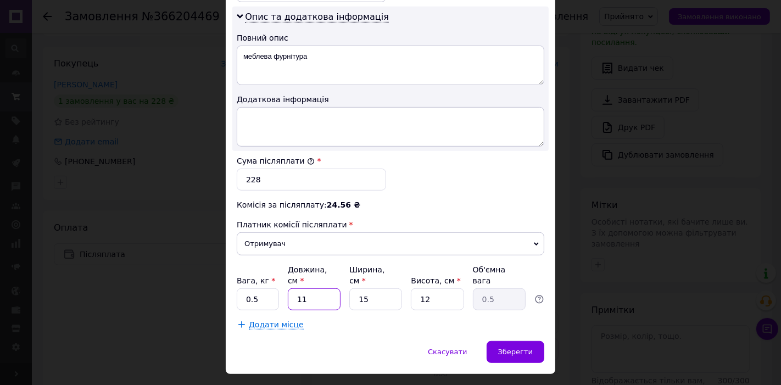
type input "0.1"
type input "18"
type input "0.81"
type input "18"
click at [372, 288] on input "15" at bounding box center [375, 299] width 53 height 22
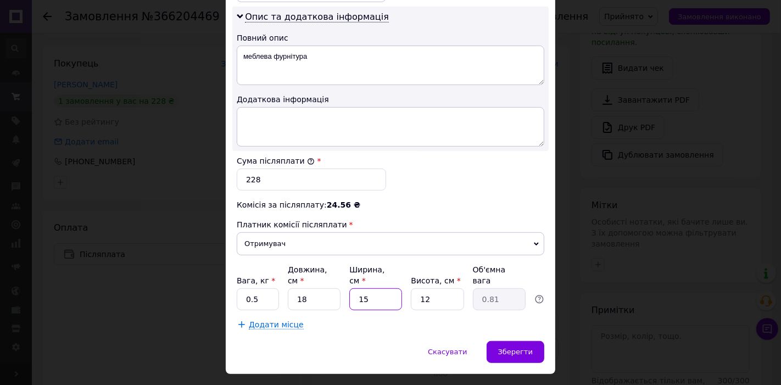
type input "1"
type input "0.1"
type input "12"
type input "0.65"
type input "12"
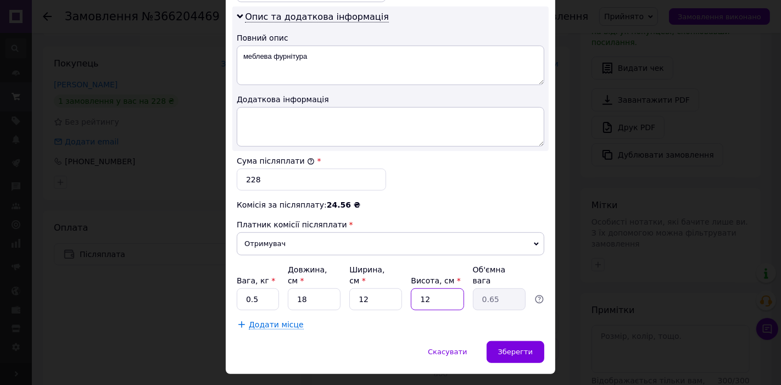
click at [442, 288] on input "12" at bounding box center [437, 299] width 53 height 22
type input "3"
type input "0.16"
type input "3"
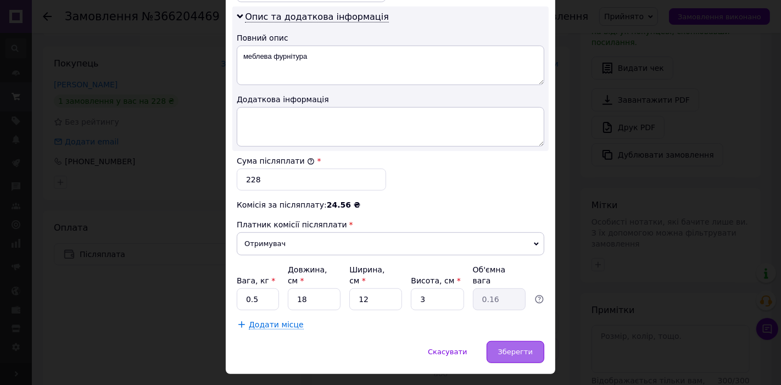
click at [520, 347] on span "Зберегти" at bounding box center [515, 351] width 35 height 8
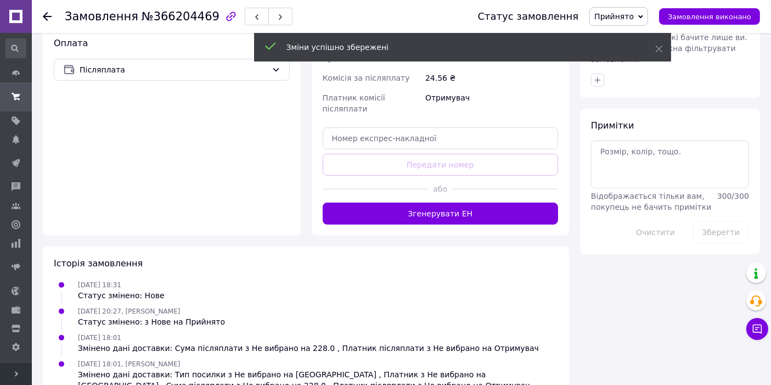
scroll to position [487, 0]
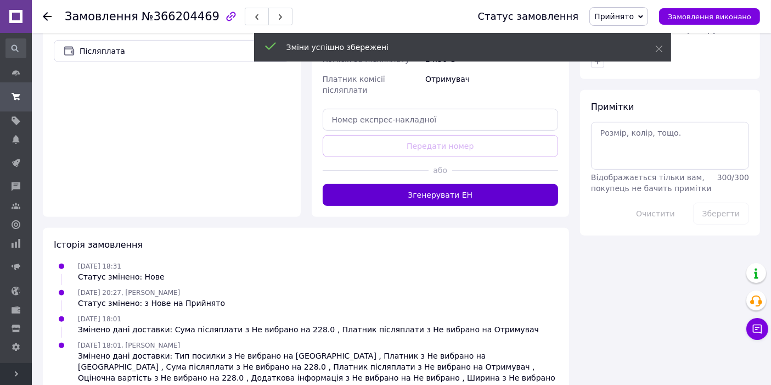
click at [456, 184] on button "Згенерувати ЕН" at bounding box center [441, 195] width 236 height 22
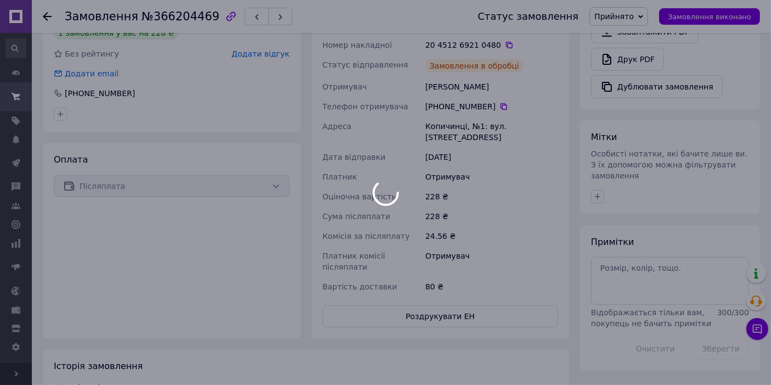
scroll to position [325, 0]
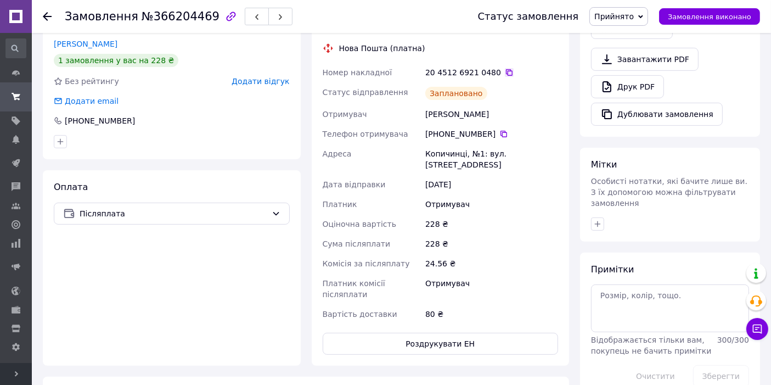
click at [506, 69] on icon at bounding box center [509, 72] width 7 height 7
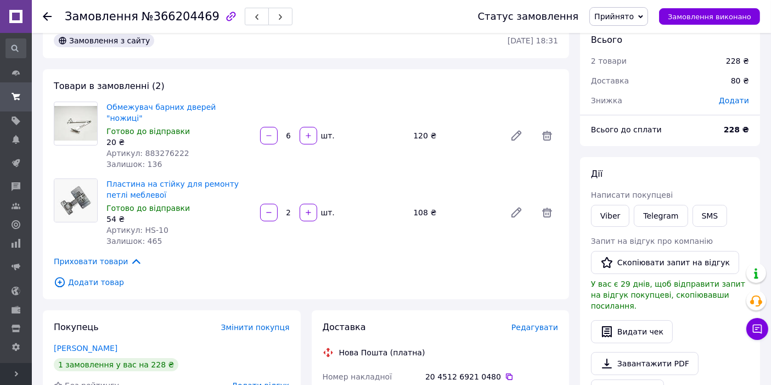
scroll to position [0, 0]
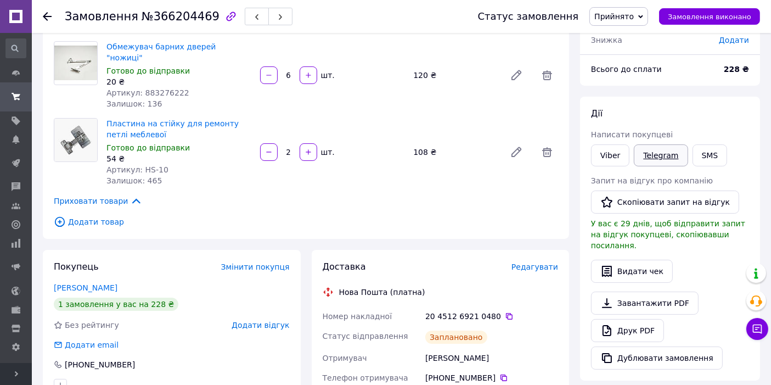
scroll to position [81, 0]
click at [703, 151] on button "SMS" at bounding box center [710, 155] width 35 height 22
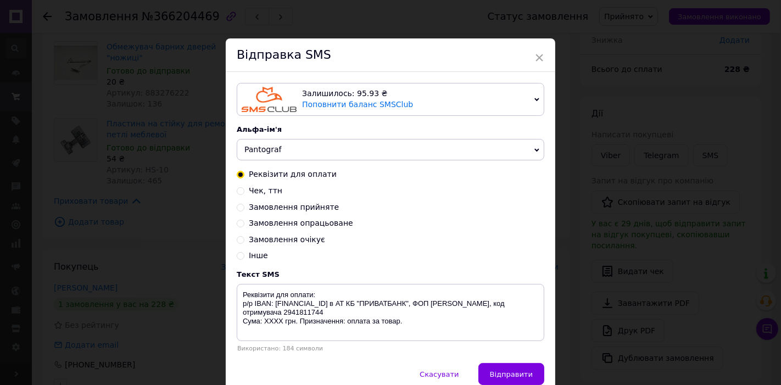
click at [267, 227] on span "Замовлення опрацьоване" at bounding box center [301, 222] width 104 height 9
click at [244, 226] on input "Замовлення опрацьоване" at bounding box center [241, 222] width 8 height 8
radio input "true"
radio input "false"
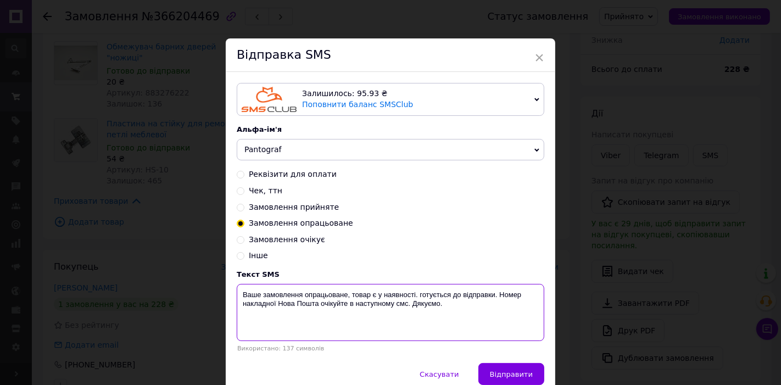
drag, startPoint x: 321, startPoint y: 309, endPoint x: 406, endPoint y: 304, distance: 85.8
click at [406, 304] on textarea "Ваше замовлення опрацьоване, товар є у наявності. готується до відправки. Номер…" at bounding box center [390, 312] width 307 height 57
paste textarea "20451269210480"
type textarea "Ваше замовлення опрацьоване, товар є у наявності. готується до відправки. Номер…"
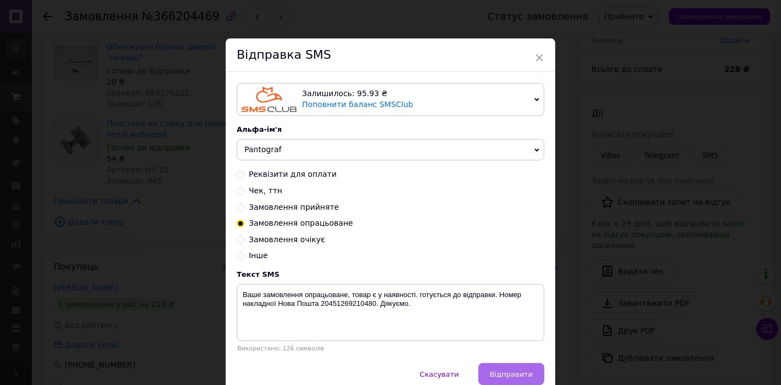
click at [527, 378] on span "Відправити" at bounding box center [511, 374] width 43 height 8
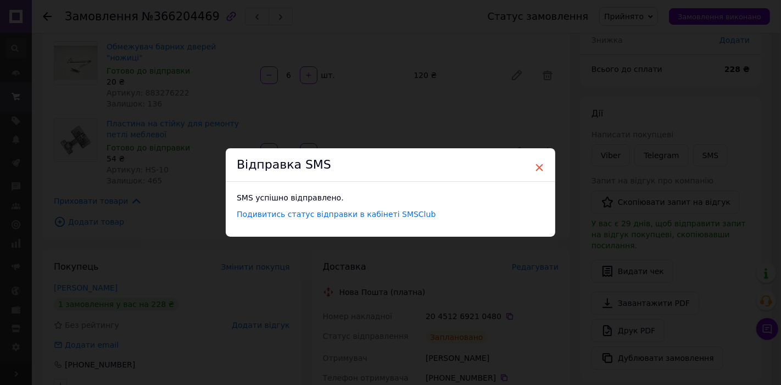
click at [542, 170] on span "×" at bounding box center [539, 167] width 10 height 19
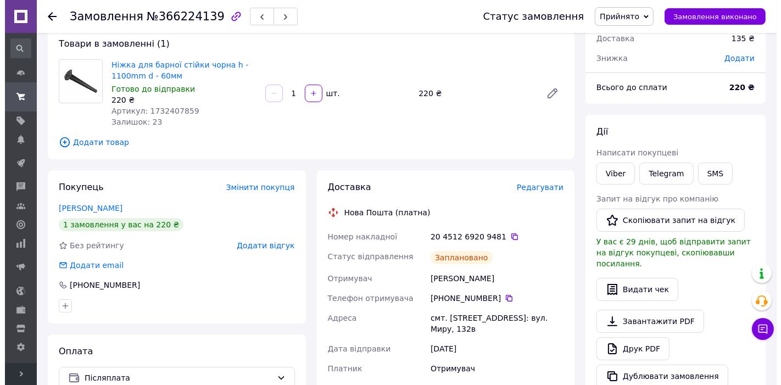
scroll to position [81, 0]
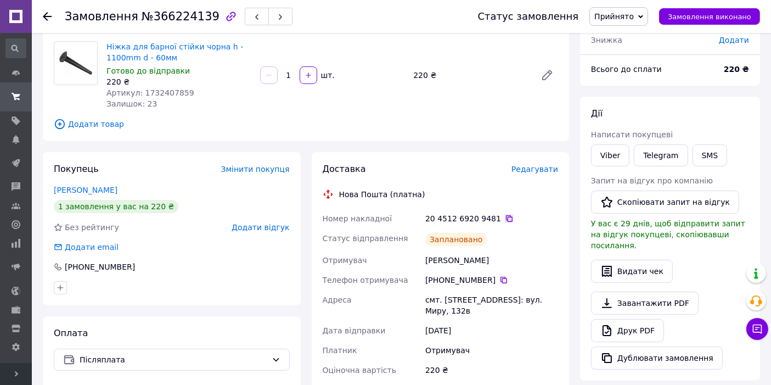
click at [506, 217] on icon at bounding box center [509, 218] width 7 height 7
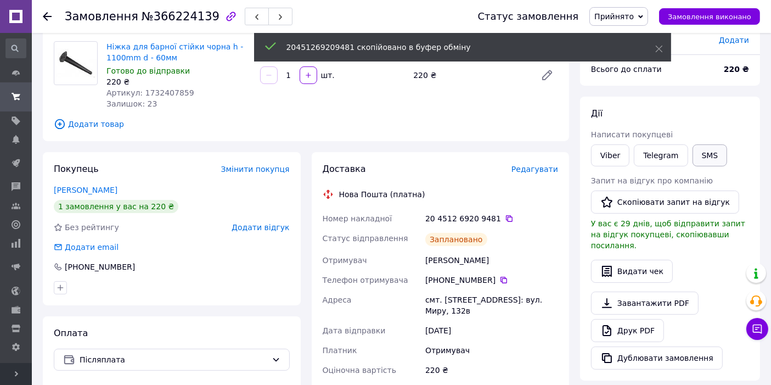
click at [698, 156] on button "SMS" at bounding box center [710, 155] width 35 height 22
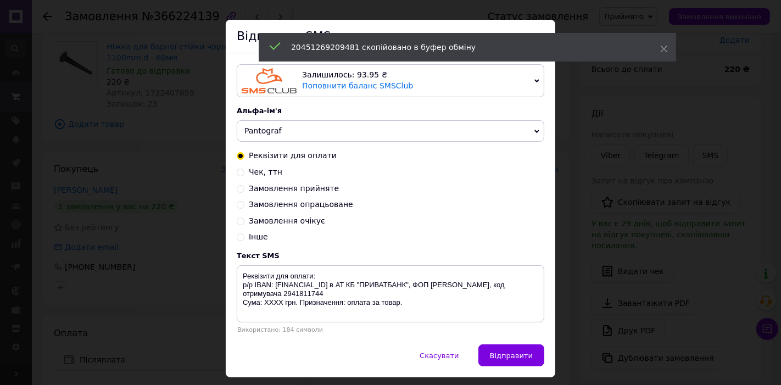
scroll to position [51, 0]
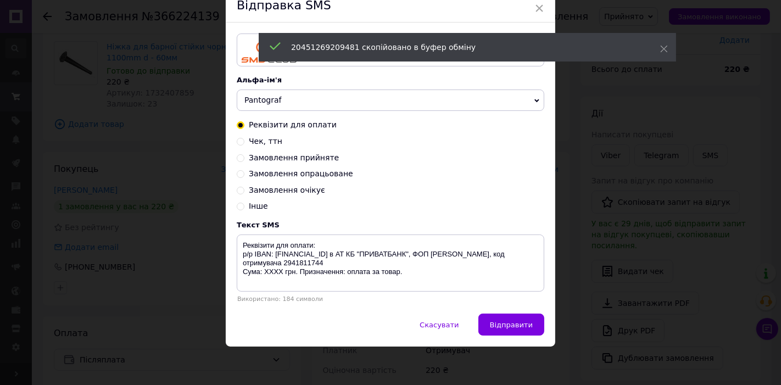
click at [281, 176] on span "Замовлення опрацьоване" at bounding box center [301, 173] width 104 height 9
click at [244, 176] on input "Замовлення опрацьоване" at bounding box center [241, 173] width 8 height 8
radio input "true"
radio input "false"
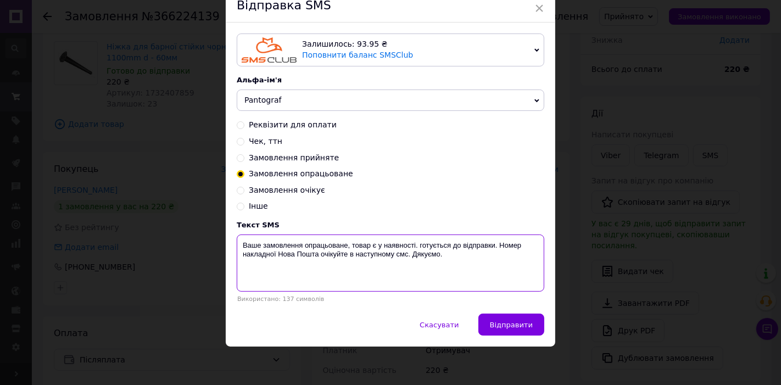
drag, startPoint x: 321, startPoint y: 259, endPoint x: 405, endPoint y: 259, distance: 84.5
click at [405, 259] on textarea "Ваше замовлення опрацьоване, товар є у наявності. готується до відправки. Номер…" at bounding box center [390, 262] width 307 height 57
paste textarea "20451269209481"
type textarea "Ваше замовлення опрацьоване, товар є у наявності. готується до відправки. Номер…"
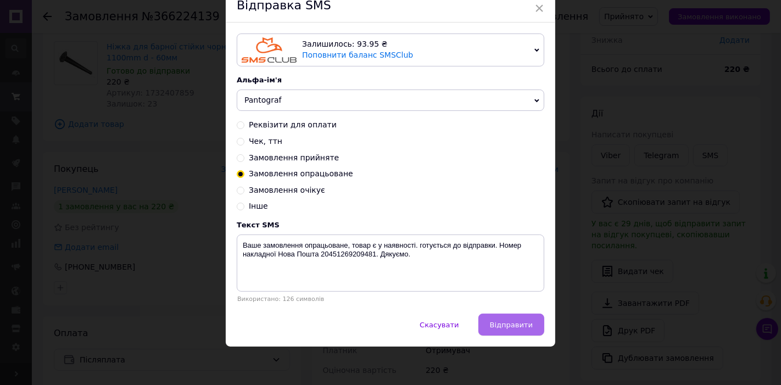
click at [492, 314] on button "Відправити" at bounding box center [511, 324] width 66 height 22
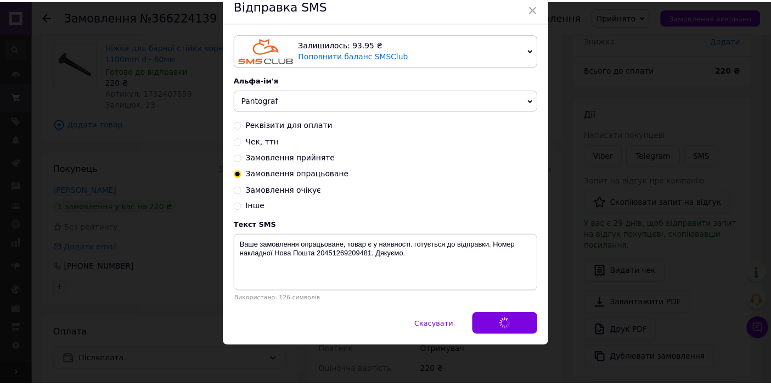
scroll to position [0, 0]
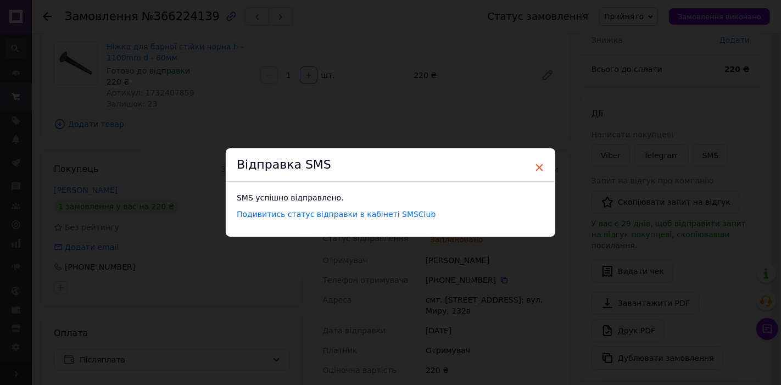
click at [538, 165] on span "×" at bounding box center [539, 167] width 10 height 19
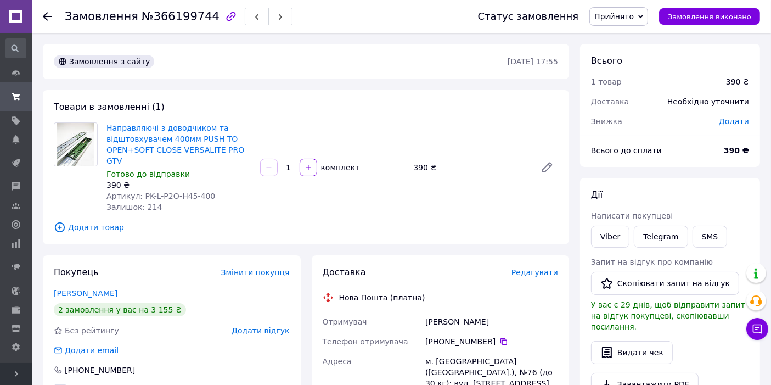
click at [542, 268] on span "Редагувати" at bounding box center [535, 272] width 47 height 9
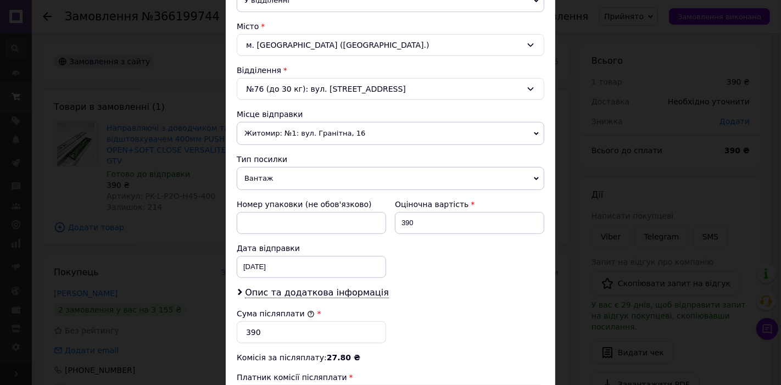
scroll to position [284, 0]
click at [280, 138] on span "Житомир: №1: вул. Гранітна, 16" at bounding box center [390, 132] width 307 height 23
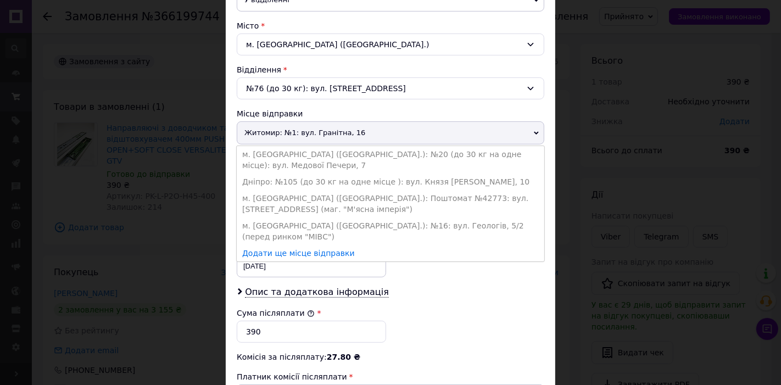
click at [230, 127] on div "Спосіб доставки Нова Пошта (платна) Платник Отримувач Відправник Прізвище отрим…" at bounding box center [390, 140] width 329 height 705
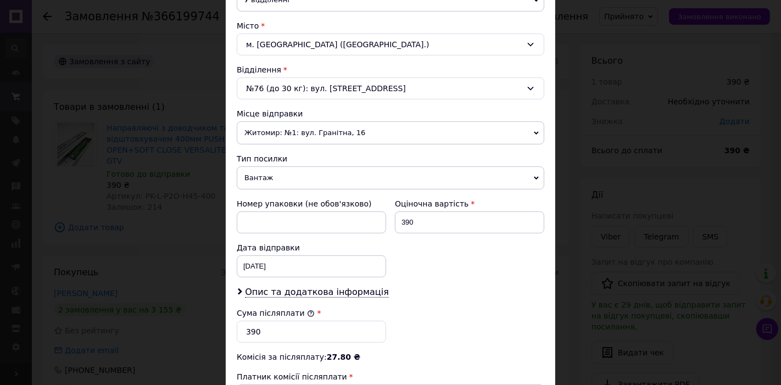
click at [261, 133] on span "Житомир: №1: вул. Гранітна, 16" at bounding box center [390, 132] width 307 height 23
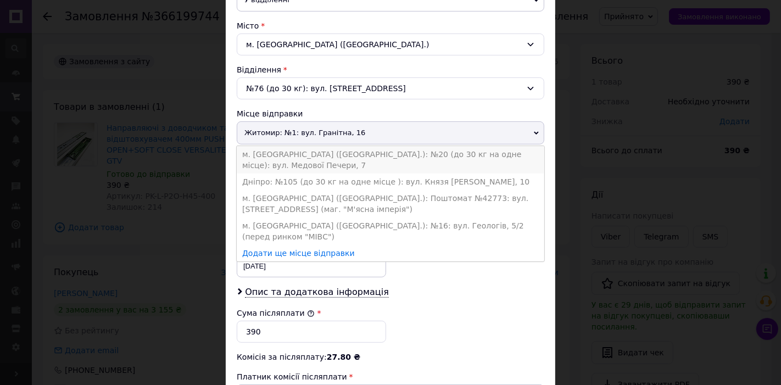
click at [282, 153] on li "м. Львів (Львівська обл.): №20 (до 30 кг на одне місце): вул. Медової Печери, 7" at bounding box center [390, 159] width 307 height 27
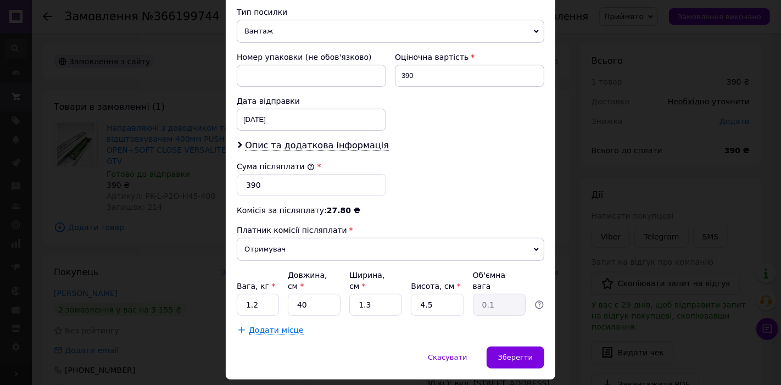
scroll to position [448, 0]
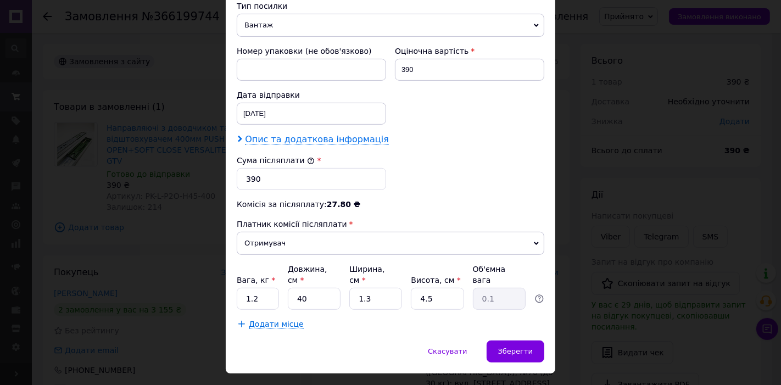
click at [280, 134] on span "Опис та додаткова інформація" at bounding box center [317, 139] width 144 height 11
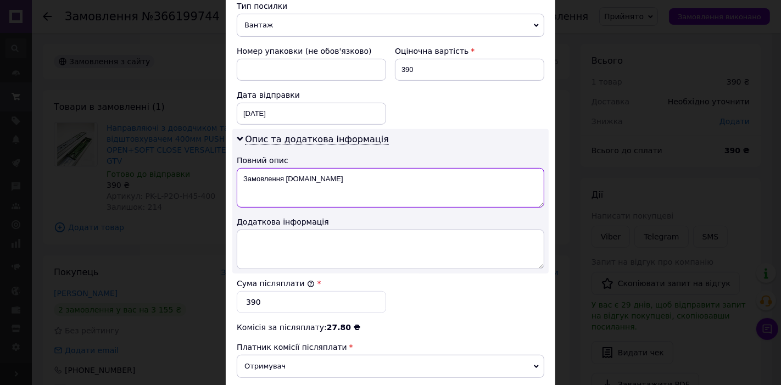
drag, startPoint x: 345, startPoint y: 166, endPoint x: 237, endPoint y: 169, distance: 108.2
click at [237, 169] on textarea "Замовлення Prom.ua" at bounding box center [390, 188] width 307 height 40
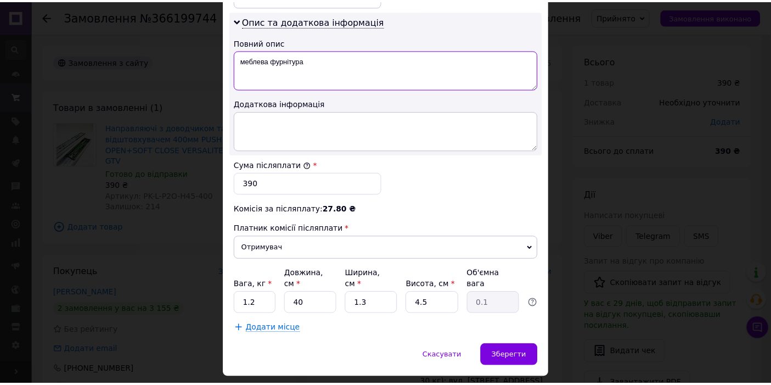
scroll to position [570, 0]
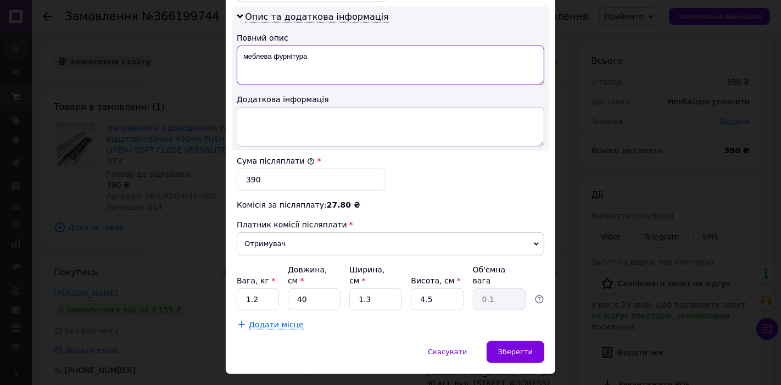
type textarea "меблева фурнітура"
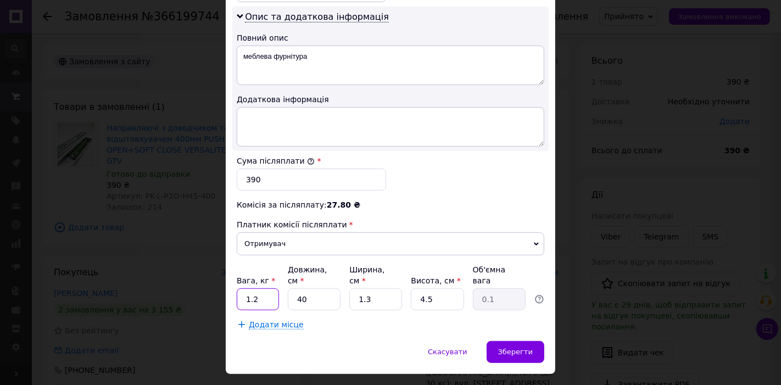
click at [266, 288] on input "1.2" at bounding box center [258, 299] width 42 height 22
click at [312, 288] on input "40" at bounding box center [314, 299] width 53 height 22
click at [371, 288] on input "1.3" at bounding box center [375, 299] width 53 height 22
type input "5"
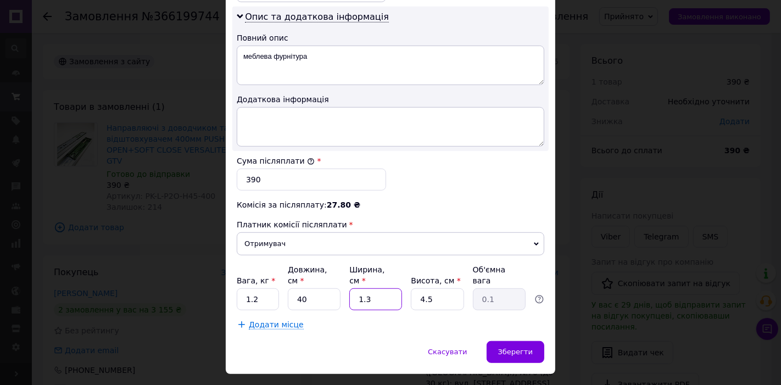
type input "0.23"
type input "5"
click at [433, 288] on input "4.5" at bounding box center [437, 299] width 53 height 22
type input "5"
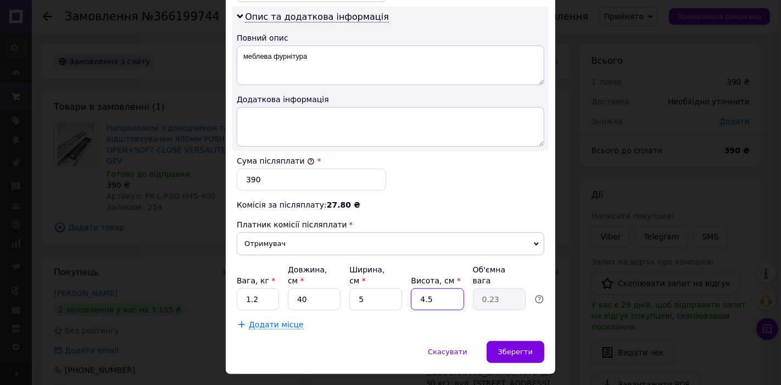
type input "0.25"
type input "5"
click at [506, 347] on span "Зберегти" at bounding box center [515, 351] width 35 height 8
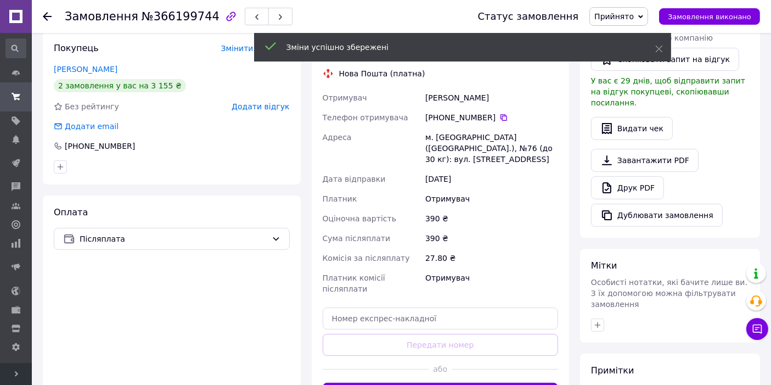
scroll to position [244, 0]
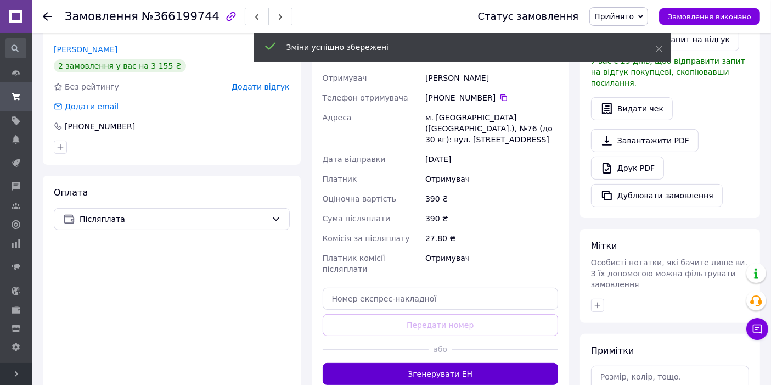
click at [439, 363] on button "Згенерувати ЕН" at bounding box center [441, 374] width 236 height 22
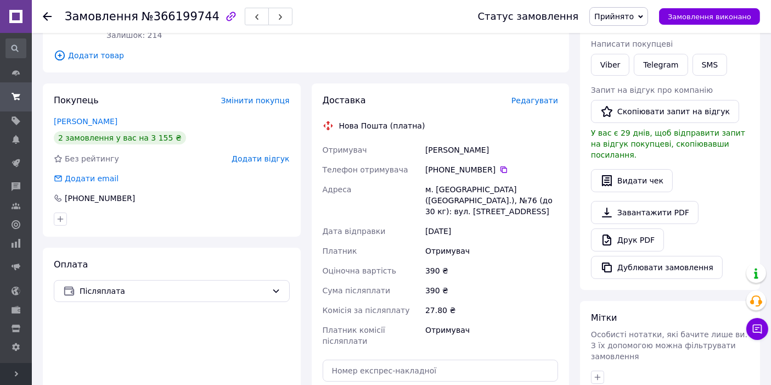
scroll to position [41, 0]
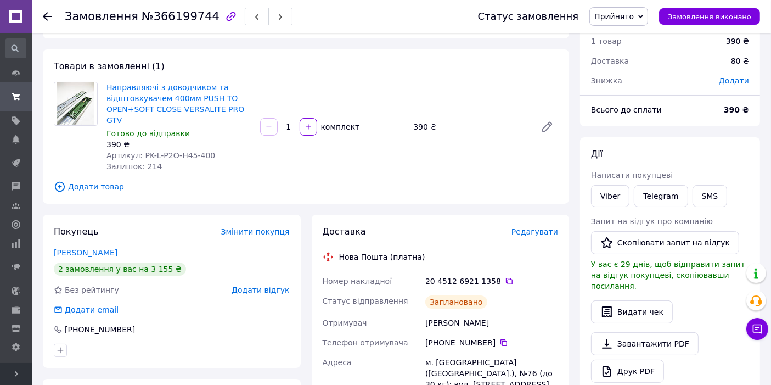
click at [77, 248] on link "Шуляк Сергій" at bounding box center [86, 252] width 64 height 9
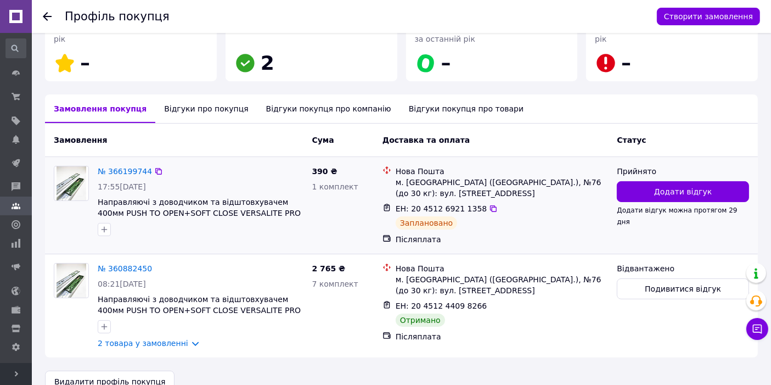
scroll to position [198, 0]
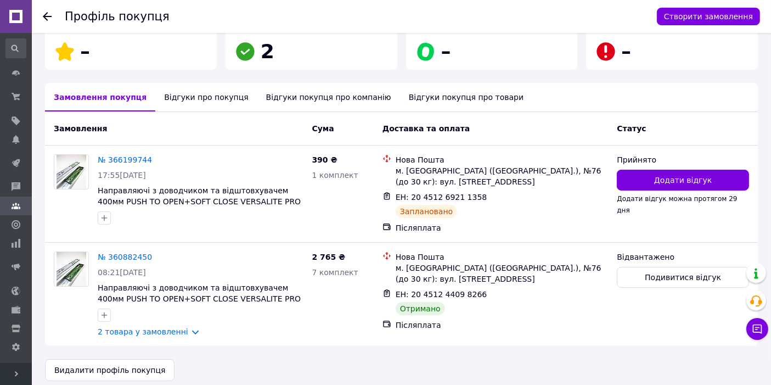
click at [44, 16] on use at bounding box center [47, 16] width 9 height 9
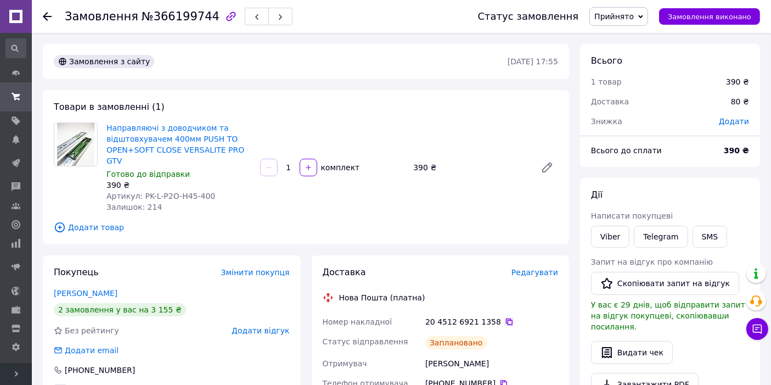
click at [505, 317] on icon at bounding box center [509, 321] width 9 height 9
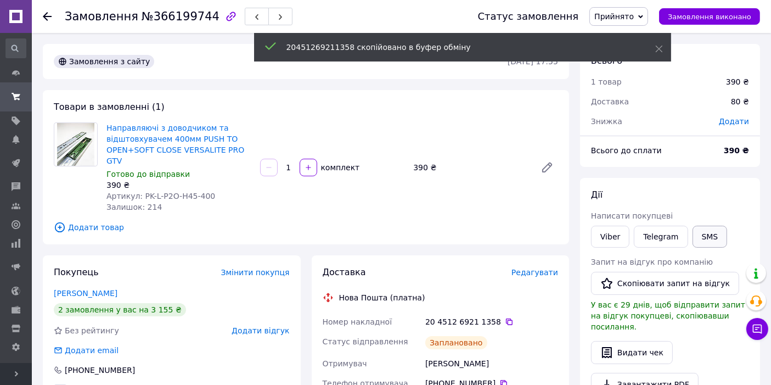
click at [696, 244] on button "SMS" at bounding box center [710, 237] width 35 height 22
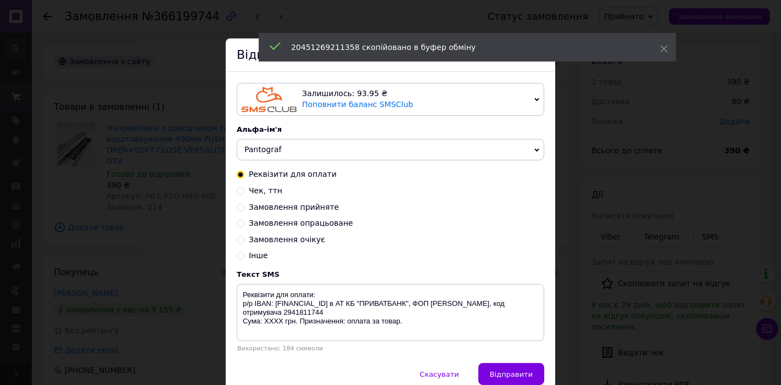
click at [295, 225] on span "Замовлення опрацьоване" at bounding box center [301, 222] width 104 height 9
click at [244, 225] on input "Замовлення опрацьоване" at bounding box center [241, 222] width 8 height 8
radio input "true"
radio input "false"
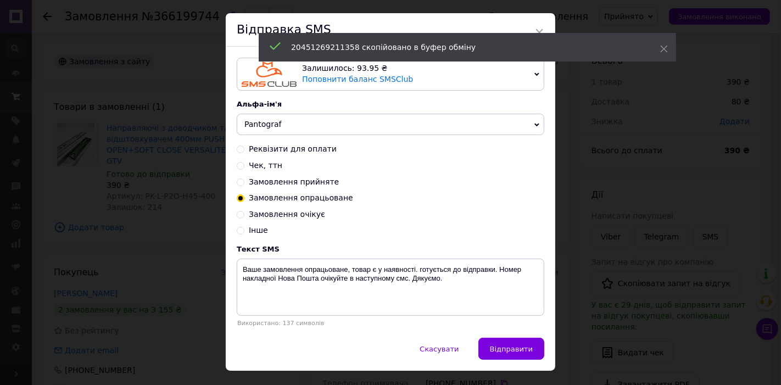
scroll to position [51, 0]
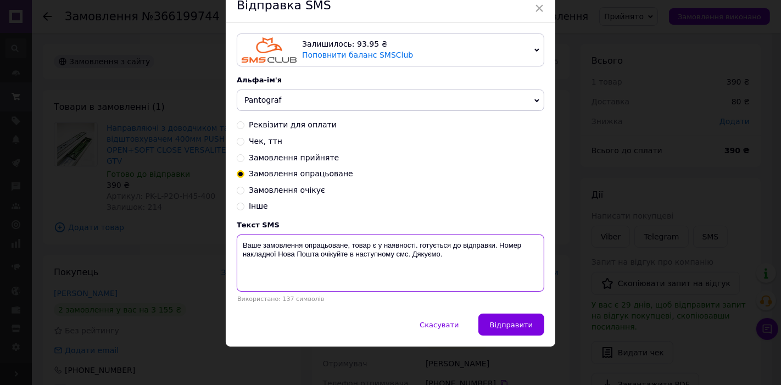
drag, startPoint x: 323, startPoint y: 258, endPoint x: 406, endPoint y: 257, distance: 83.4
click at [406, 257] on textarea "Ваше замовлення опрацьоване, товар є у наявності. готується до відправки. Номер…" at bounding box center [390, 262] width 307 height 57
paste textarea "20451269211358"
type textarea "Ваше замовлення опрацьоване, товар є у наявності. готується до відправки. Номер…"
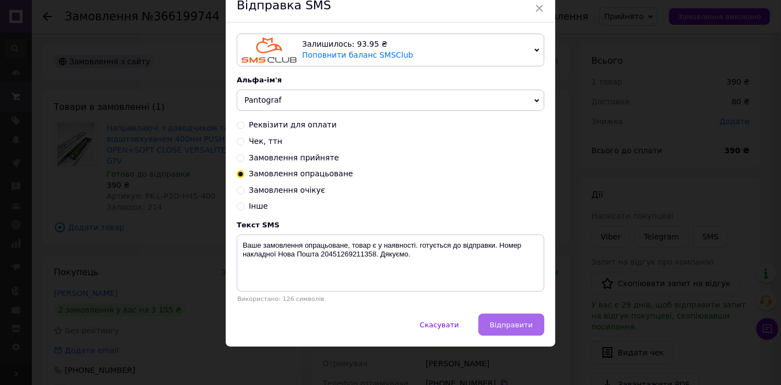
click at [502, 321] on span "Відправити" at bounding box center [511, 325] width 43 height 8
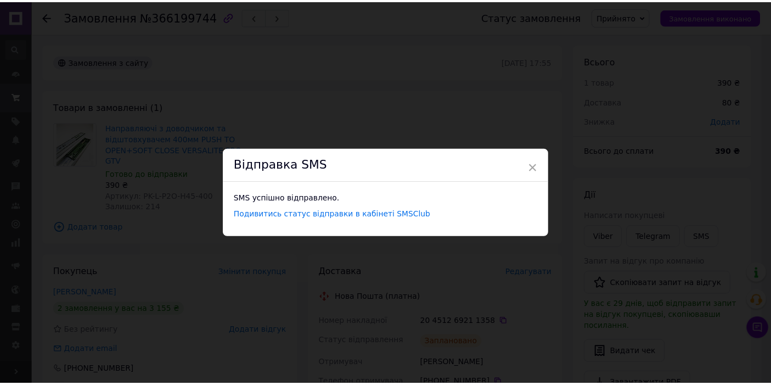
scroll to position [0, 0]
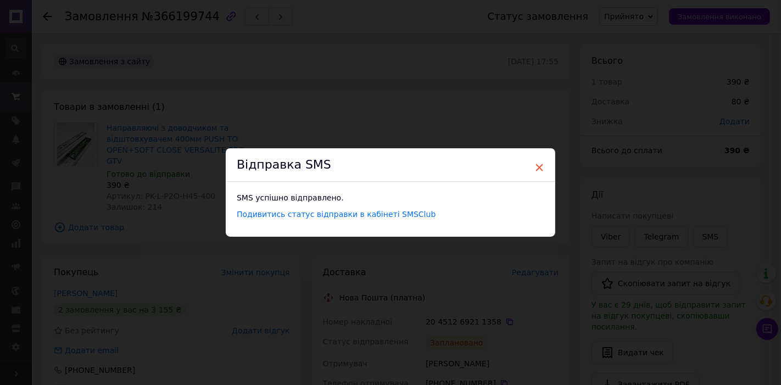
click at [536, 165] on span "×" at bounding box center [539, 167] width 10 height 19
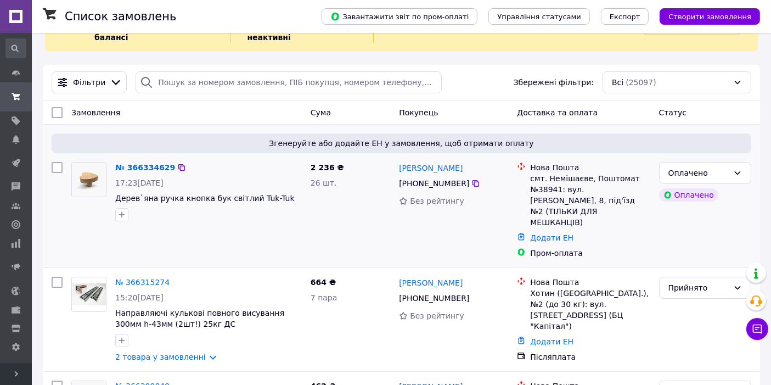
scroll to position [162, 0]
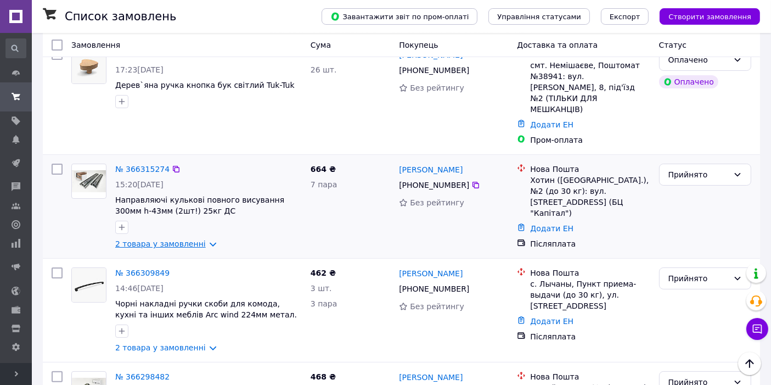
click at [182, 239] on link "2 товара у замовленні" at bounding box center [160, 243] width 91 height 9
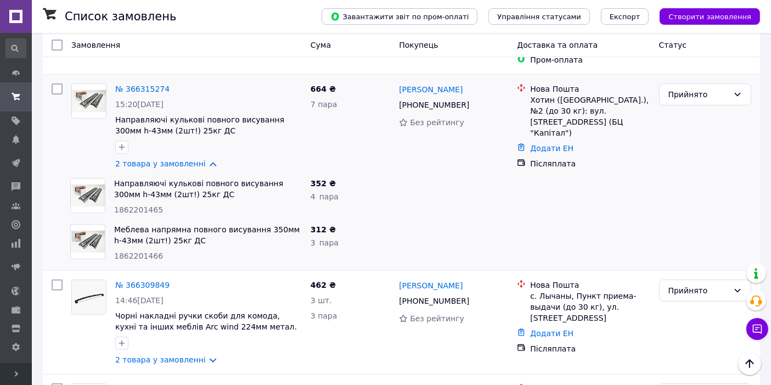
scroll to position [244, 0]
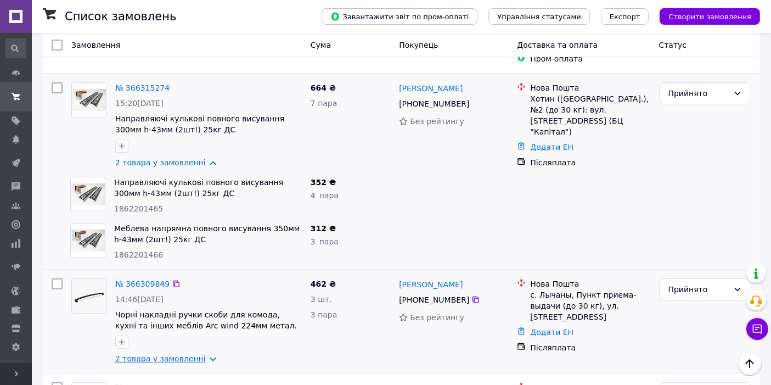
click at [197, 354] on link "2 товара у замовленні" at bounding box center [160, 358] width 91 height 9
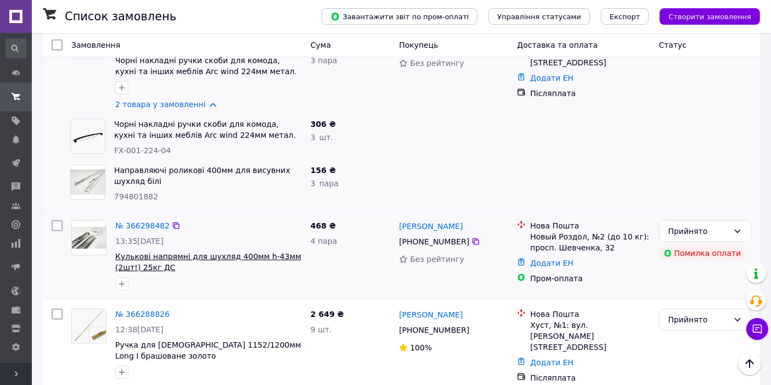
scroll to position [569, 0]
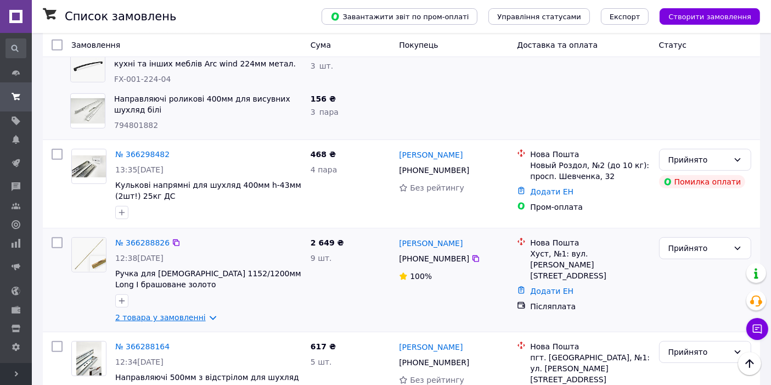
click at [177, 313] on link "2 товара у замовленні" at bounding box center [160, 317] width 91 height 9
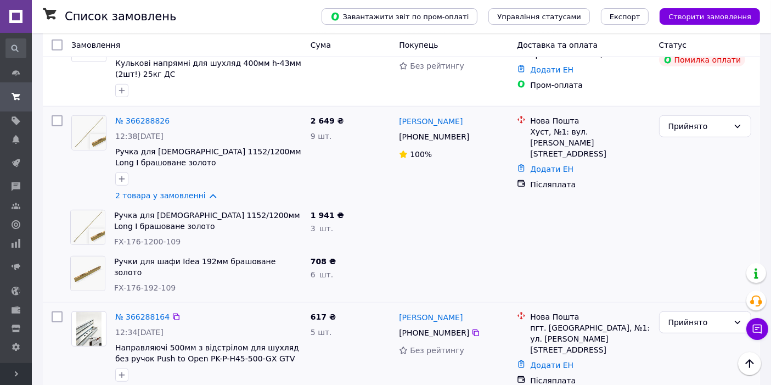
scroll to position [732, 0]
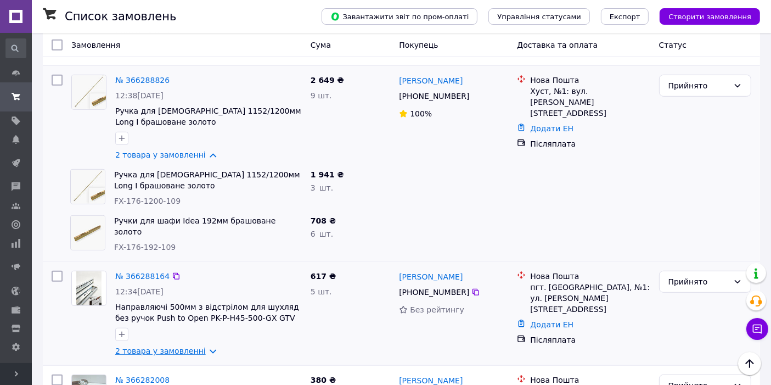
click at [201, 346] on link "2 товара у замовленні" at bounding box center [160, 350] width 91 height 9
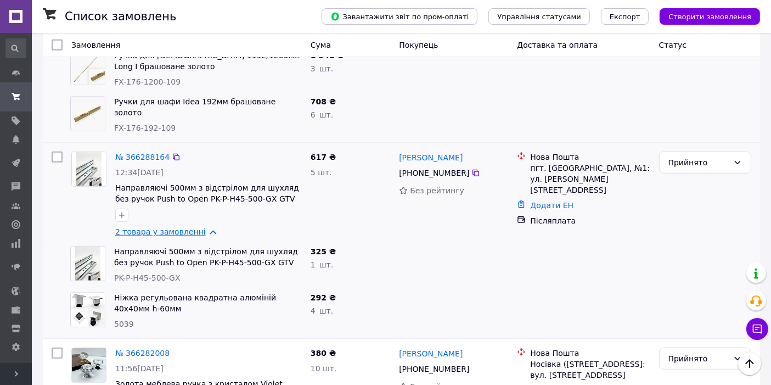
scroll to position [854, 0]
